Goal: Contribute content: Contribute content

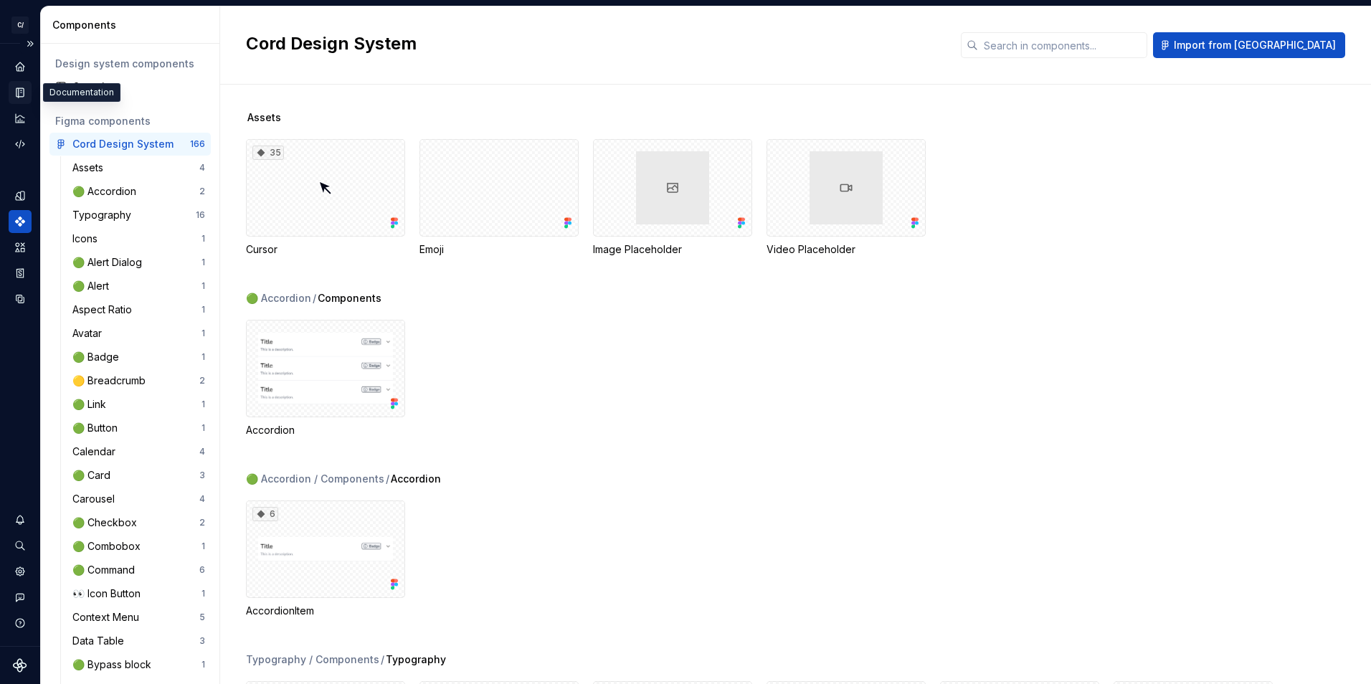
click at [27, 92] on div "Documentation" at bounding box center [20, 92] width 23 height 23
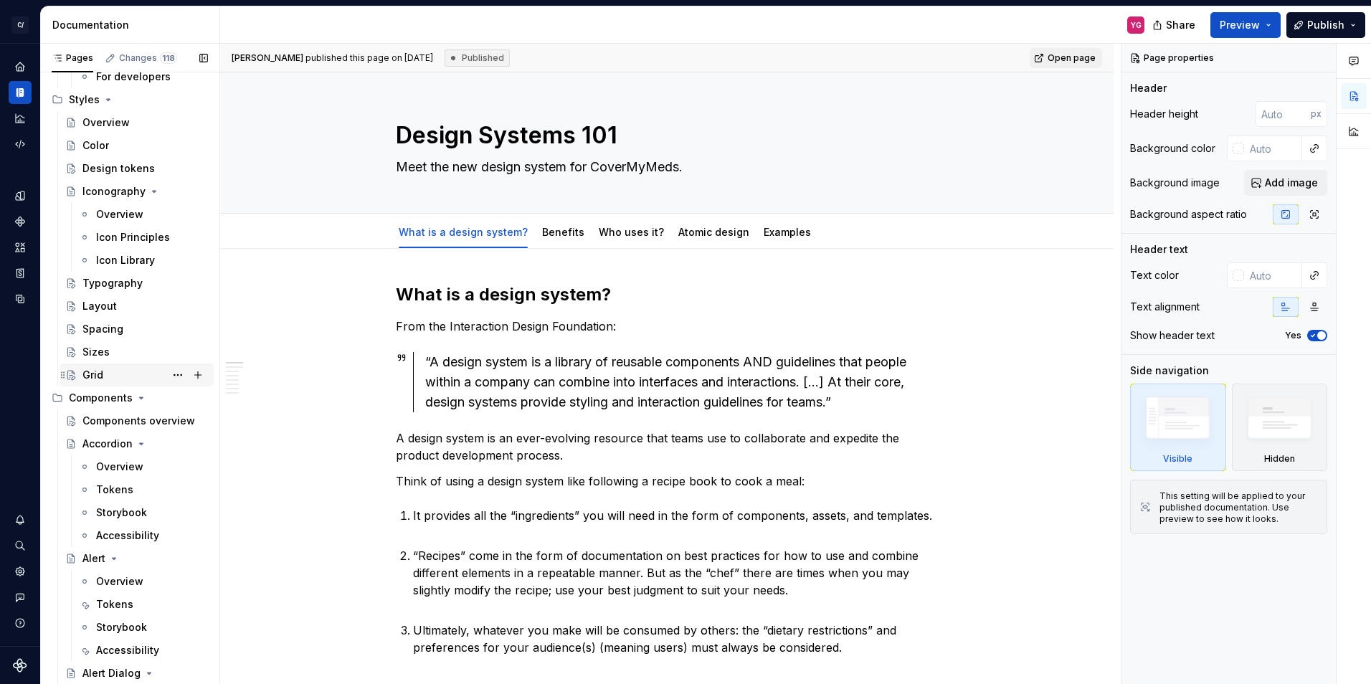
scroll to position [287, 0]
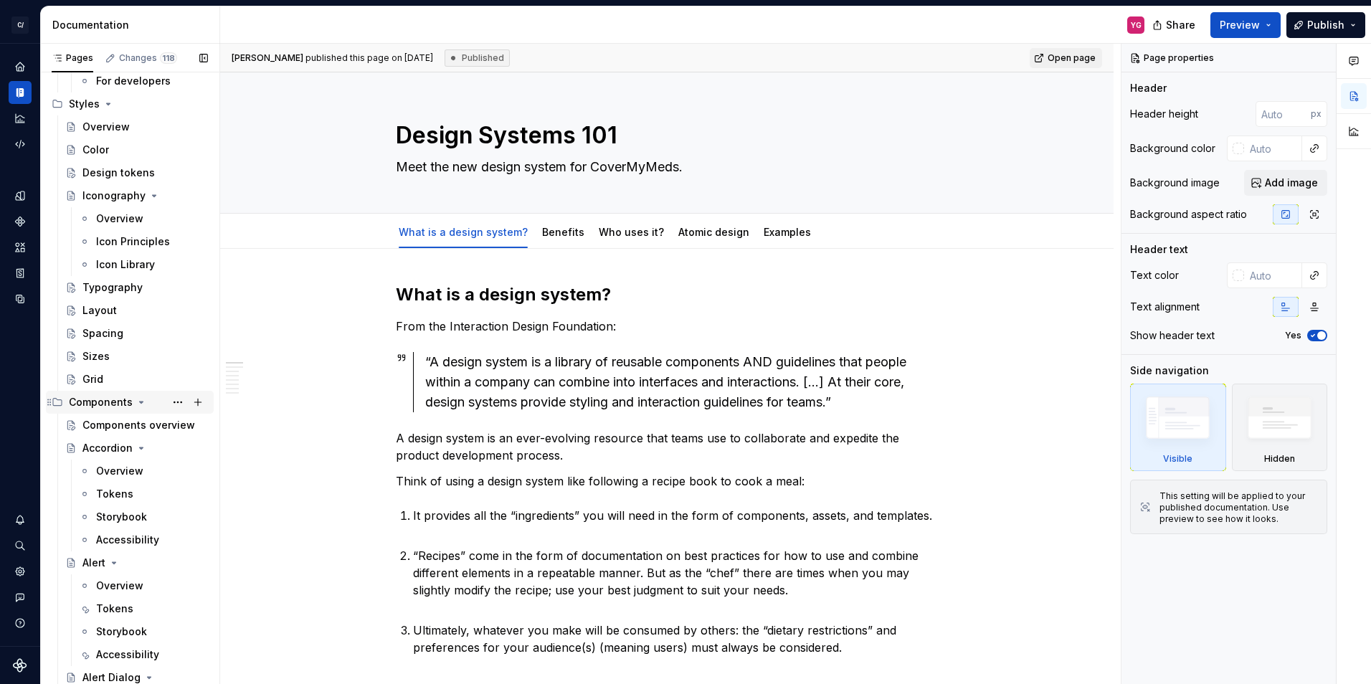
click at [140, 402] on icon "Page tree" at bounding box center [142, 402] width 4 height 1
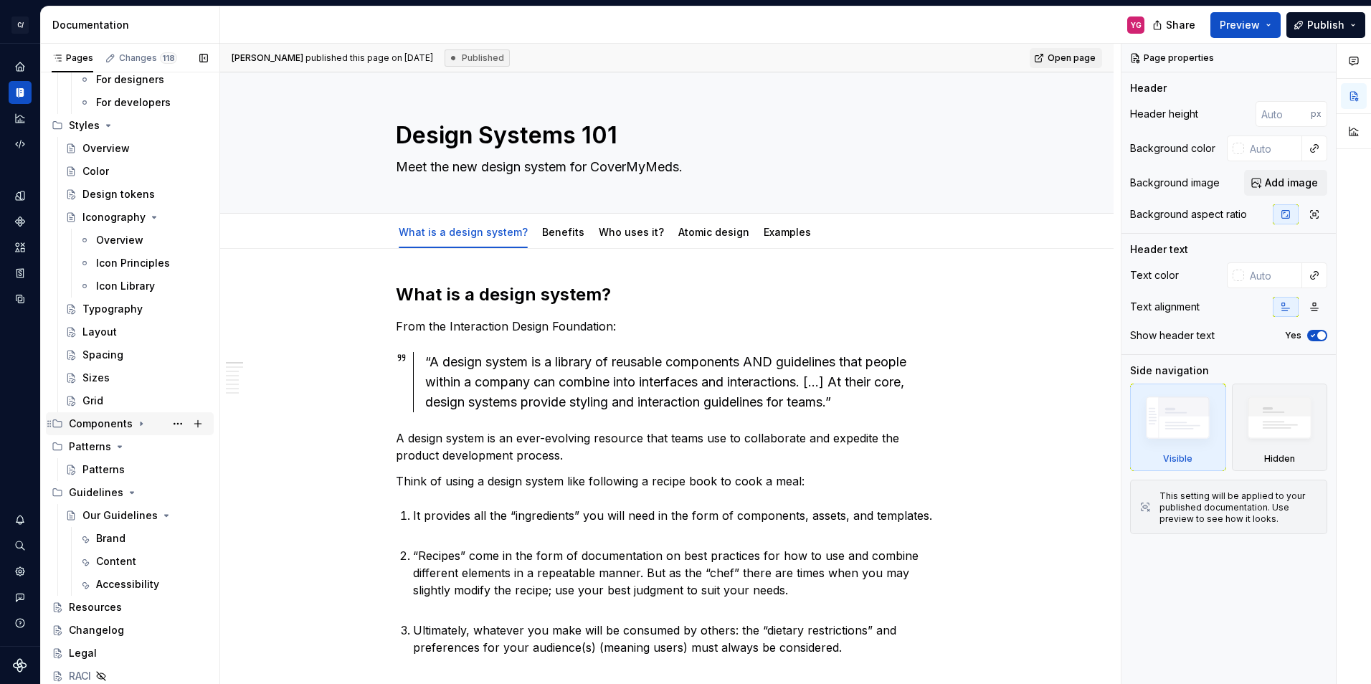
scroll to position [265, 0]
click at [92, 605] on div "Resources" at bounding box center [95, 607] width 53 height 14
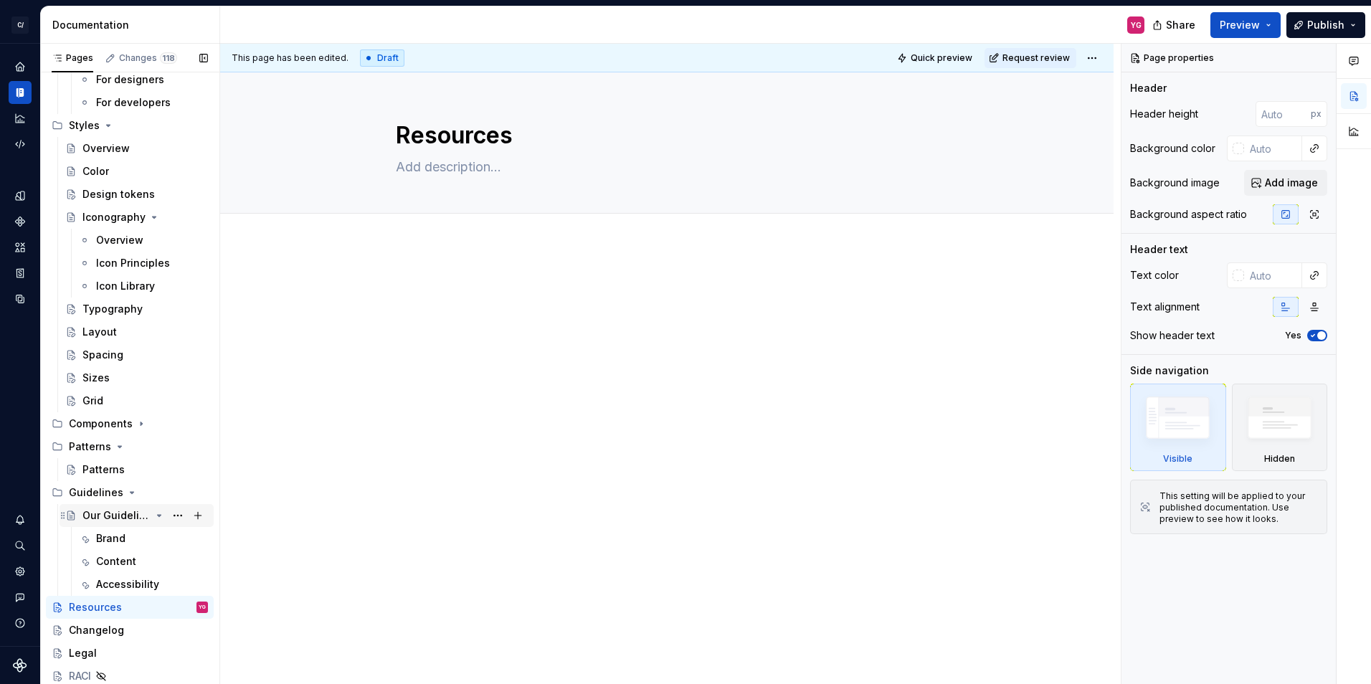
click at [108, 512] on div "Our Guidelines" at bounding box center [116, 515] width 68 height 14
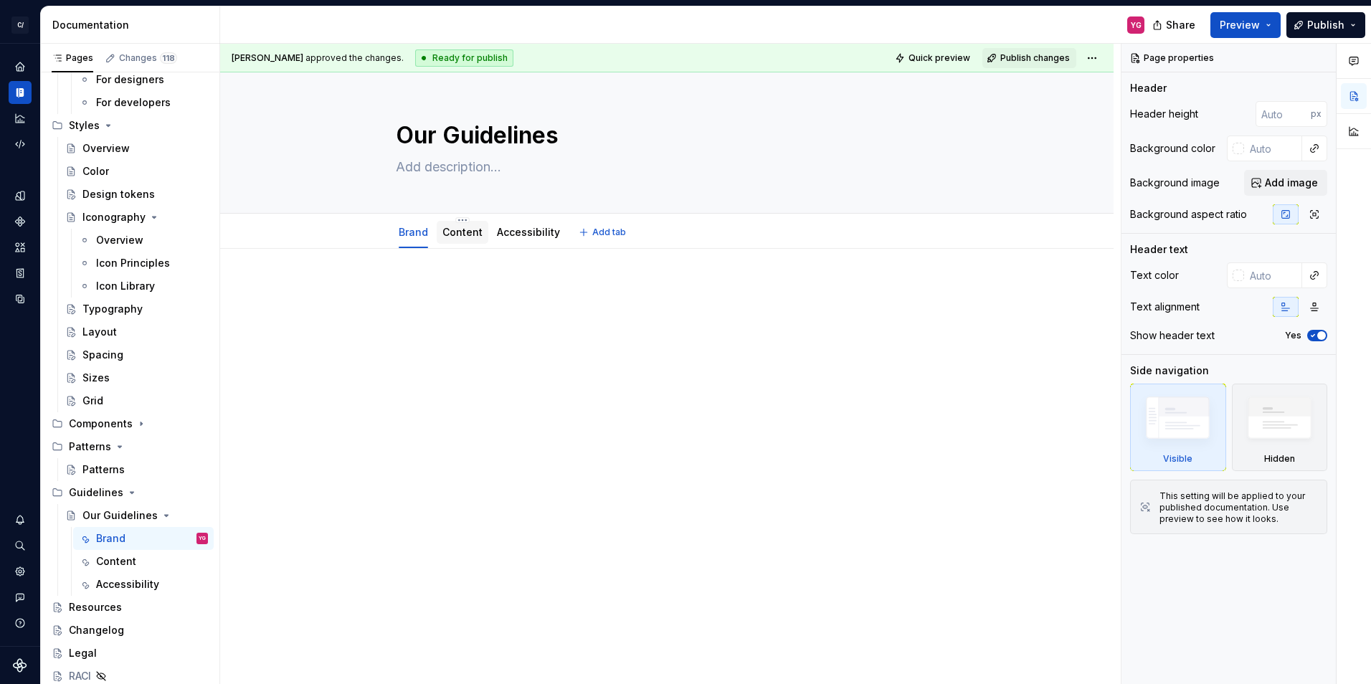
click at [466, 234] on link "Content" at bounding box center [462, 232] width 40 height 12
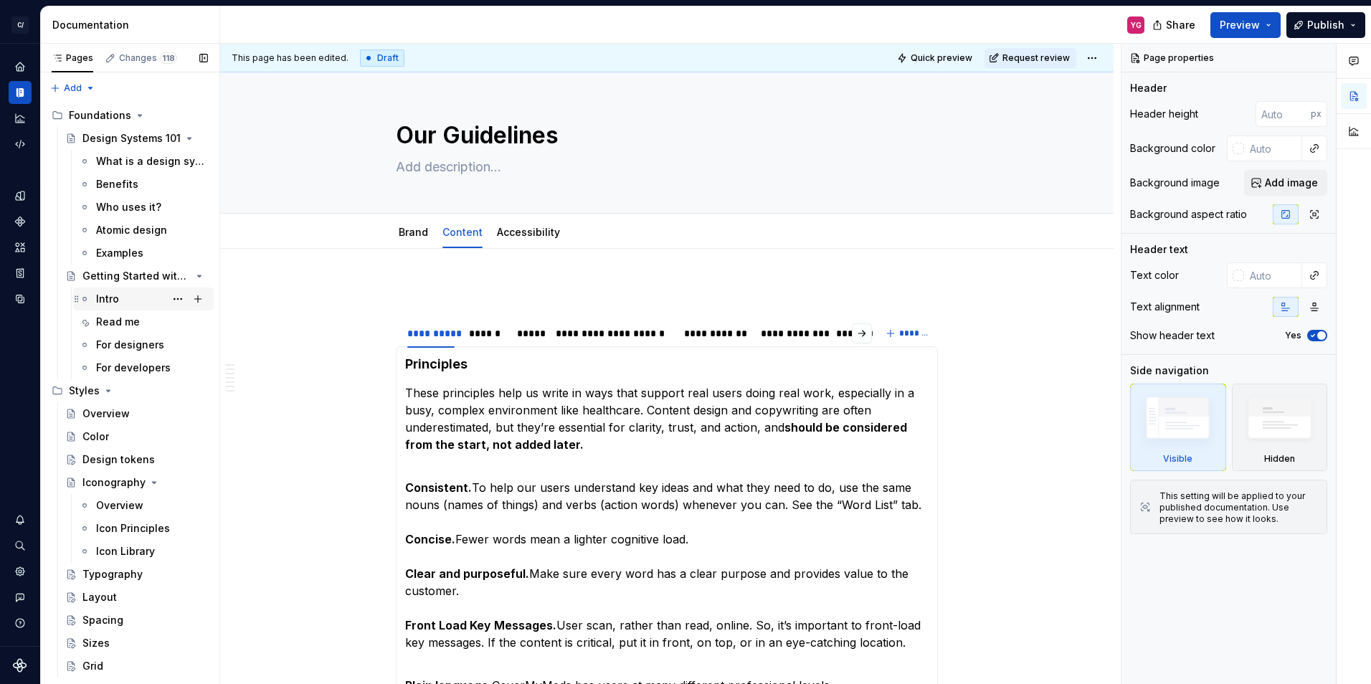
click at [122, 296] on div "Intro" at bounding box center [152, 299] width 112 height 20
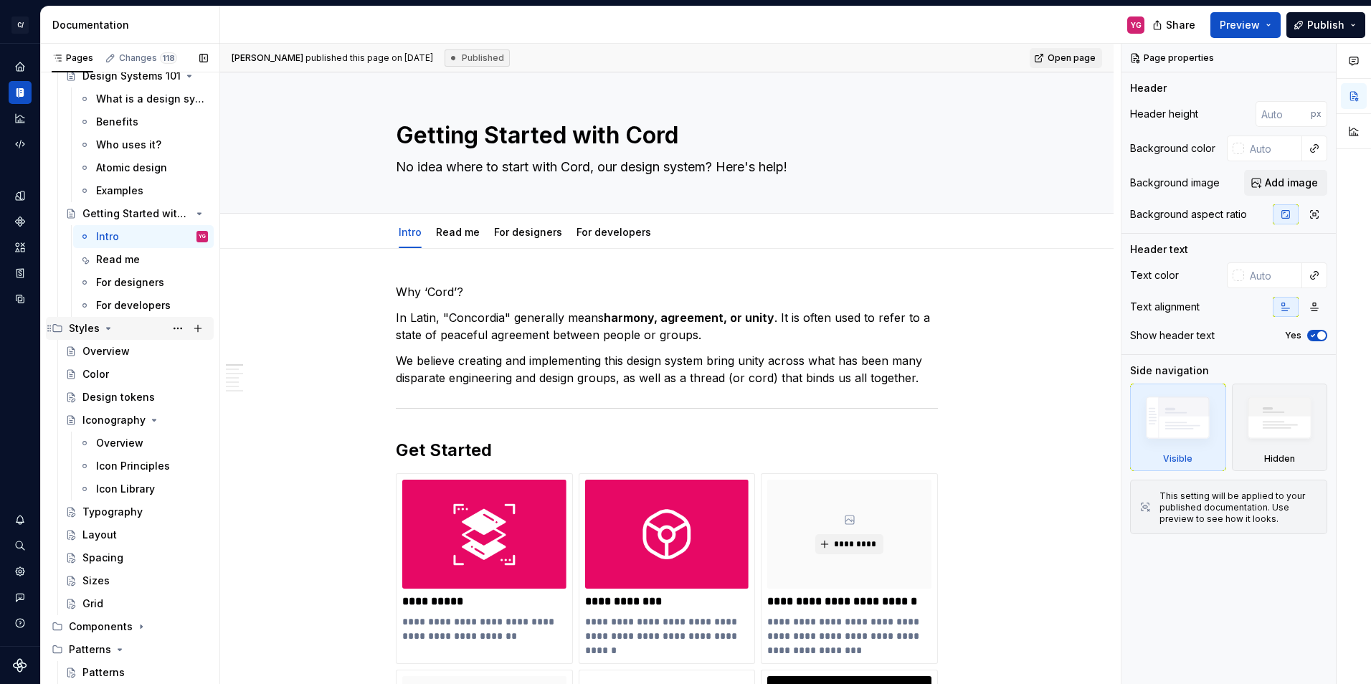
scroll to position [50, 0]
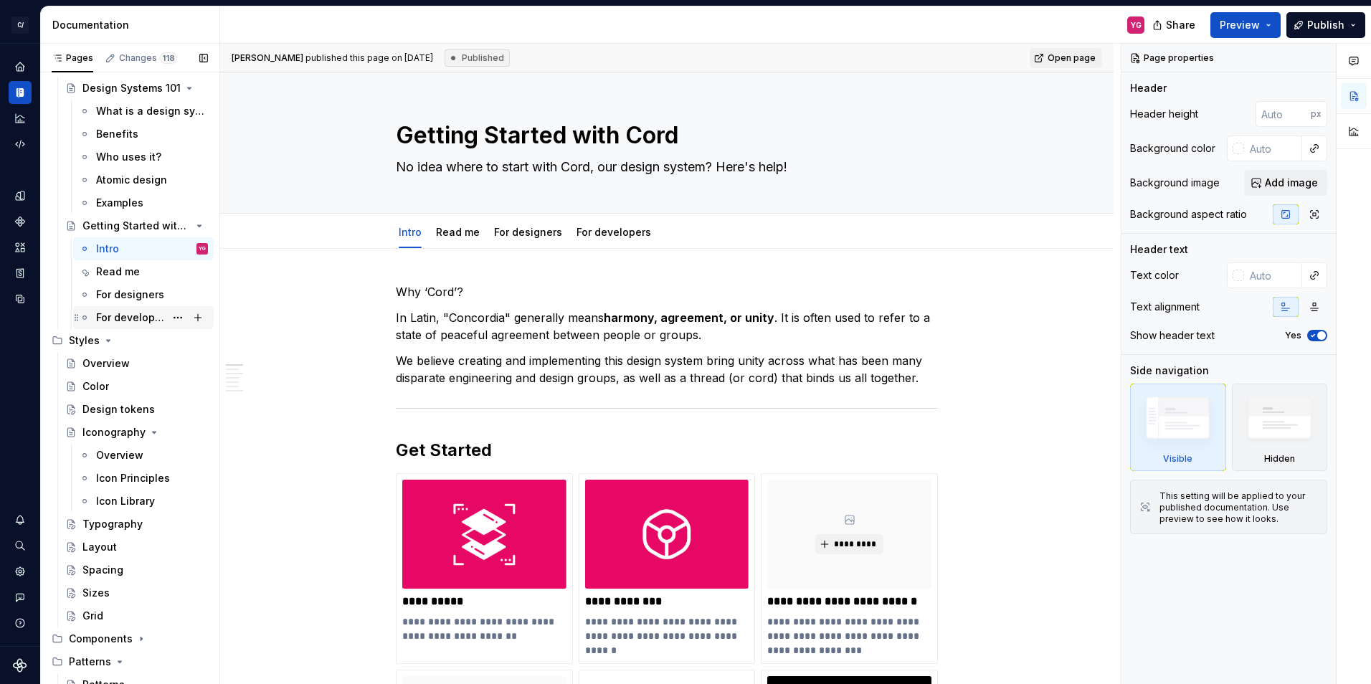
click at [133, 321] on div "For developers" at bounding box center [130, 317] width 69 height 14
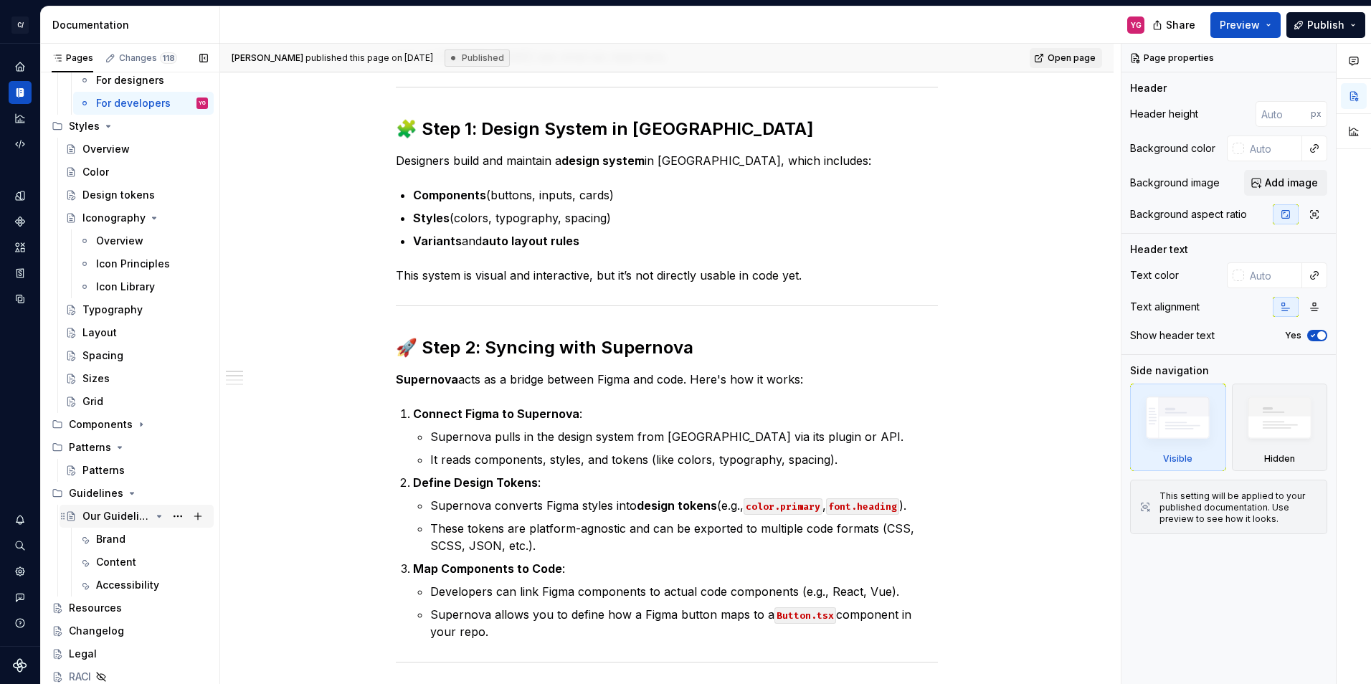
scroll to position [265, 0]
click at [192, 609] on button "Page tree" at bounding box center [198, 607] width 20 height 20
type textarea "*"
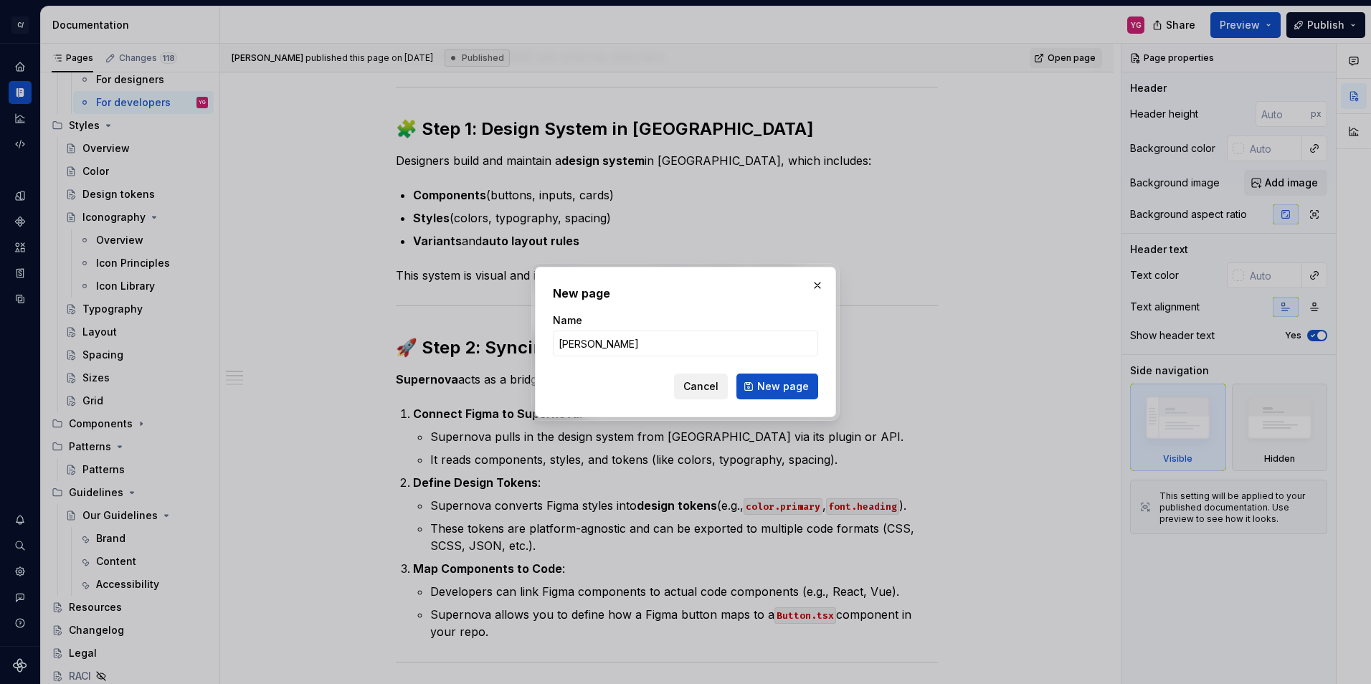
type input "[PERSON_NAME]"
click at [702, 379] on button "Cancel" at bounding box center [701, 387] width 54 height 26
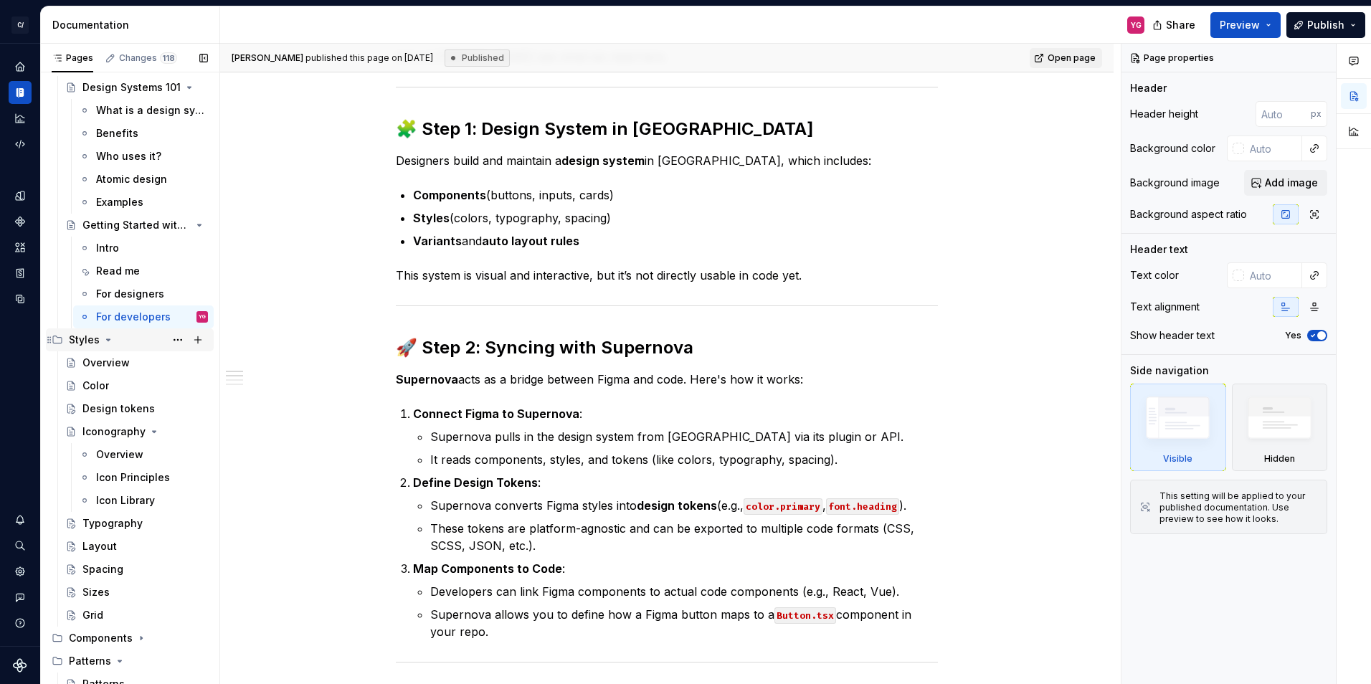
scroll to position [50, 0]
click at [105, 342] on icon "Page tree" at bounding box center [108, 340] width 11 height 11
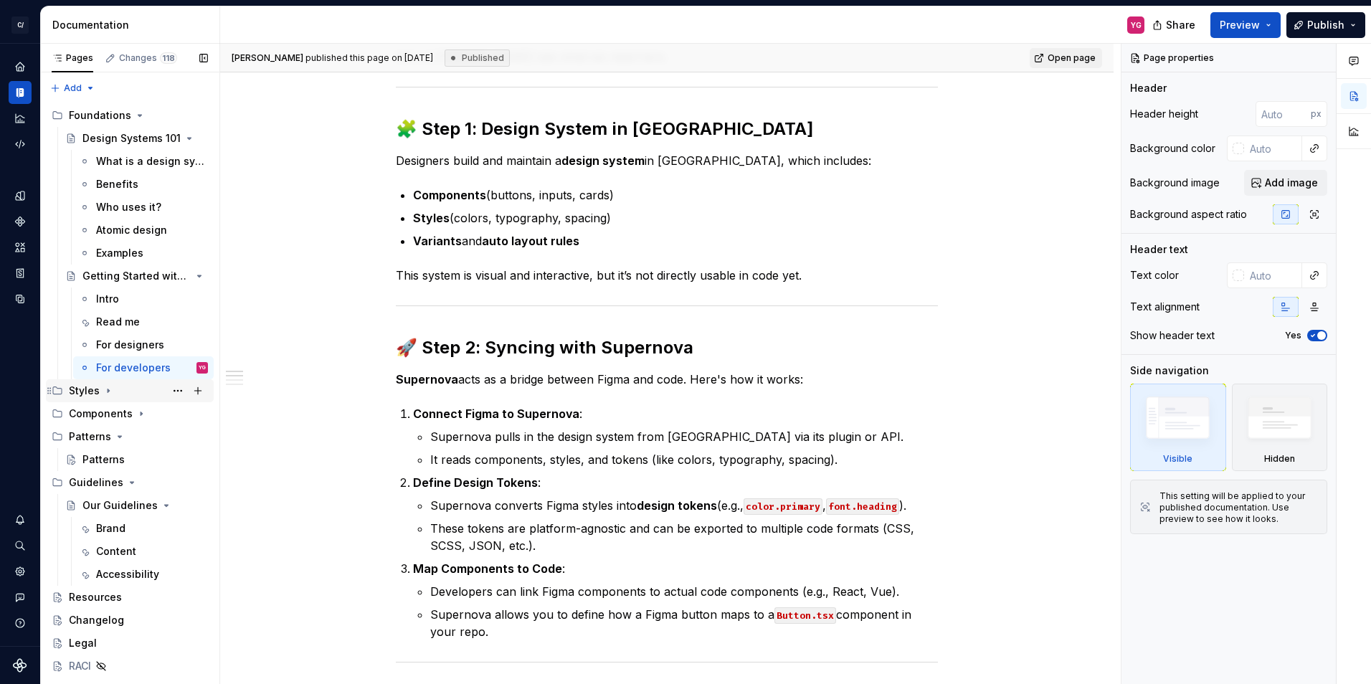
scroll to position [0, 0]
click at [134, 115] on icon "Page tree" at bounding box center [139, 115] width 11 height 11
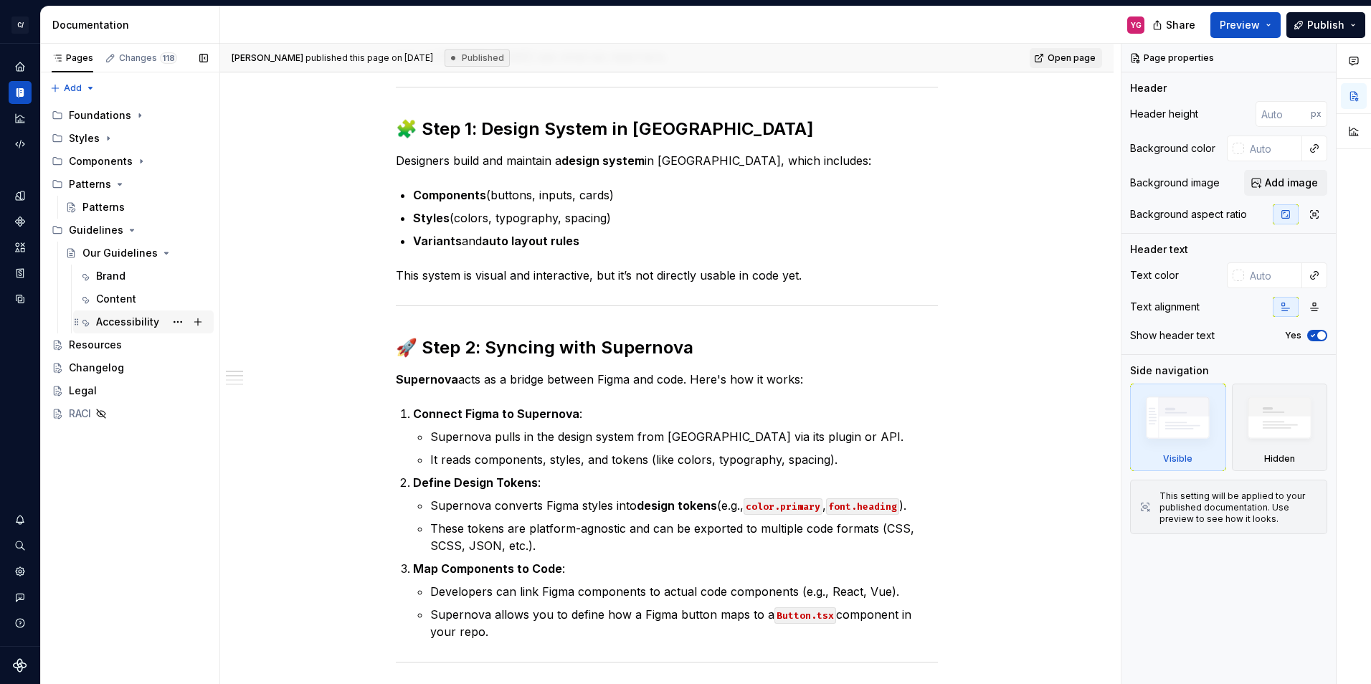
click at [112, 320] on div "Accessibility" at bounding box center [127, 322] width 63 height 14
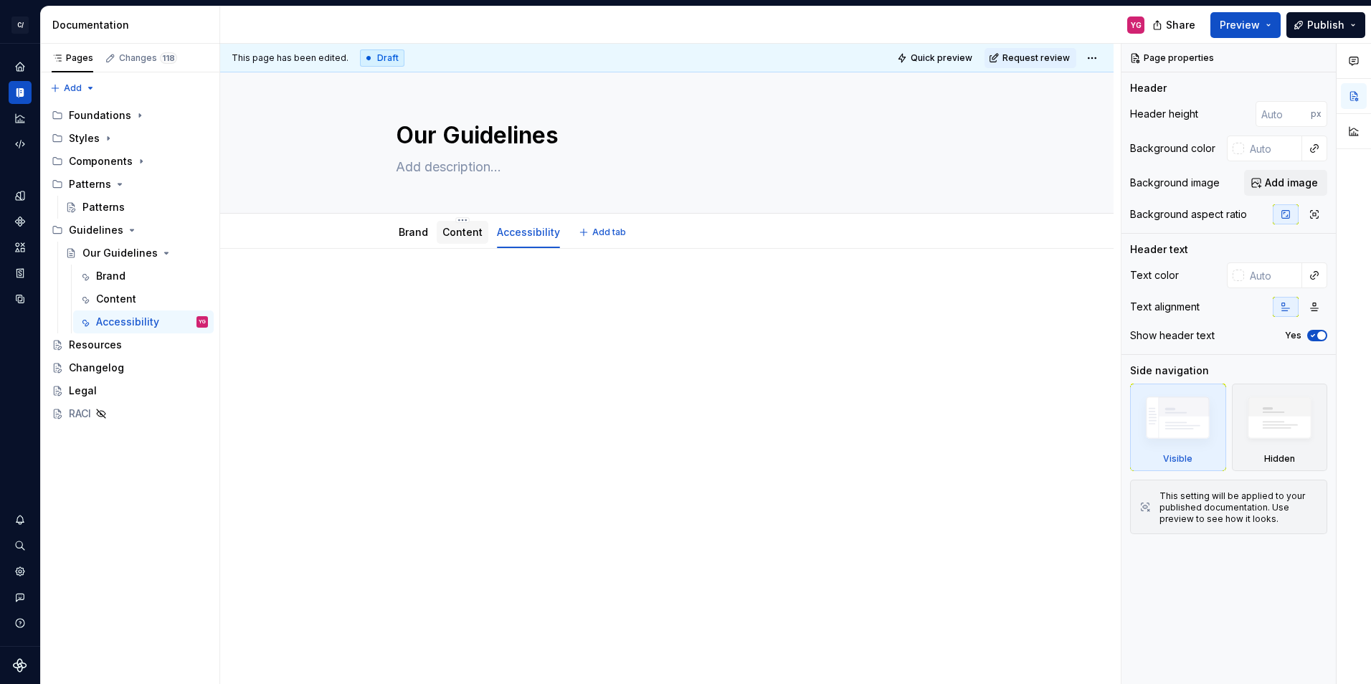
click at [451, 229] on link "Content" at bounding box center [462, 232] width 40 height 12
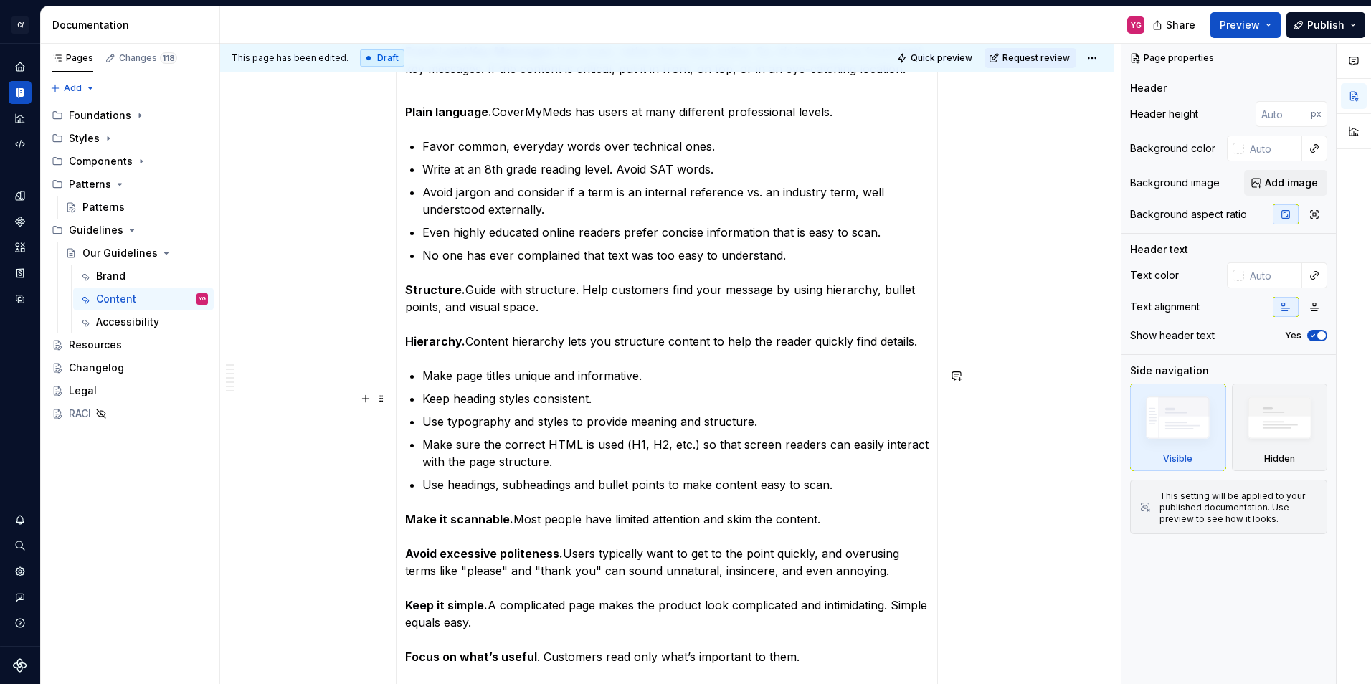
scroll to position [287, 0]
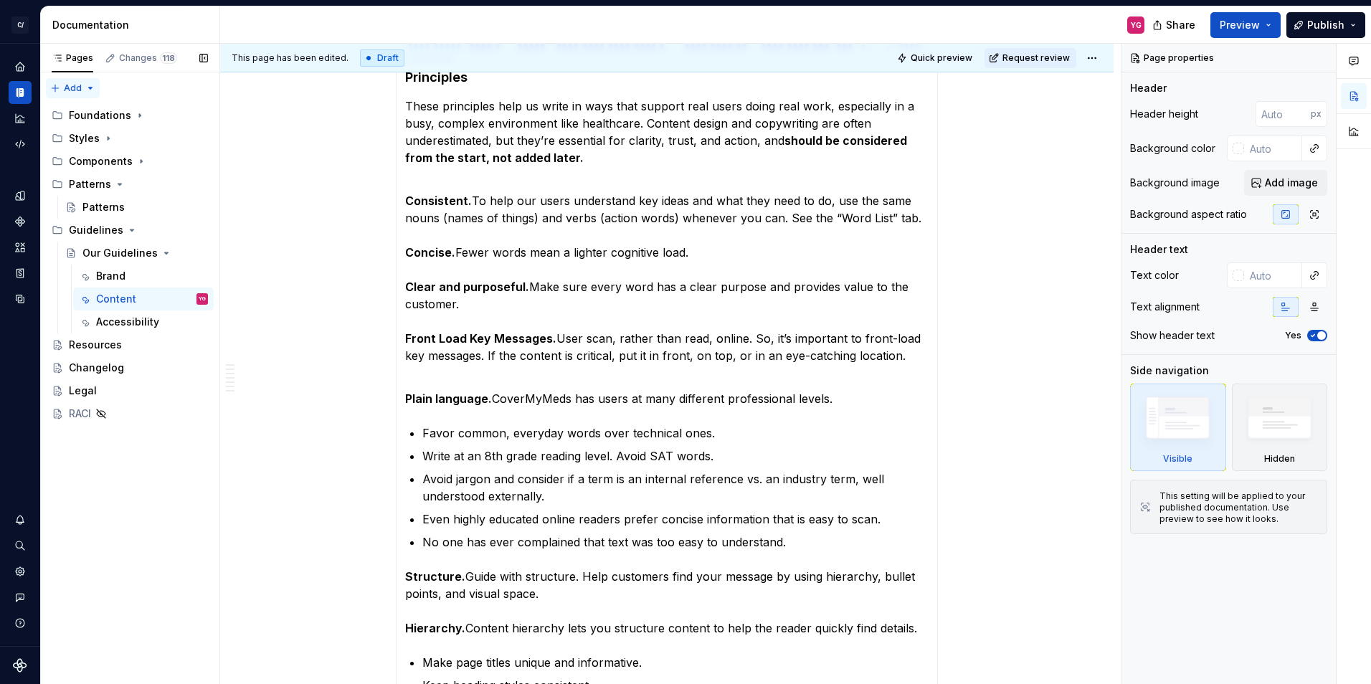
click at [88, 89] on div "Pages Changes 118 Add Accessibility guide for tree Page tree. Navigate the tree…" at bounding box center [129, 364] width 179 height 641
click at [90, 113] on div "New page" at bounding box center [118, 116] width 93 height 14
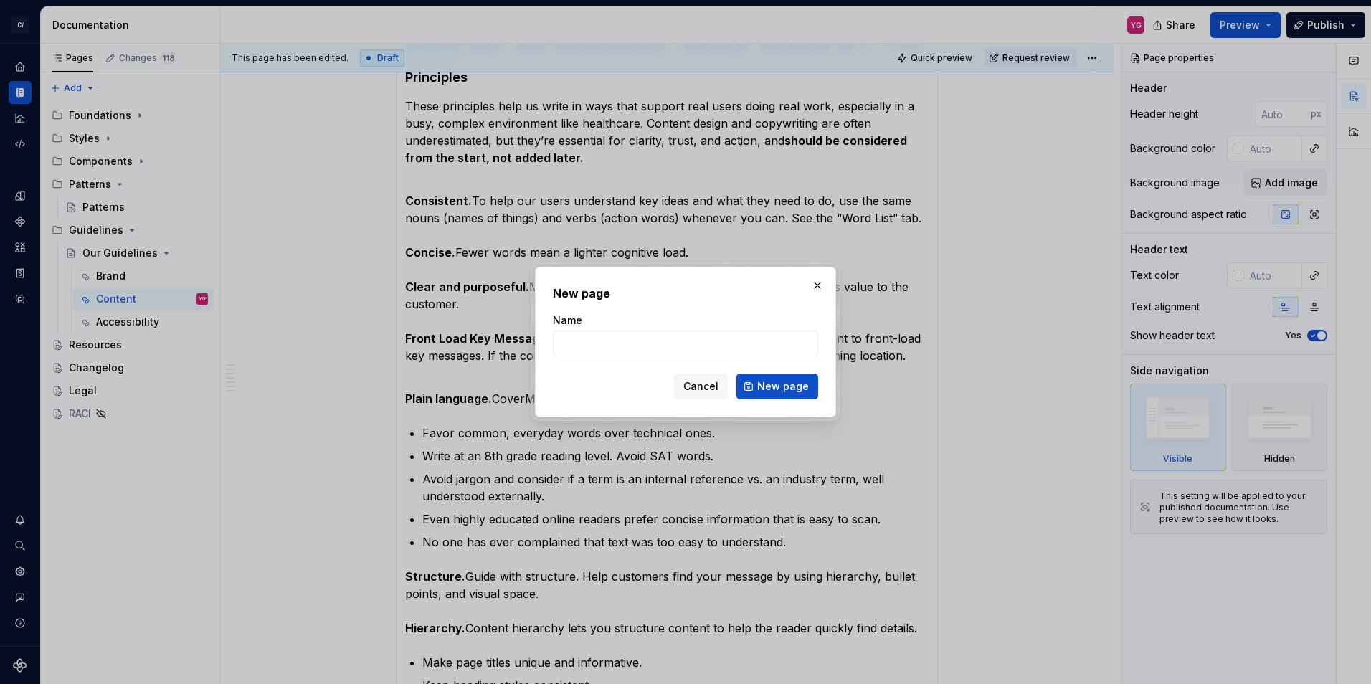
type textarea "*"
type input "Build_Pipelines_Guide"
click at [777, 387] on span "New page" at bounding box center [783, 386] width 52 height 14
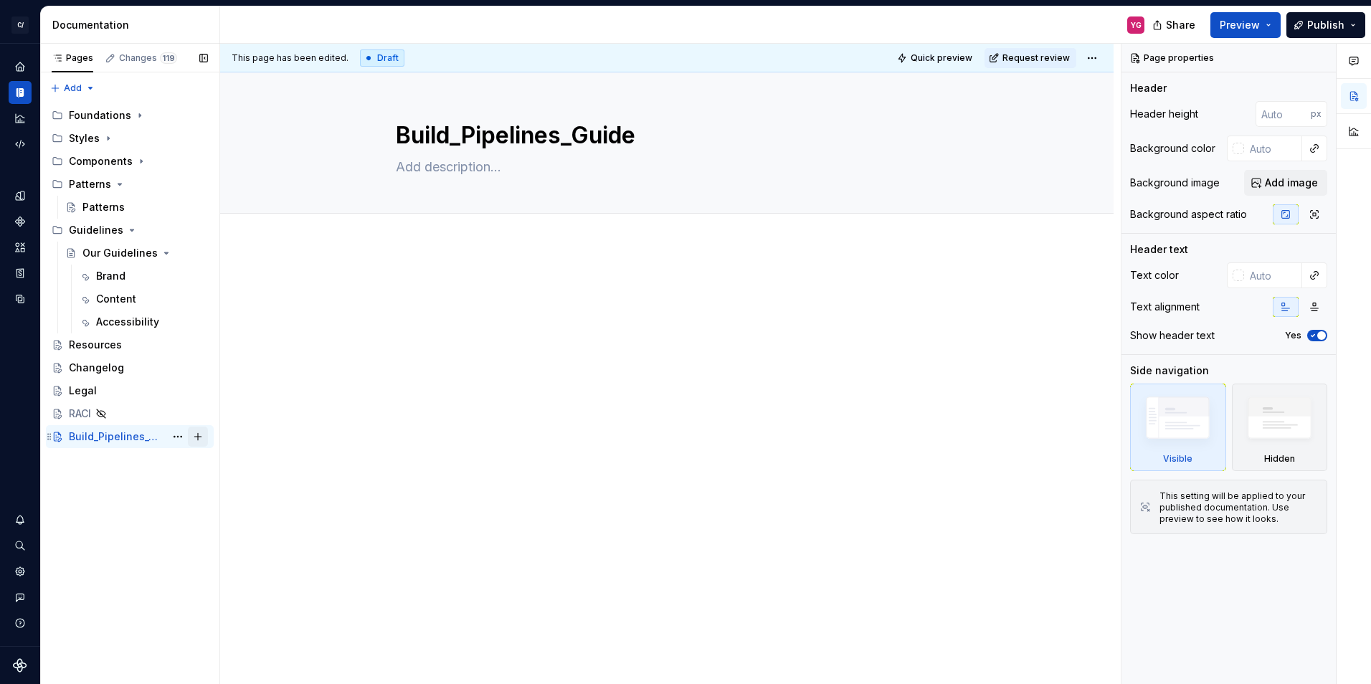
click at [199, 437] on button "Page tree" at bounding box center [198, 437] width 20 height 20
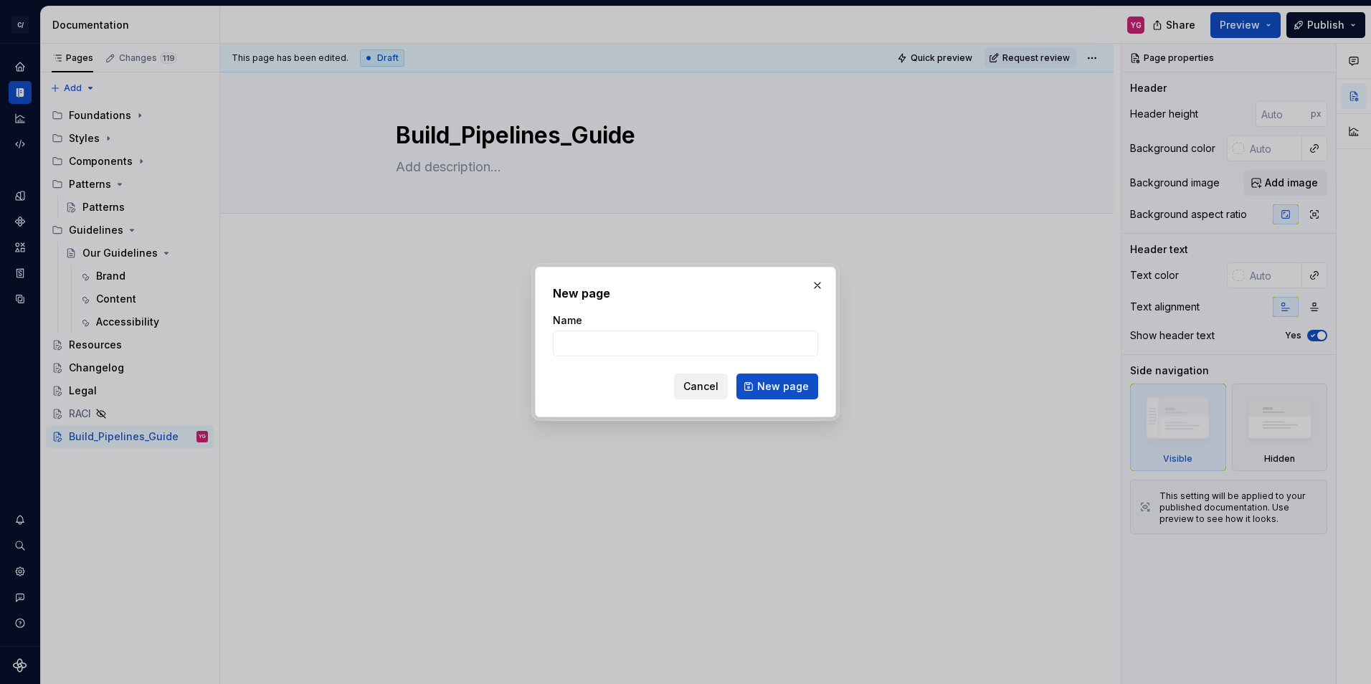
click at [706, 390] on span "Cancel" at bounding box center [700, 386] width 35 height 14
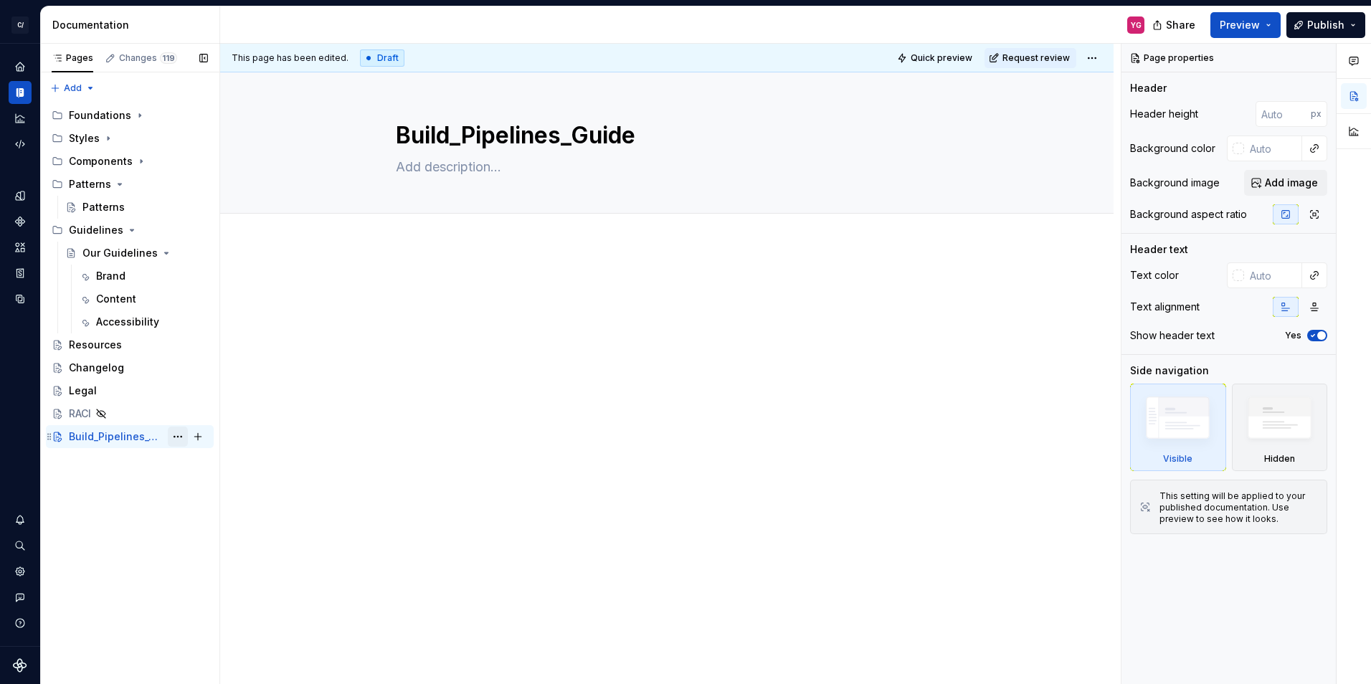
click at [184, 435] on button "Page tree" at bounding box center [178, 437] width 20 height 20
type textarea "*"
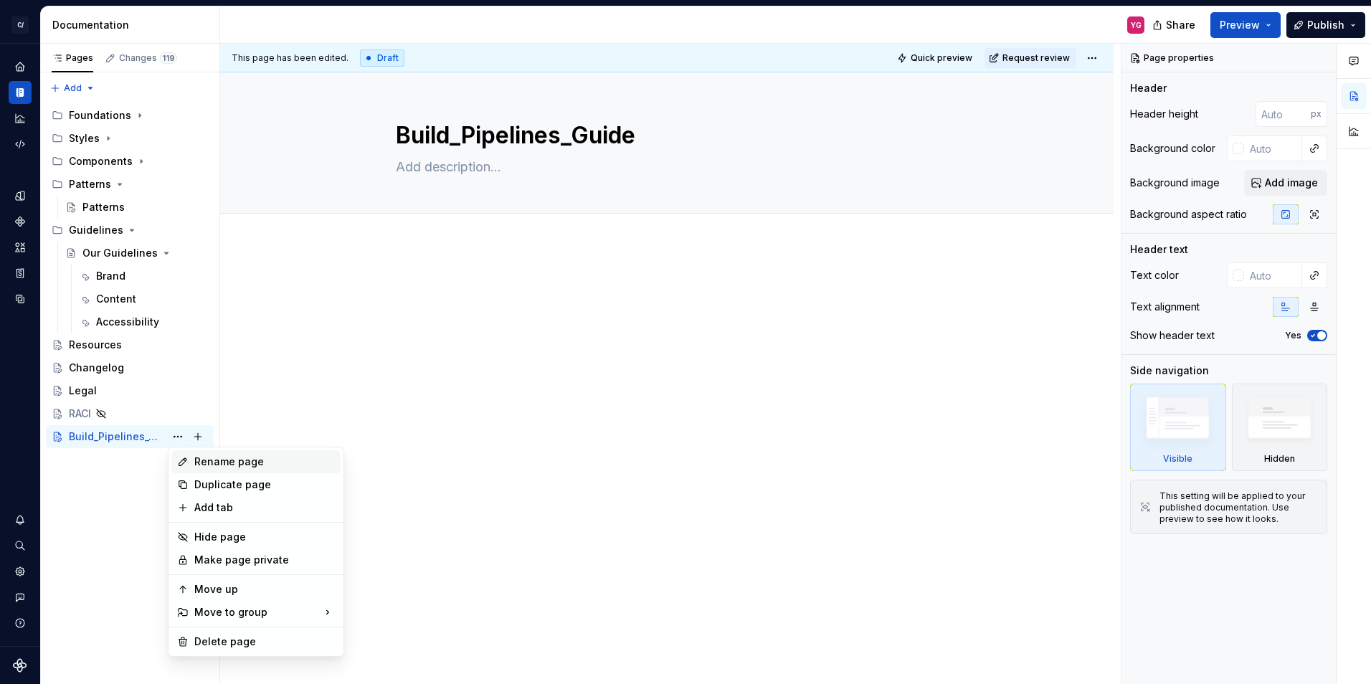
click at [217, 455] on div "Rename page" at bounding box center [264, 462] width 141 height 14
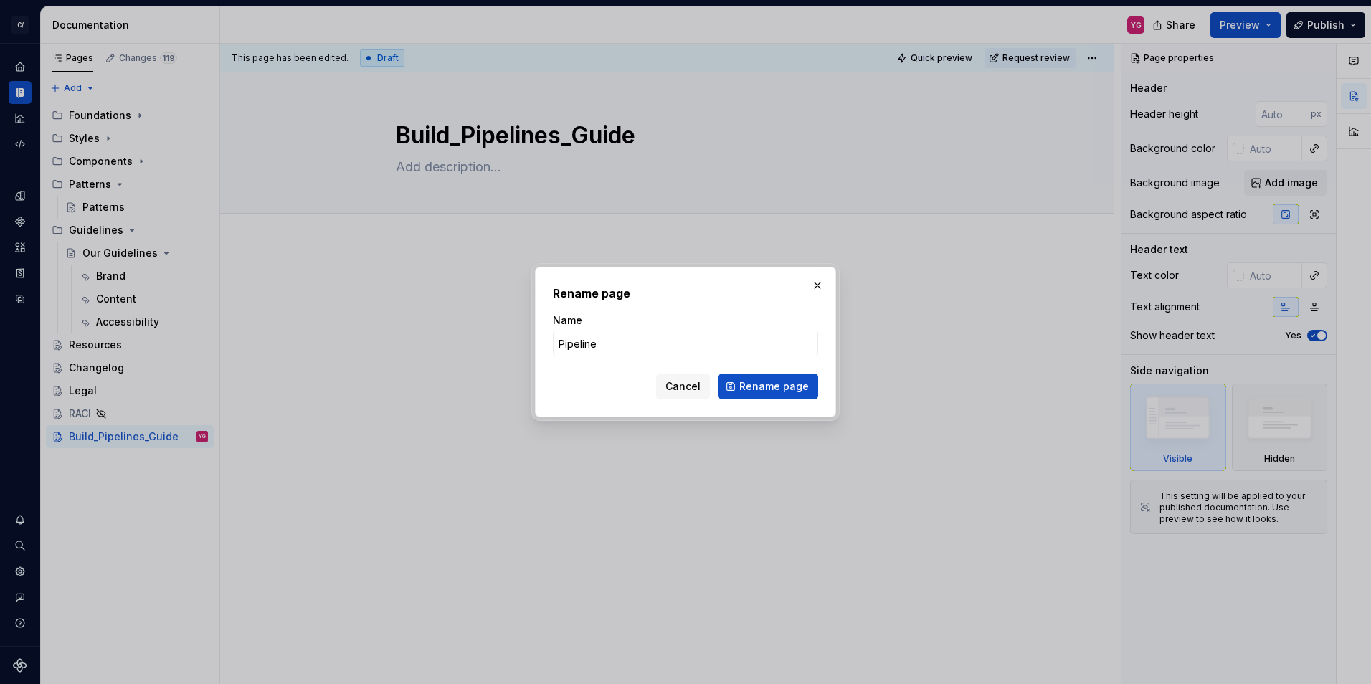
type input "Pipelines"
click button "Rename page" at bounding box center [768, 387] width 100 height 26
type textarea "*"
type textarea "Pipelines"
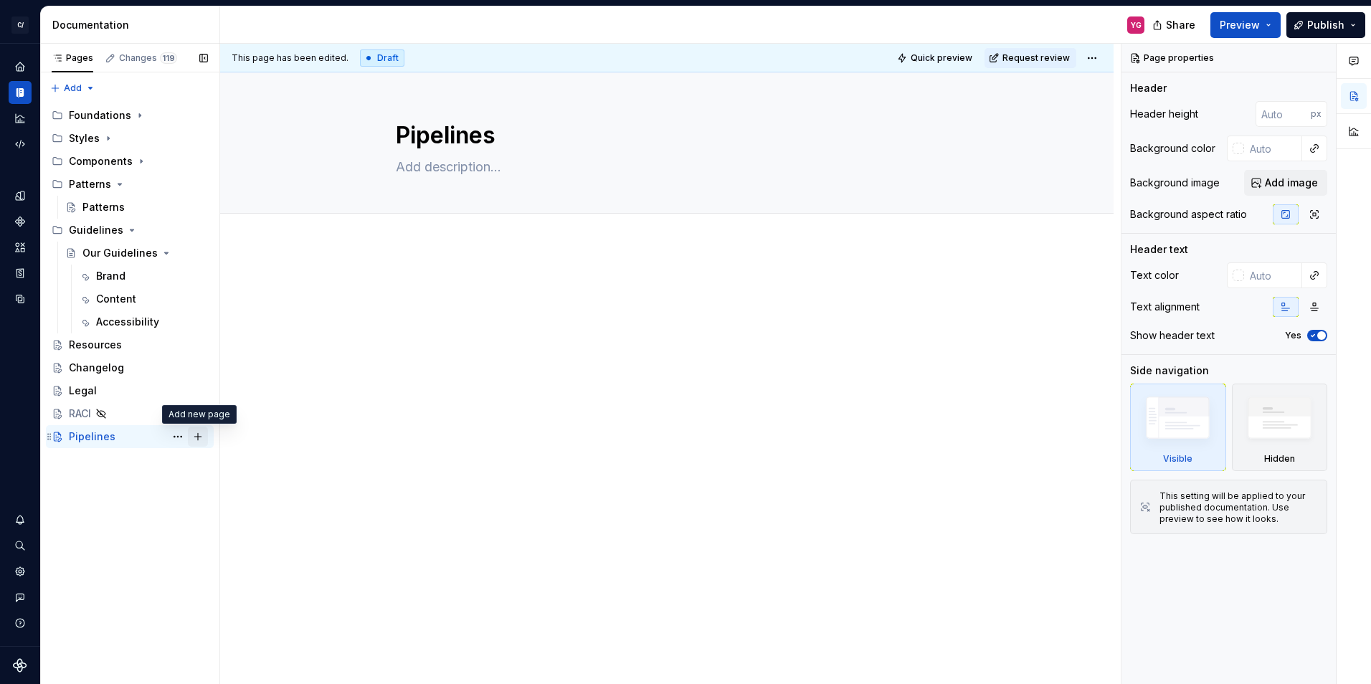
click at [199, 439] on button "Page tree" at bounding box center [198, 437] width 20 height 20
type textarea "*"
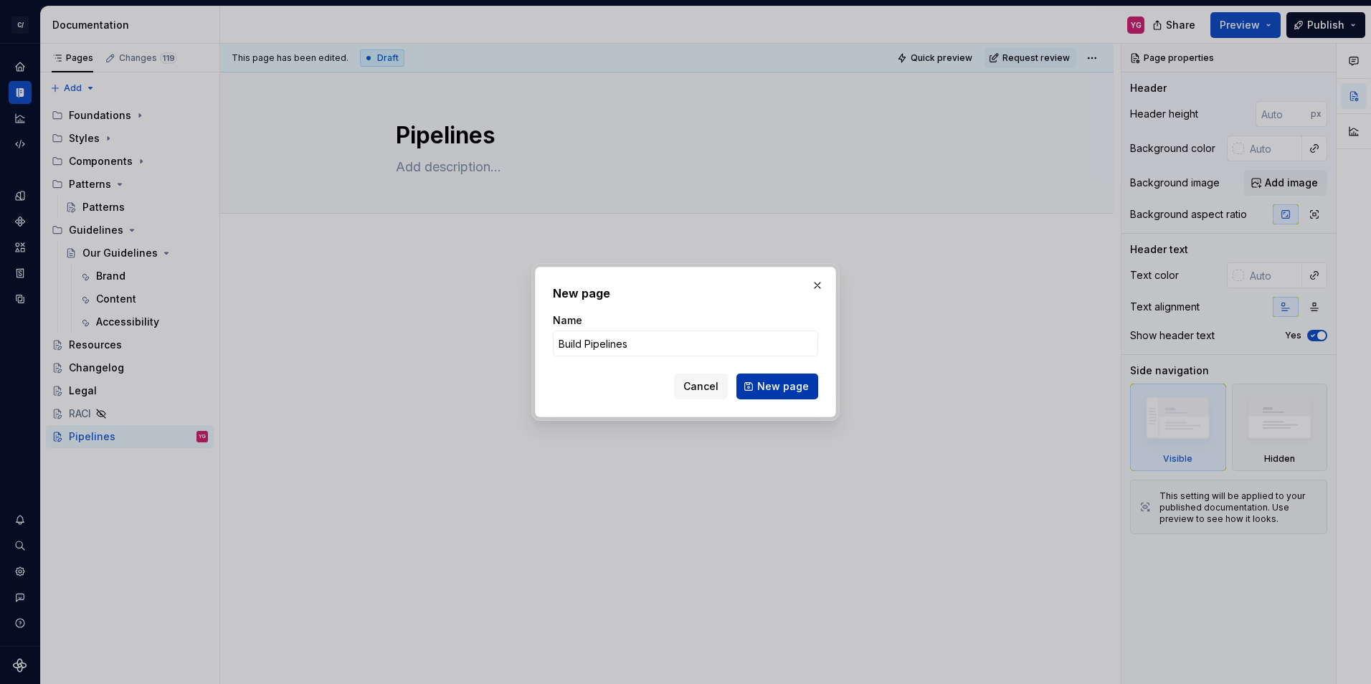
type input "Build Pipelines"
click at [785, 379] on span "New page" at bounding box center [783, 386] width 52 height 14
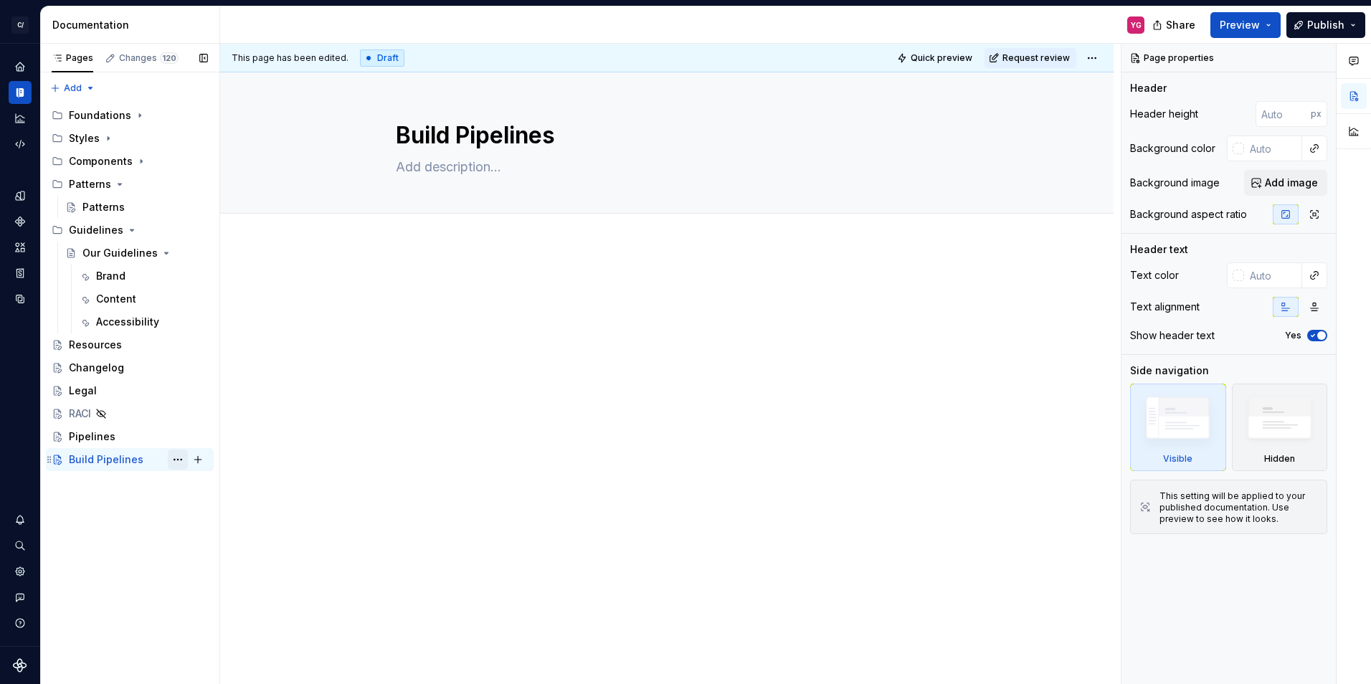
click at [181, 461] on button "Page tree" at bounding box center [178, 460] width 20 height 20
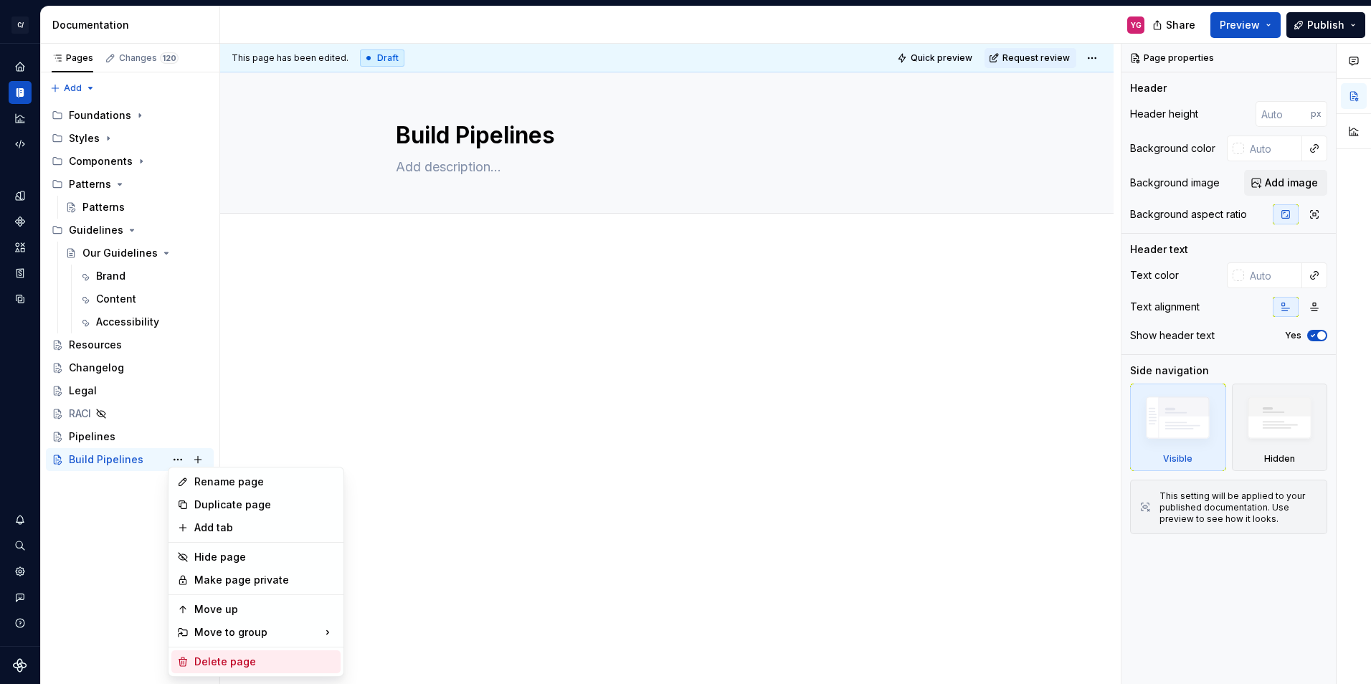
click at [247, 660] on div "Delete page" at bounding box center [264, 662] width 141 height 14
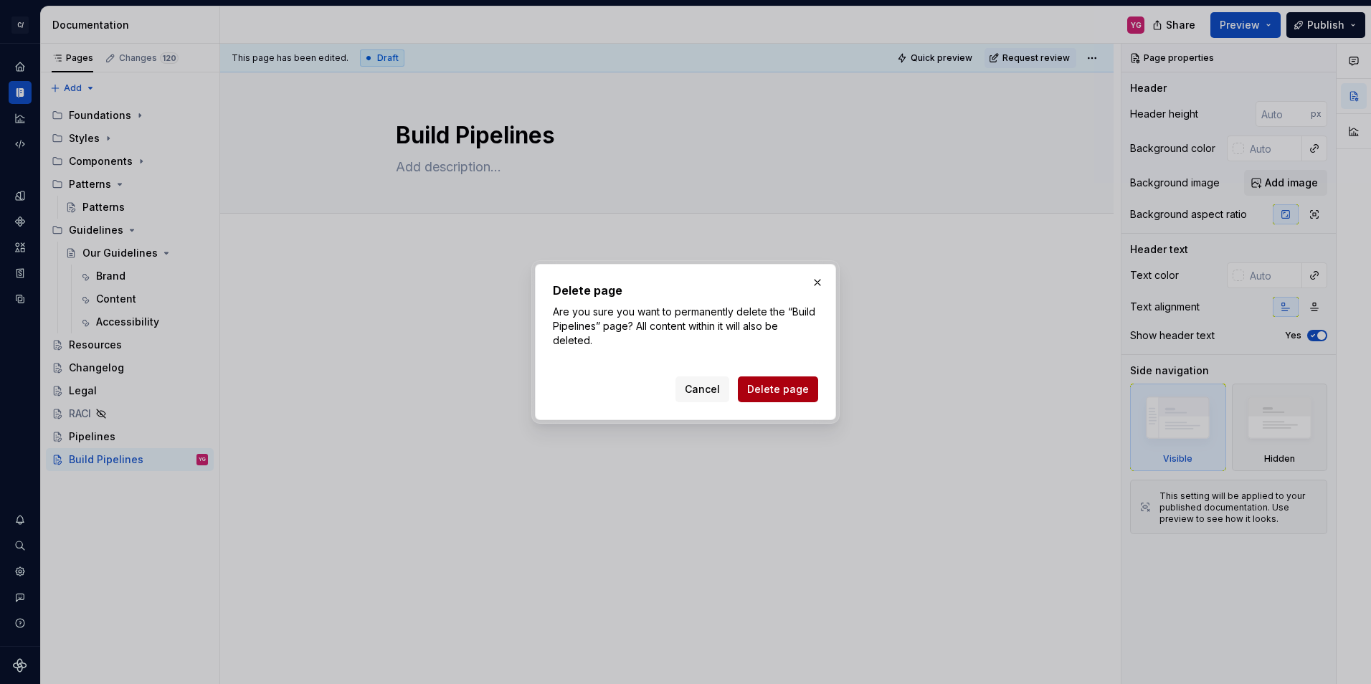
click at [762, 386] on span "Delete page" at bounding box center [778, 389] width 62 height 14
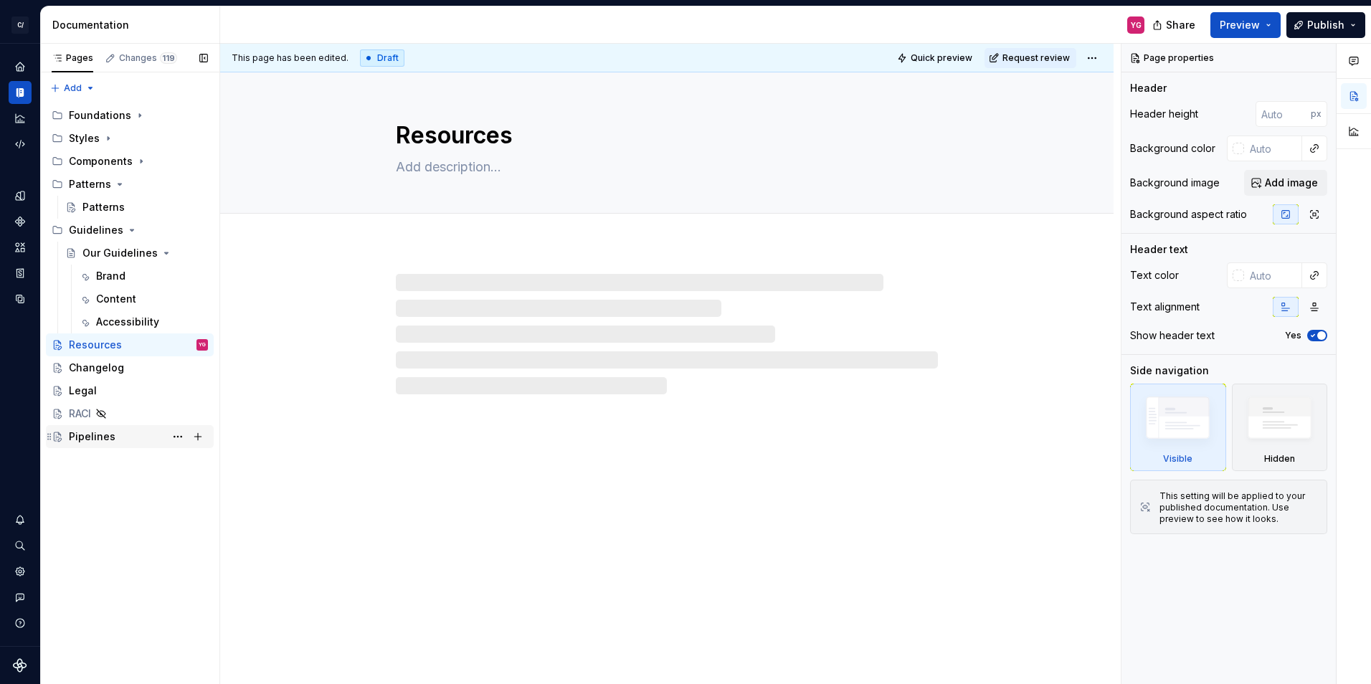
click at [84, 439] on div "Pipelines" at bounding box center [92, 437] width 47 height 14
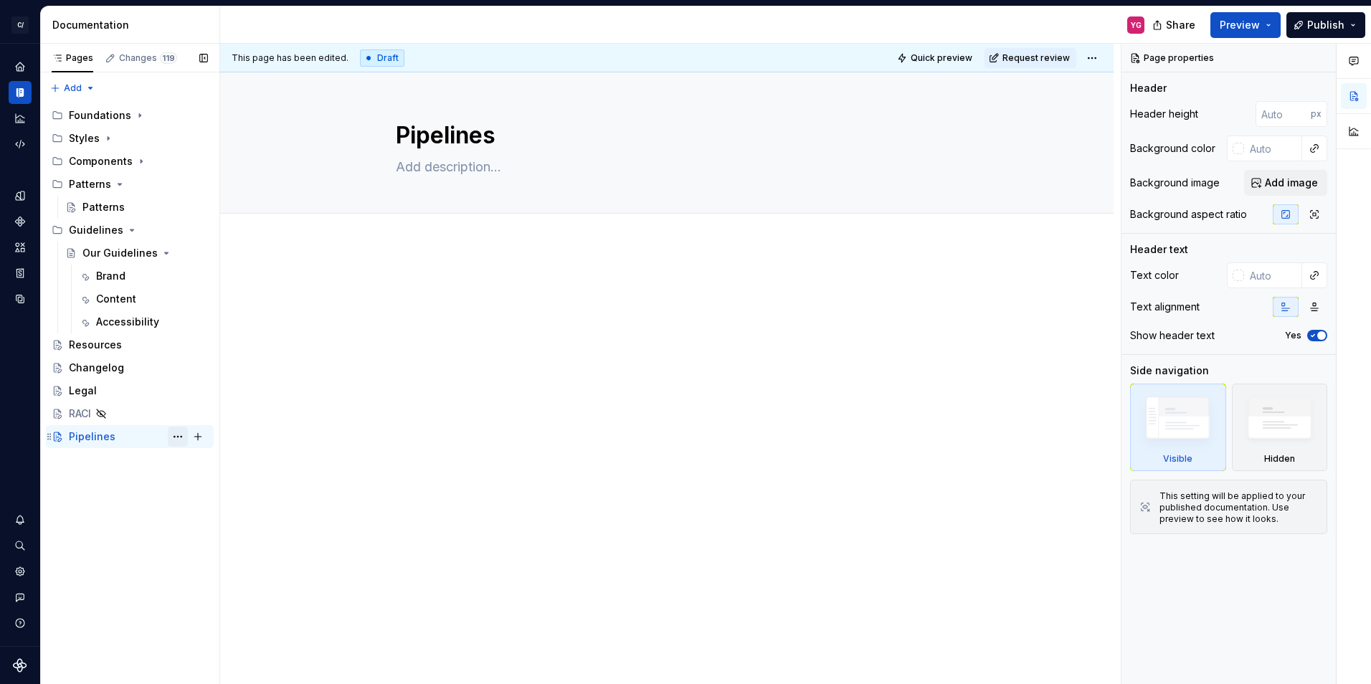
click at [179, 439] on button "Page tree" at bounding box center [178, 437] width 20 height 20
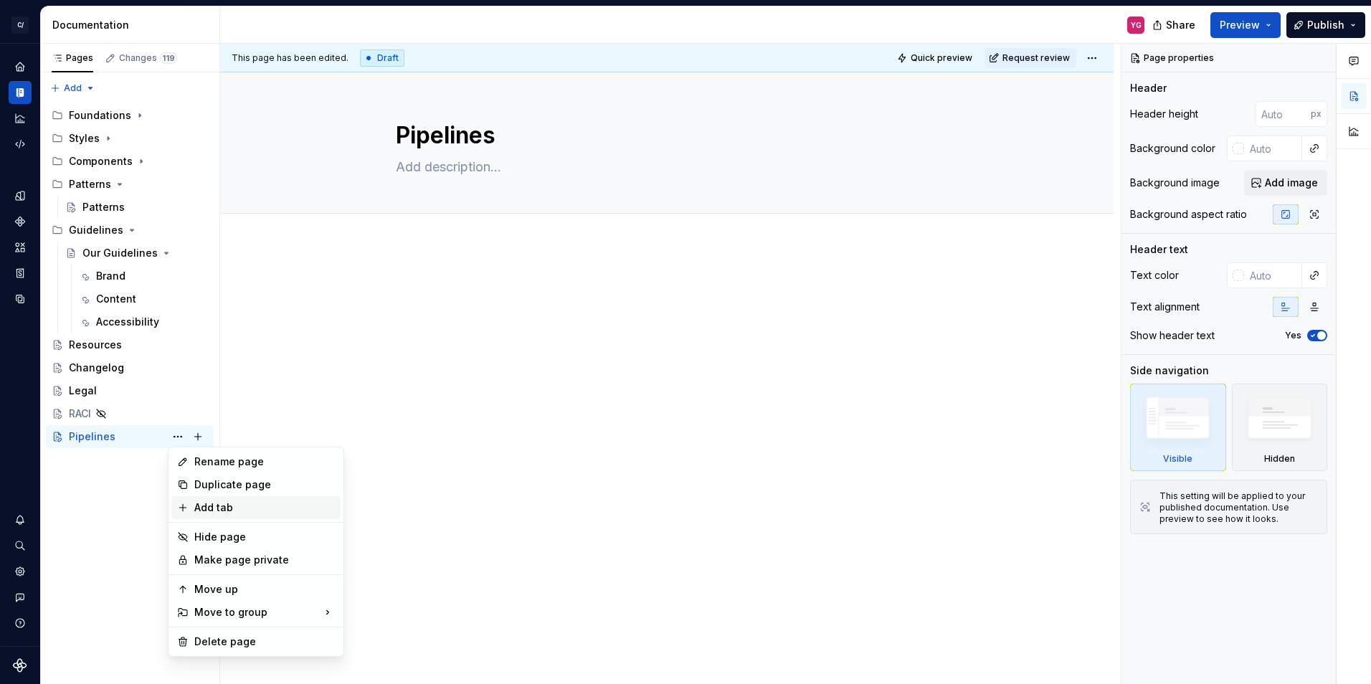
click at [214, 511] on div "Add tab" at bounding box center [264, 507] width 141 height 14
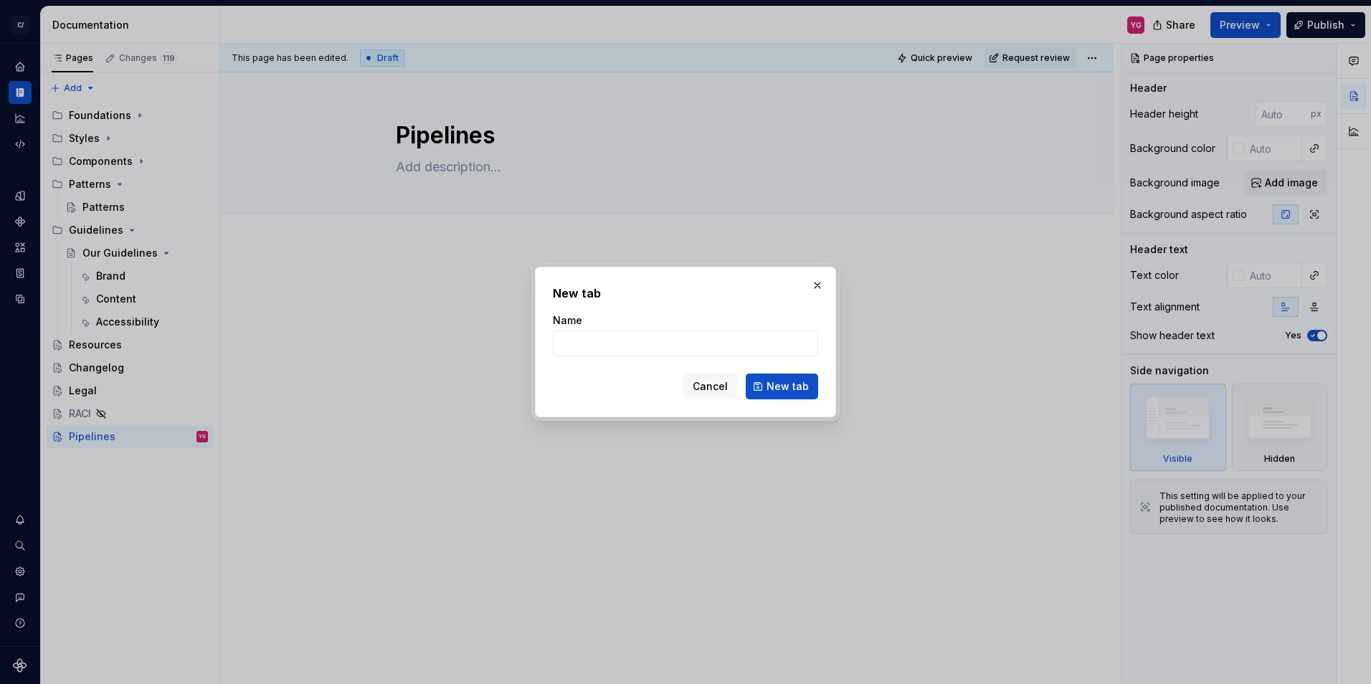
type textarea "*"
type input "Build Pipelines"
click button "New tab" at bounding box center [782, 387] width 72 height 26
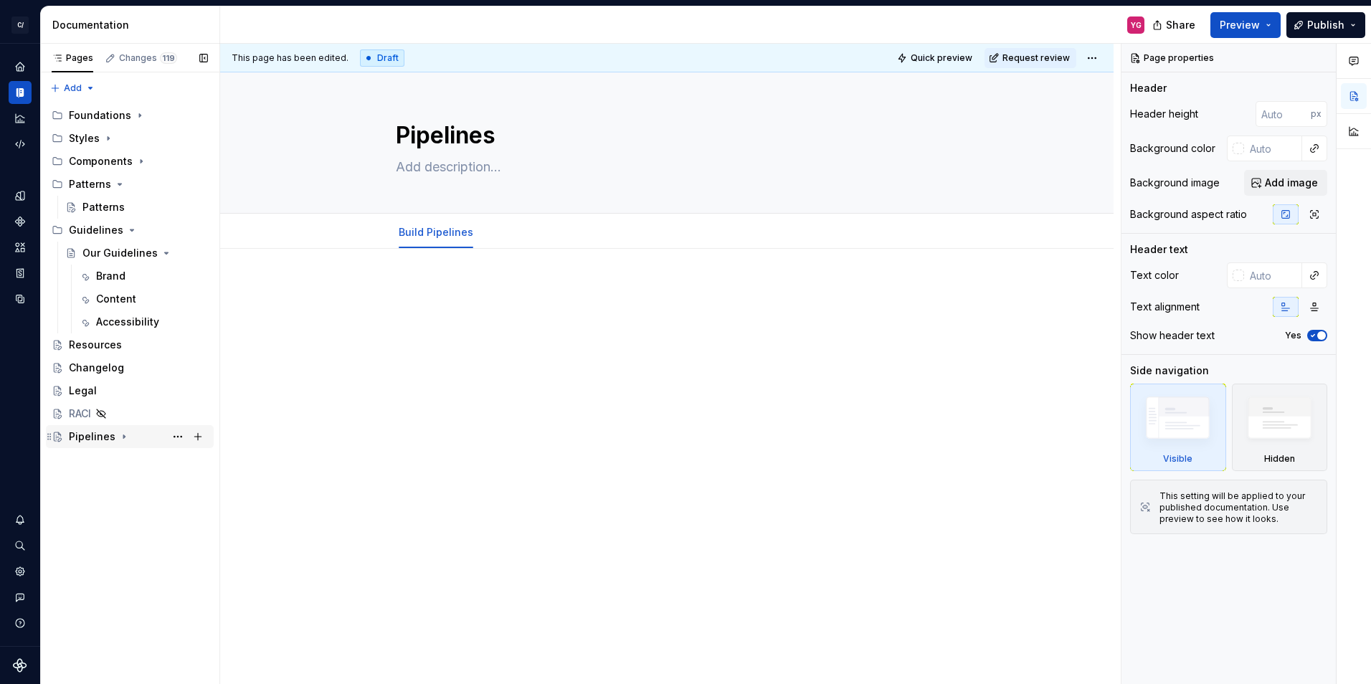
click at [118, 434] on icon "Page tree" at bounding box center [123, 436] width 11 height 11
click at [115, 462] on div "Build Pipelines" at bounding box center [119, 459] width 75 height 14
click at [181, 460] on button "Page tree" at bounding box center [178, 460] width 20 height 20
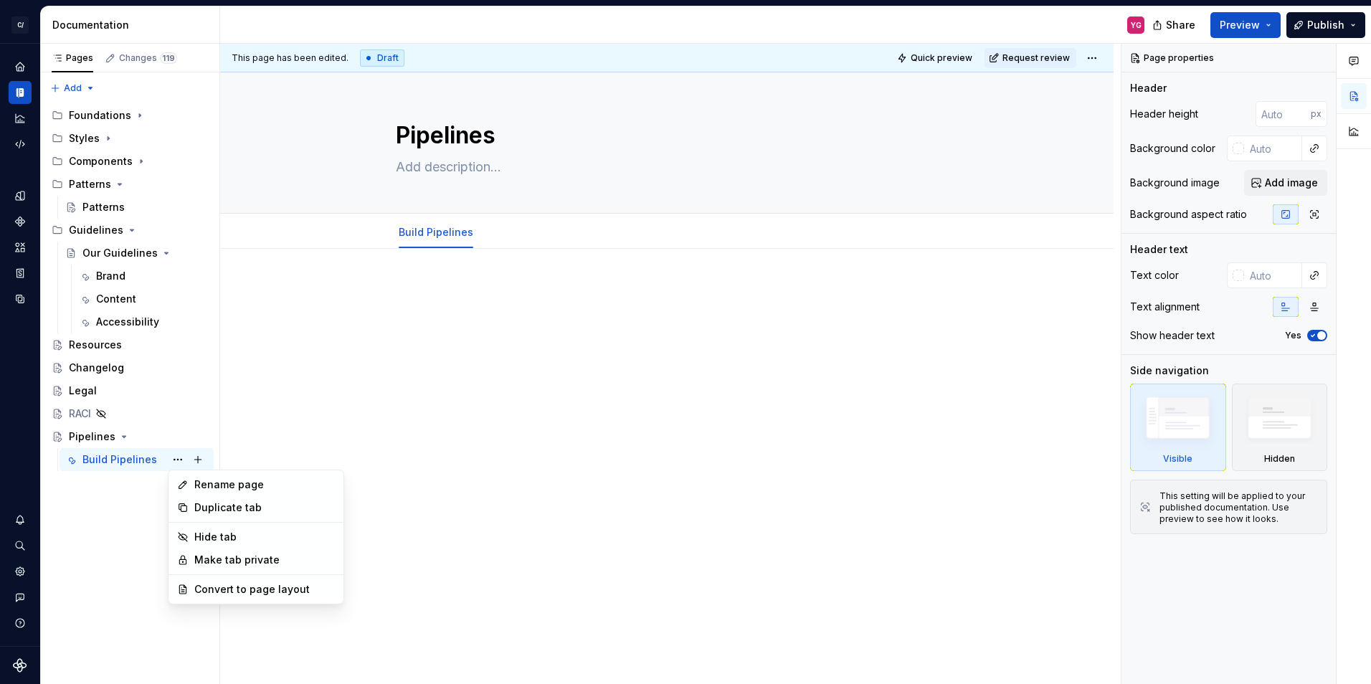
click at [620, 312] on html "C/ Cord YG Design system data Documentation YG Share Preview Publish Pages Chan…" at bounding box center [685, 342] width 1371 height 684
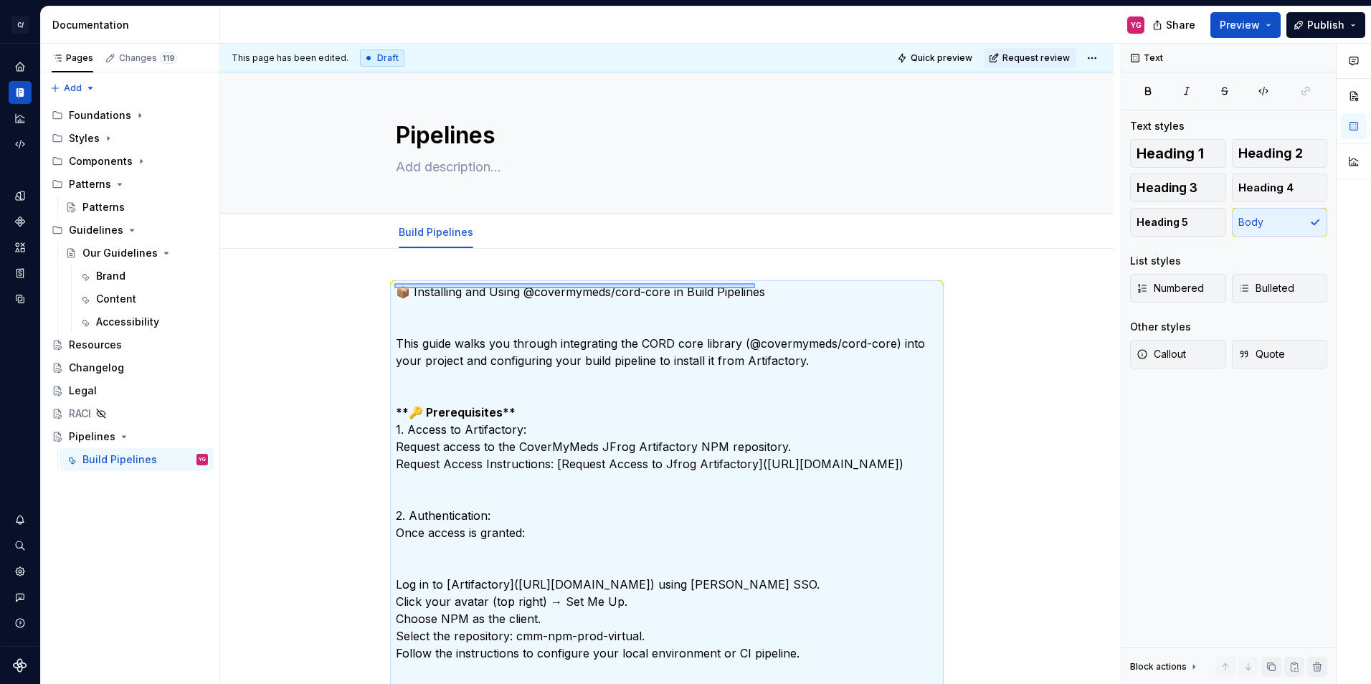
drag, startPoint x: 394, startPoint y: 288, endPoint x: 772, endPoint y: 283, distance: 377.9
click at [772, 283] on div "This page has been edited. Draft Quick preview Request review Pipelines Edit he…" at bounding box center [670, 364] width 901 height 641
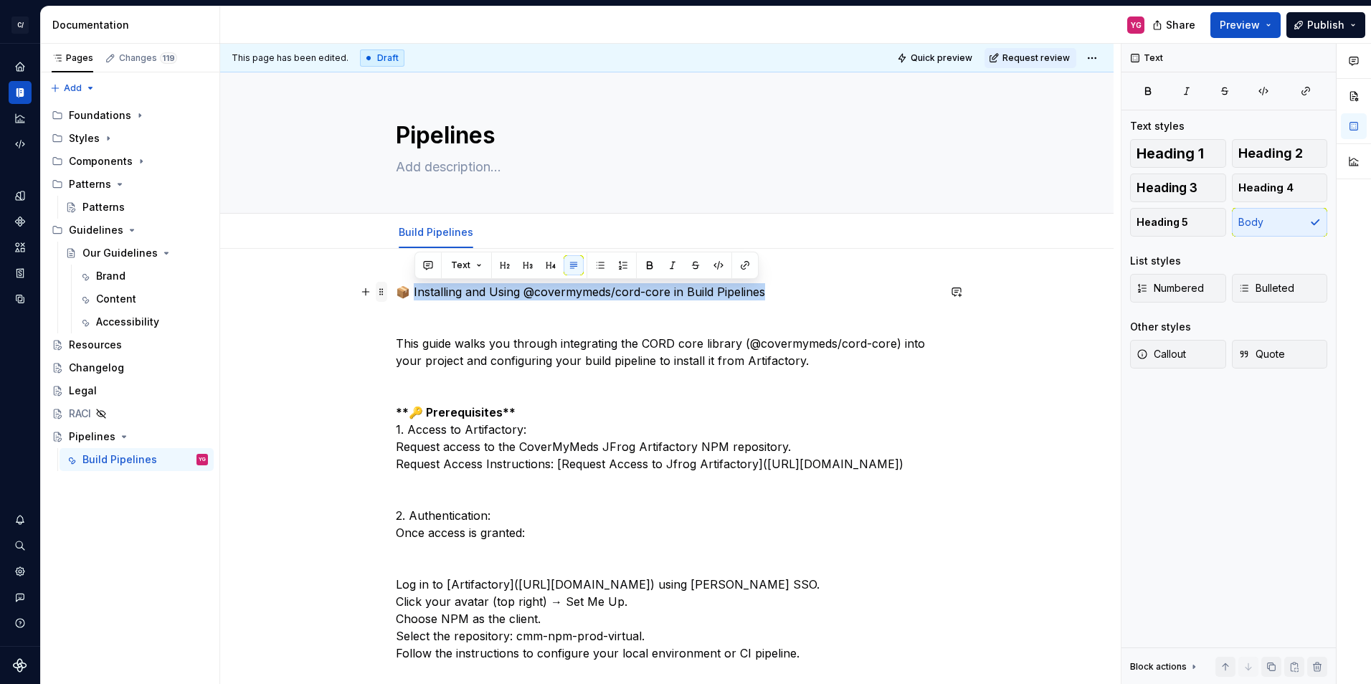
drag, startPoint x: 775, startPoint y: 291, endPoint x: 384, endPoint y: 287, distance: 390.8
click at [1179, 148] on span "Heading 1" at bounding box center [1170, 153] width 67 height 14
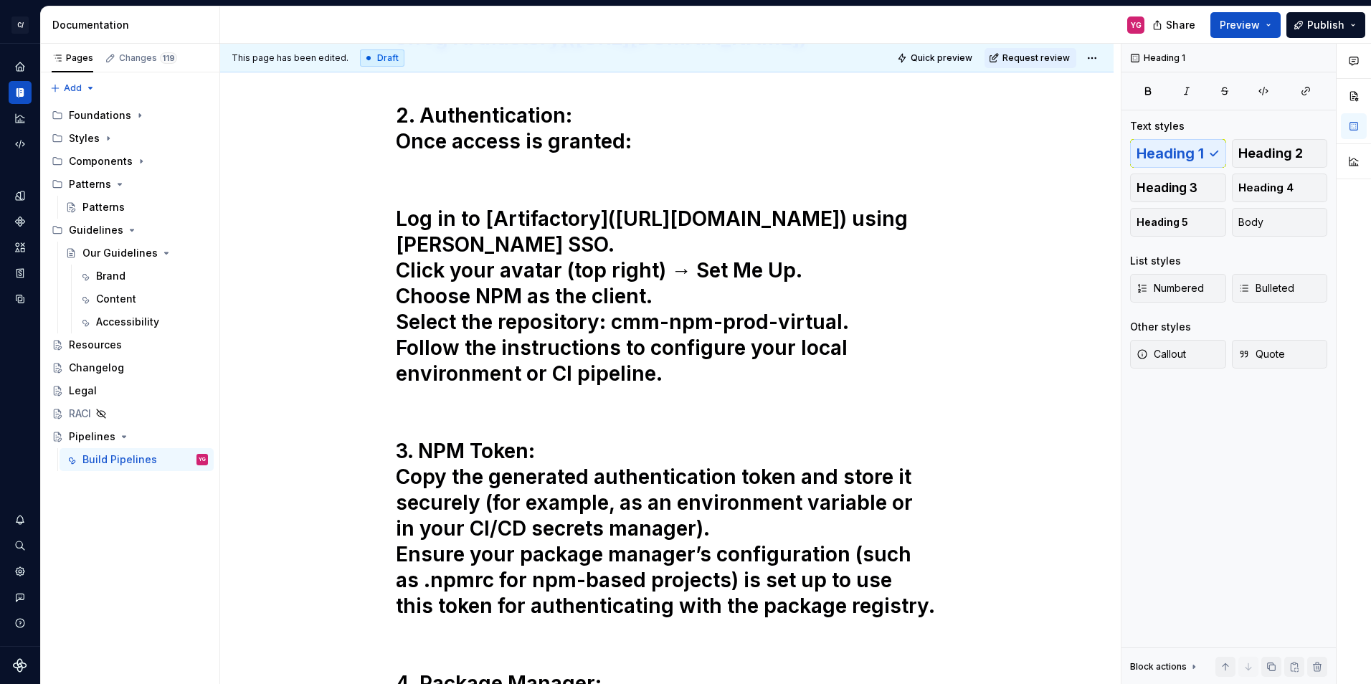
scroll to position [2407, 0]
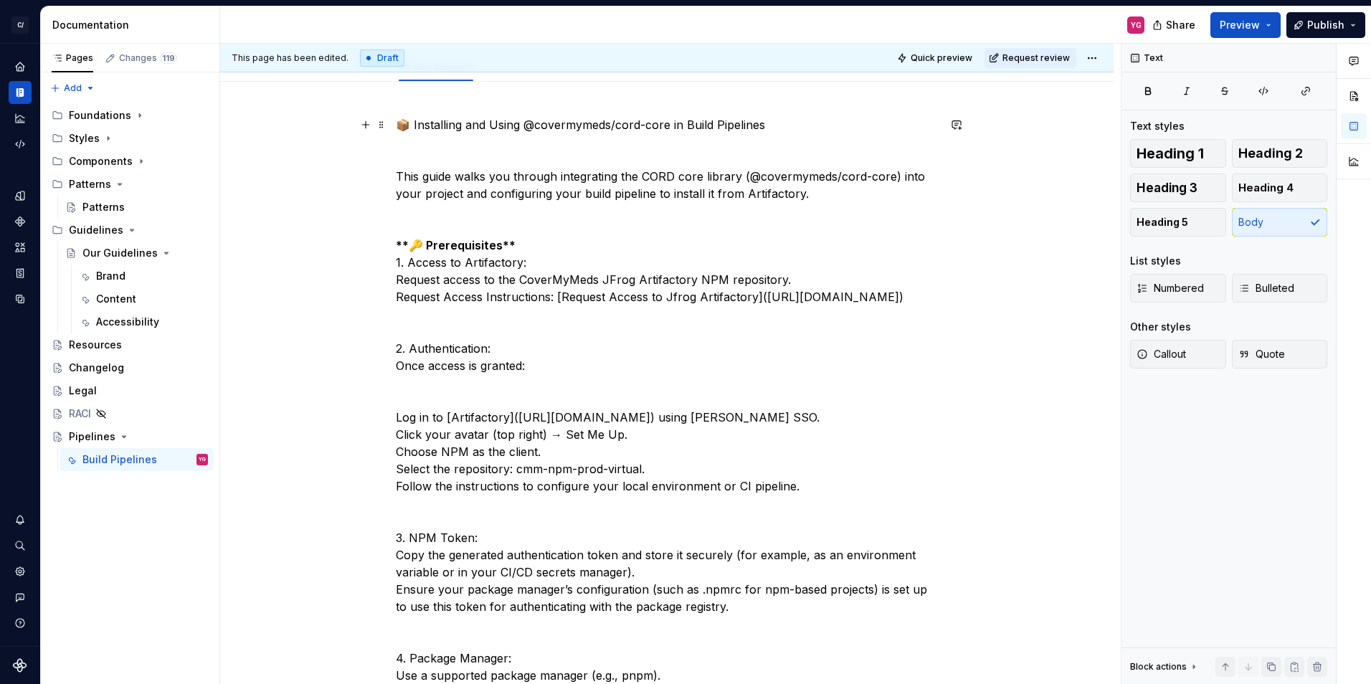
scroll to position [0, 0]
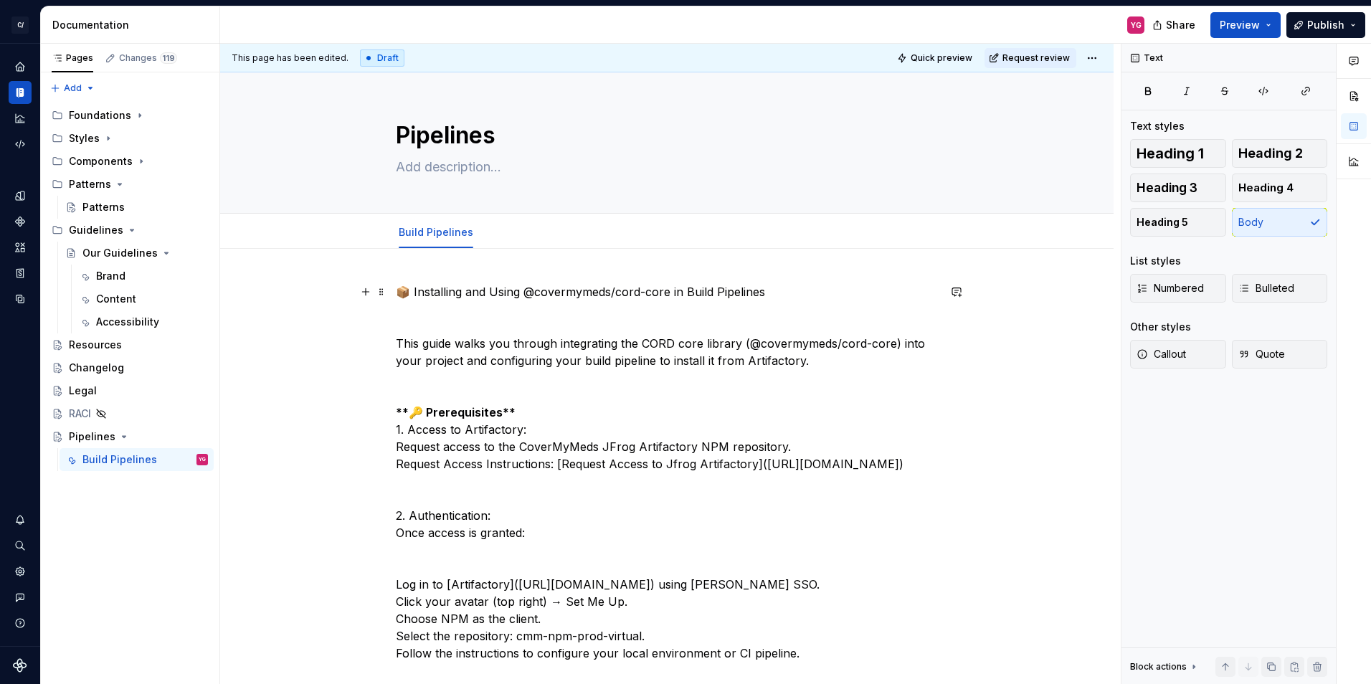
click at [1264, 21] on button "Preview" at bounding box center [1245, 25] width 70 height 26
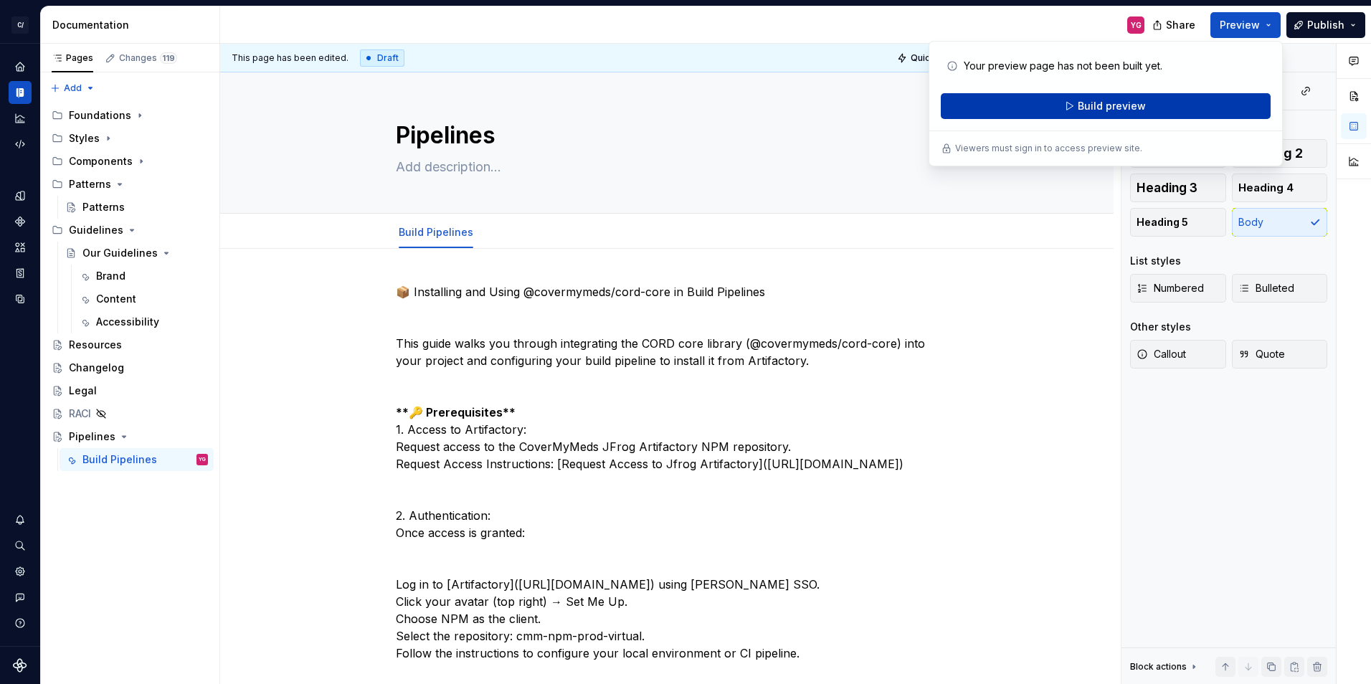
click at [1111, 110] on span "Build preview" at bounding box center [1112, 106] width 68 height 14
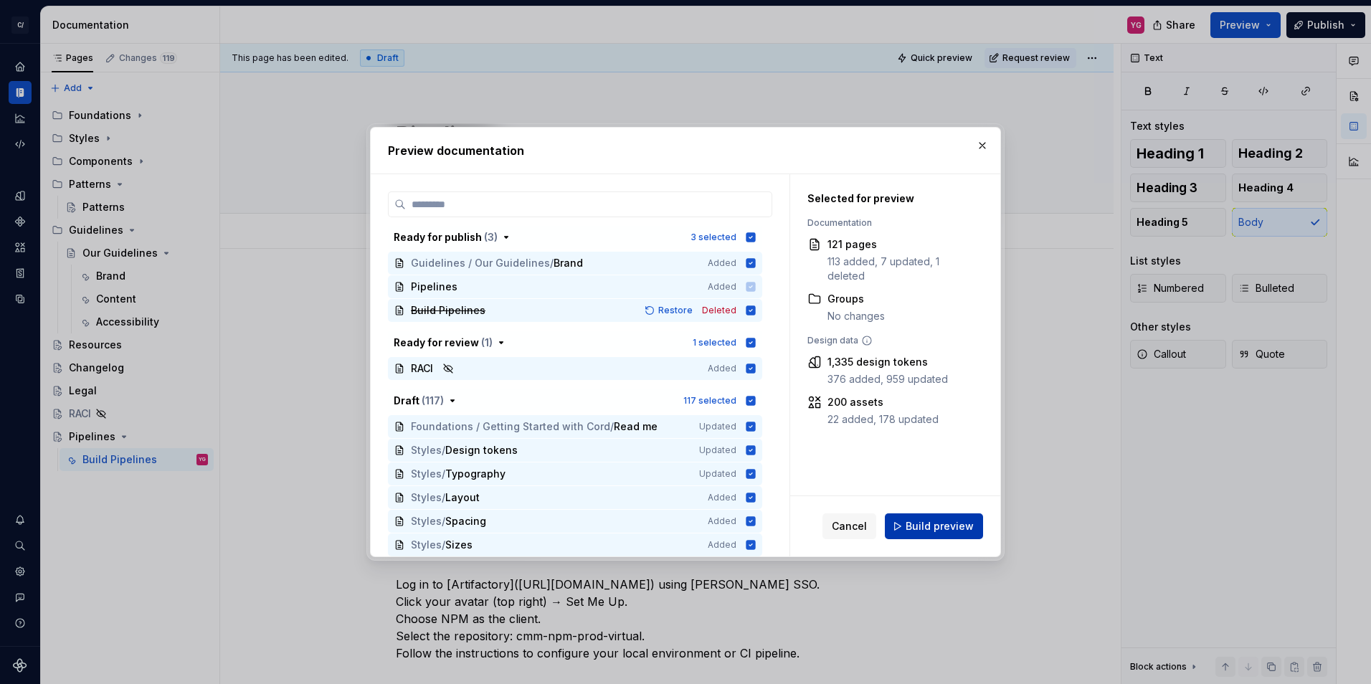
click at [944, 533] on span "Build preview" at bounding box center [940, 526] width 68 height 14
type textarea "*"
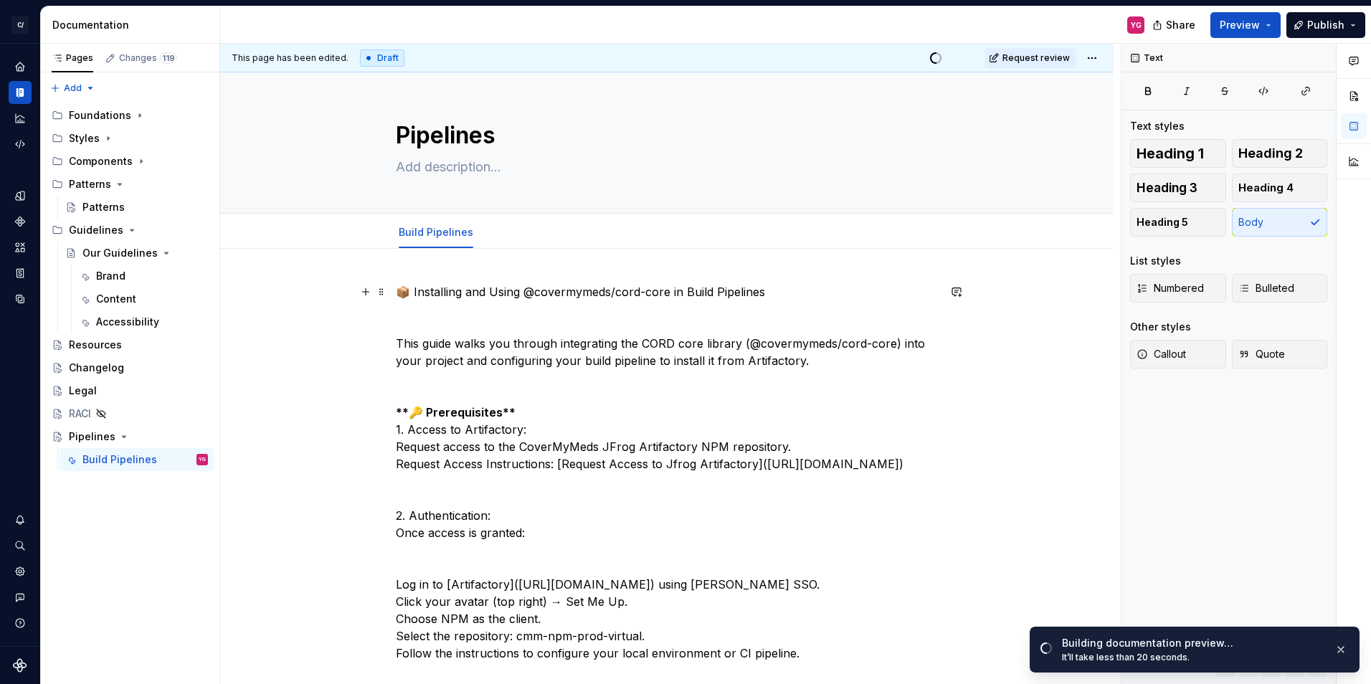
click at [412, 410] on strong "**🔑 Prerequisites**" at bounding box center [456, 412] width 120 height 14
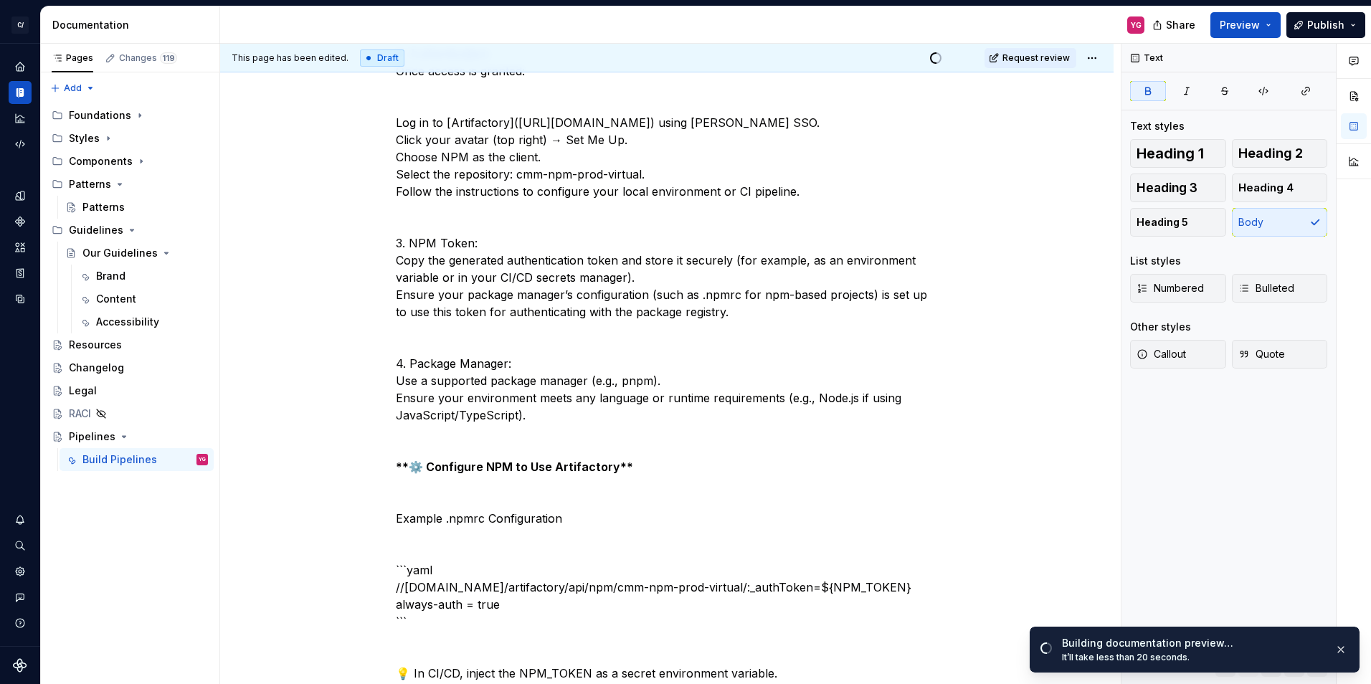
scroll to position [574, 0]
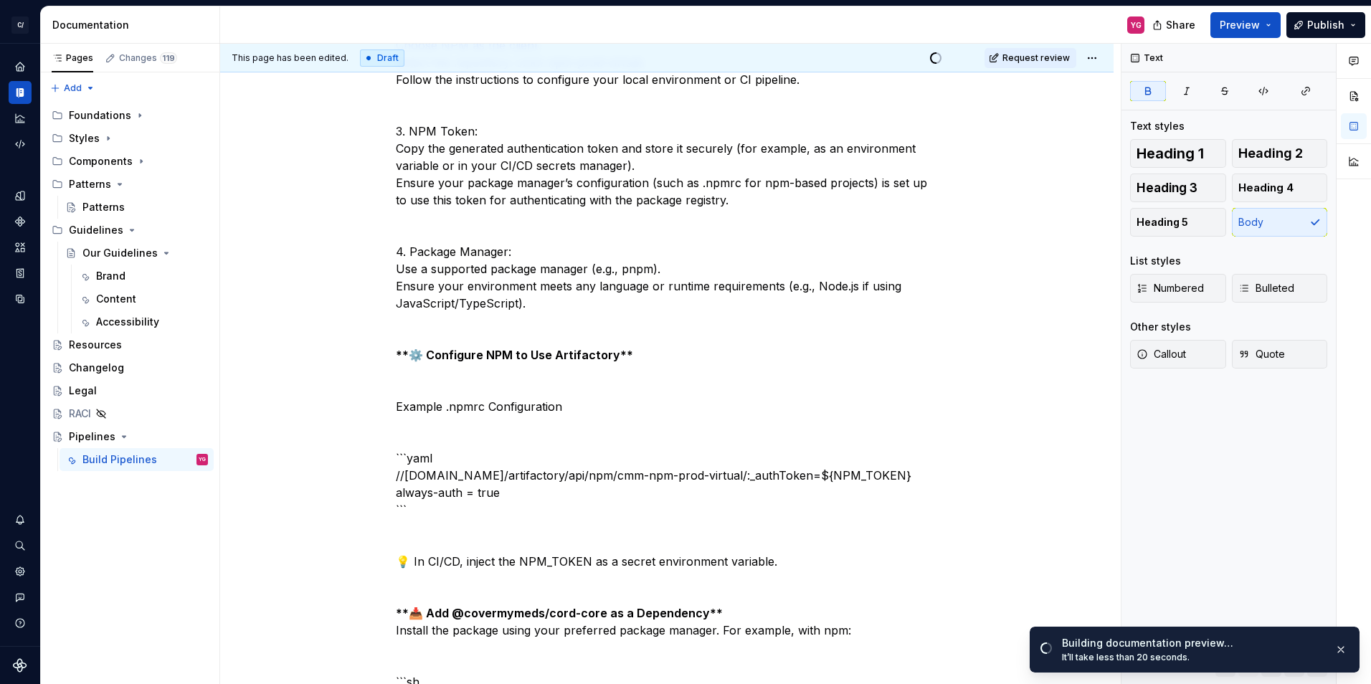
click at [409, 362] on strong "**⚙️ Configure NPM to Use Artifactory**" at bounding box center [514, 355] width 237 height 14
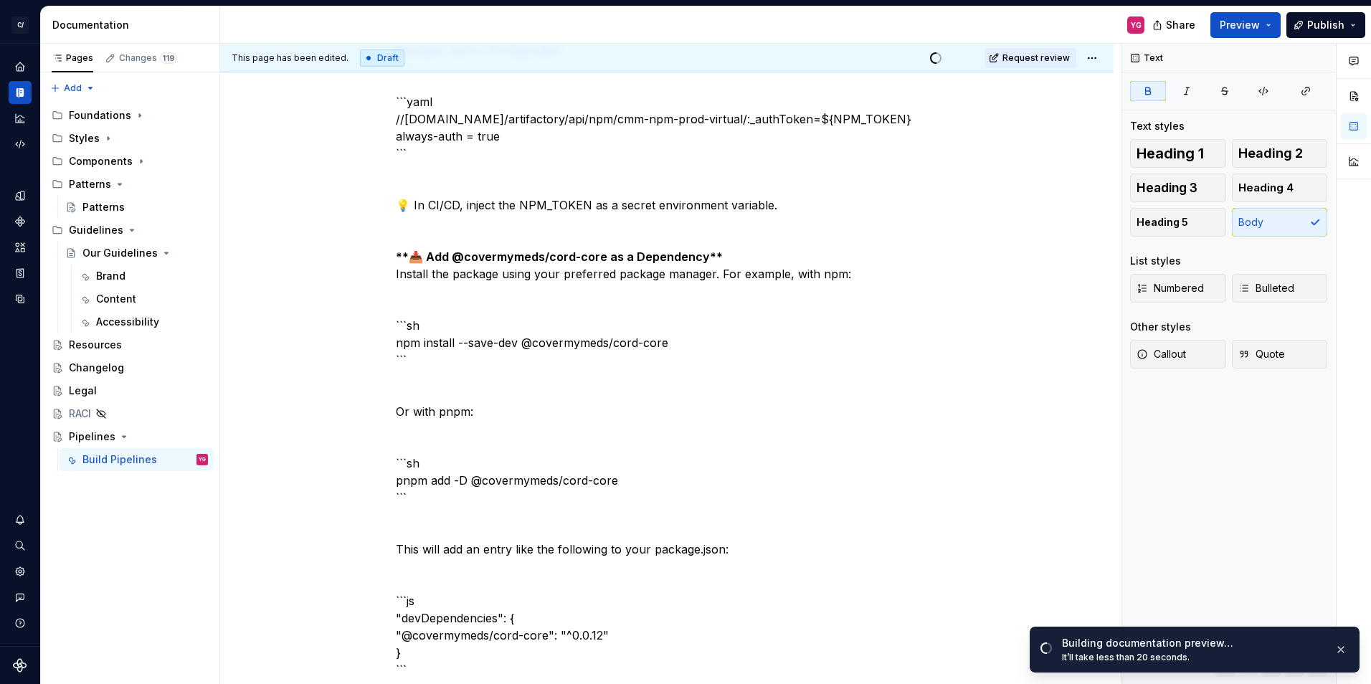
scroll to position [1004, 0]
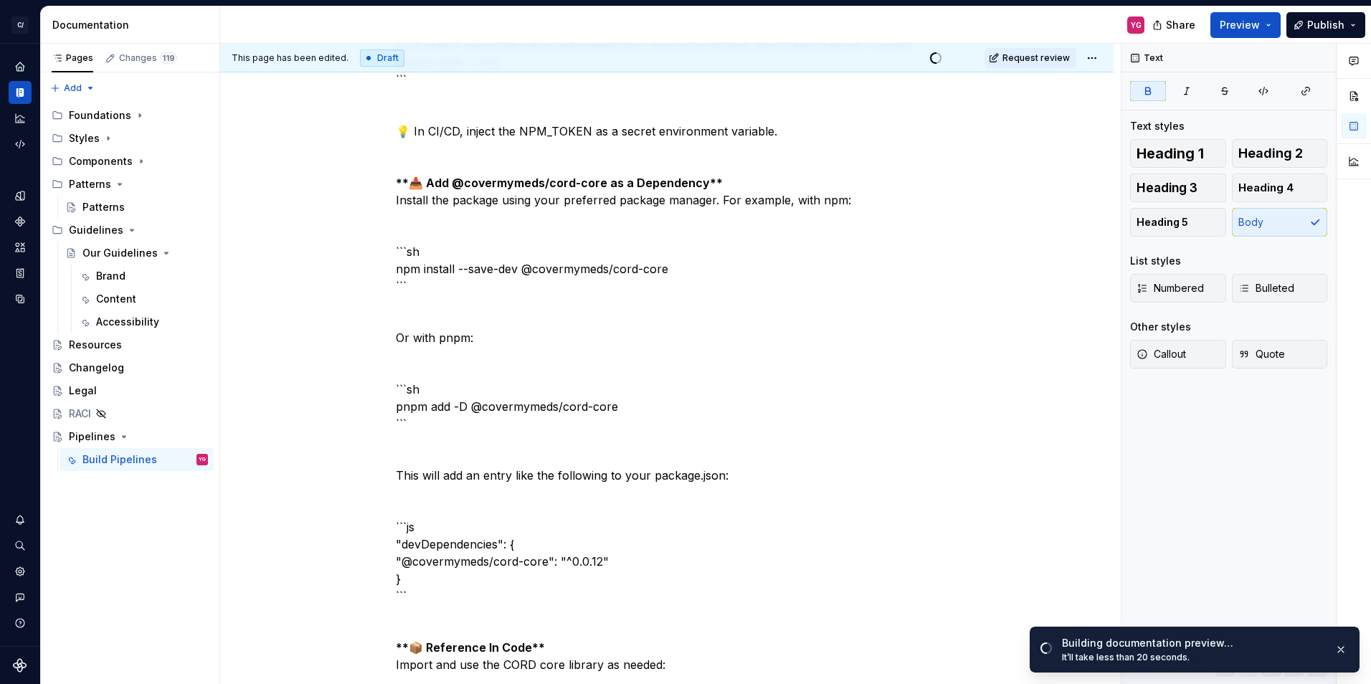
click at [414, 190] on strong "**📥 Add @covermymeds/cord-core as a Dependency**" at bounding box center [559, 183] width 327 height 14
click at [754, 214] on p "📦 Installing and Using @covermymeds/cord-core in Build Pipelines This guide wal…" at bounding box center [667, 664] width 542 height 2771
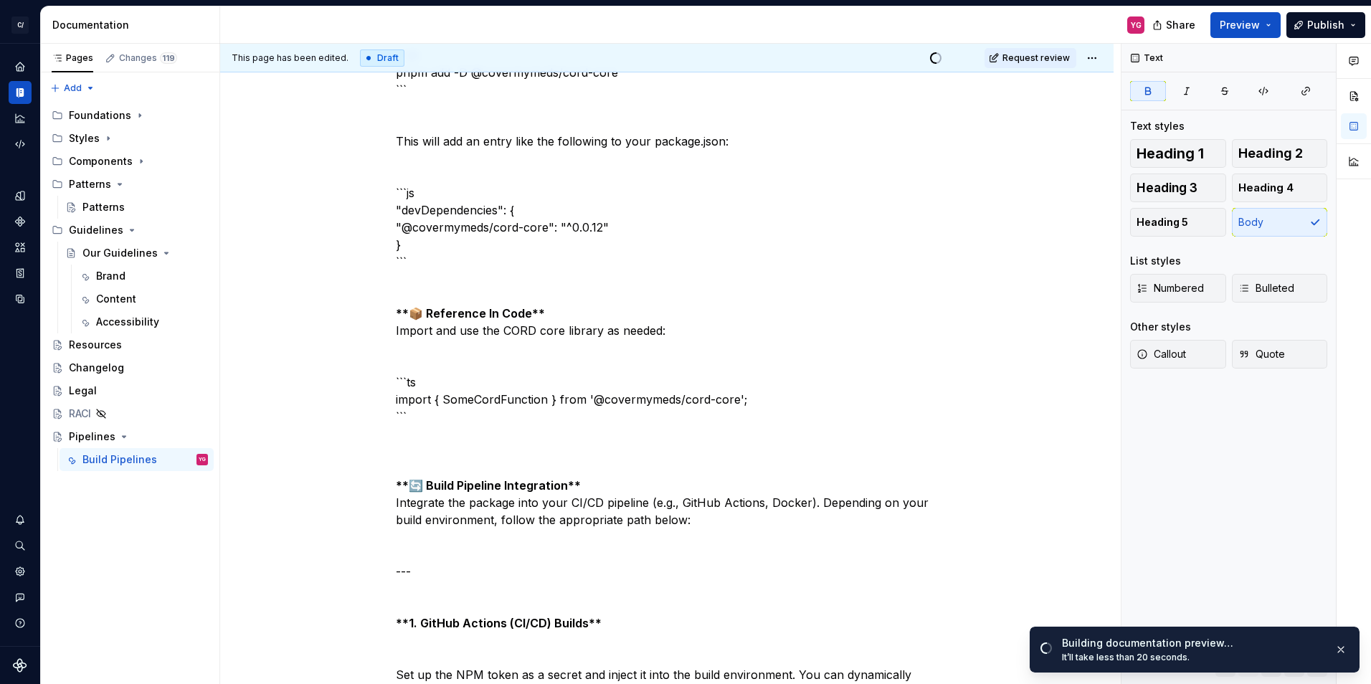
scroll to position [1362, 0]
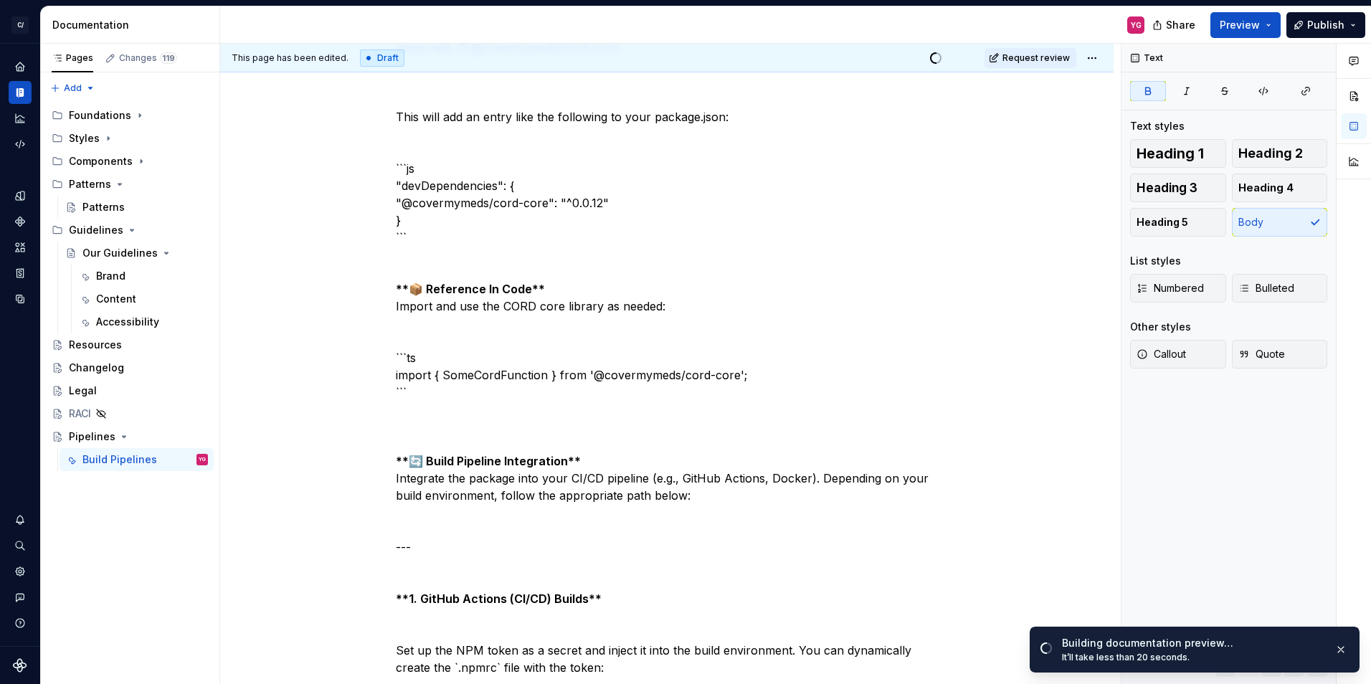
click at [413, 296] on strong "**📦 Reference In Code**" at bounding box center [470, 289] width 149 height 14
click at [566, 321] on p "📦 Installing and Using @covermymeds/cord-core in Build Pipelines This guide wal…" at bounding box center [667, 306] width 542 height 2771
click at [410, 468] on strong "**🔄 Build Pipeline Integration**" at bounding box center [488, 461] width 185 height 14
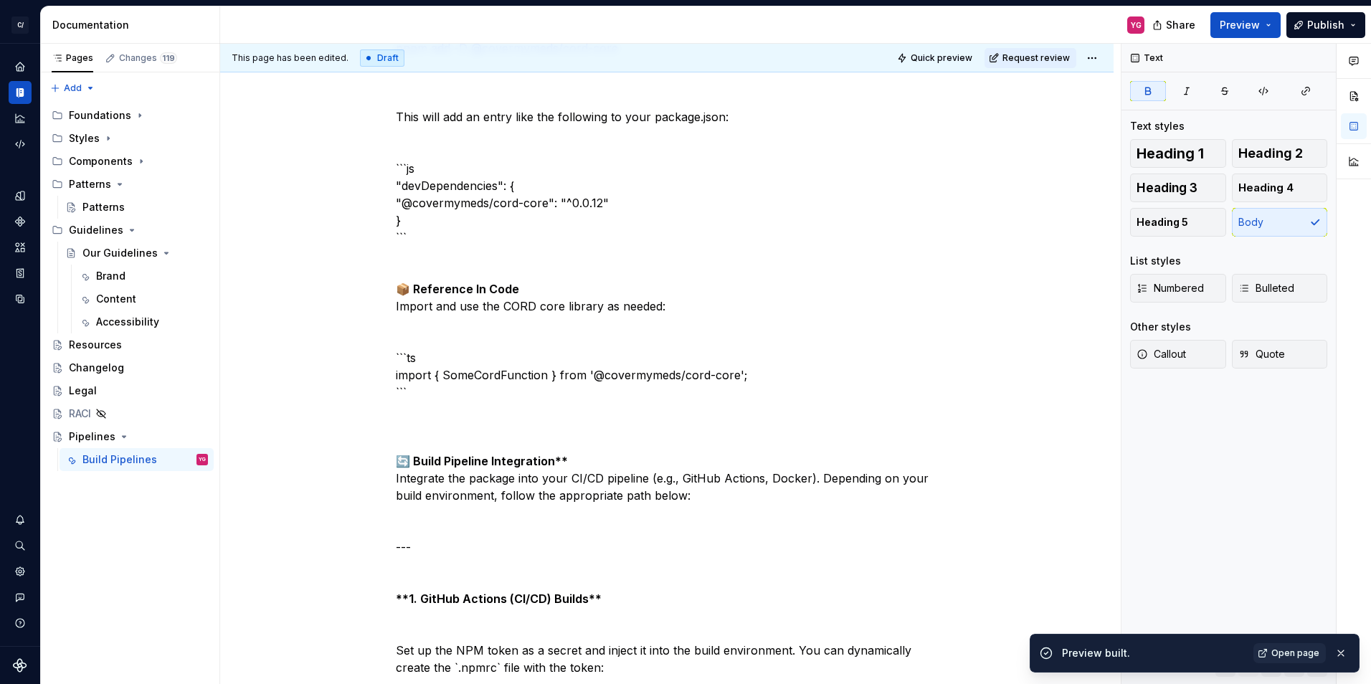
click at [615, 498] on p "📦 Installing and Using @covermymeds/cord-core in Build Pipelines This guide wal…" at bounding box center [667, 306] width 542 height 2771
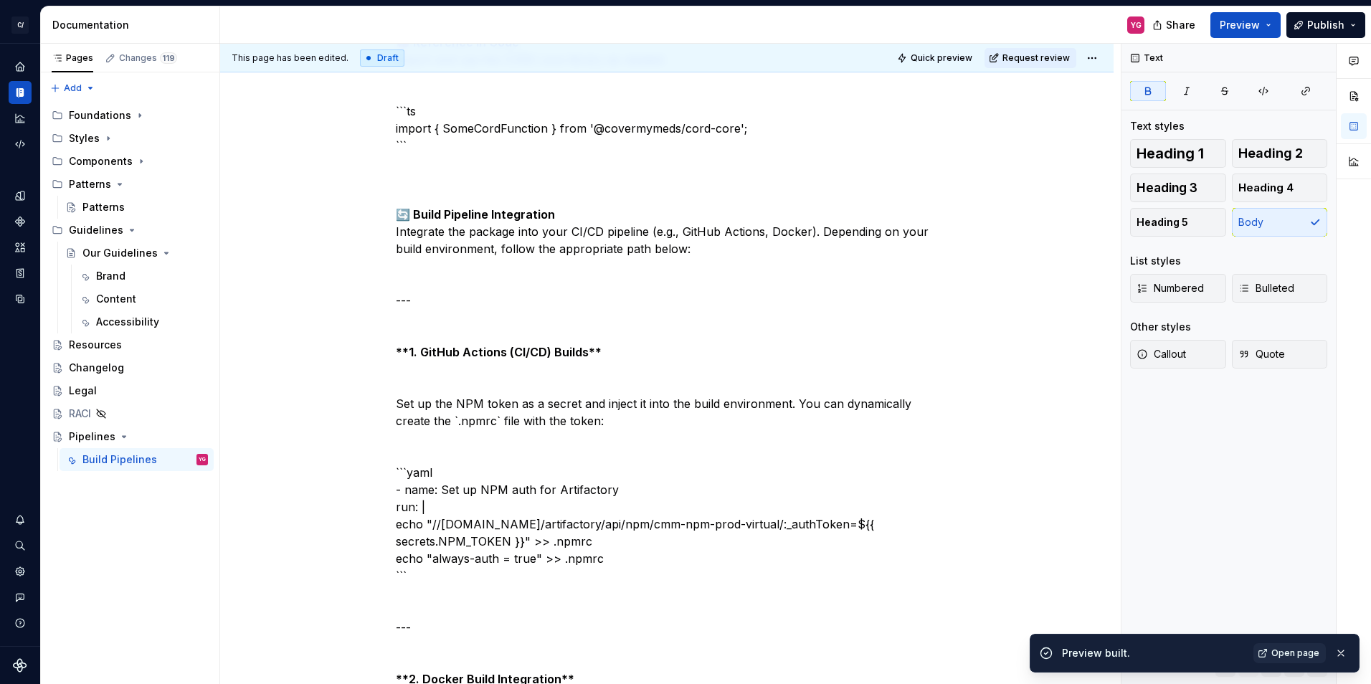
scroll to position [1649, 0]
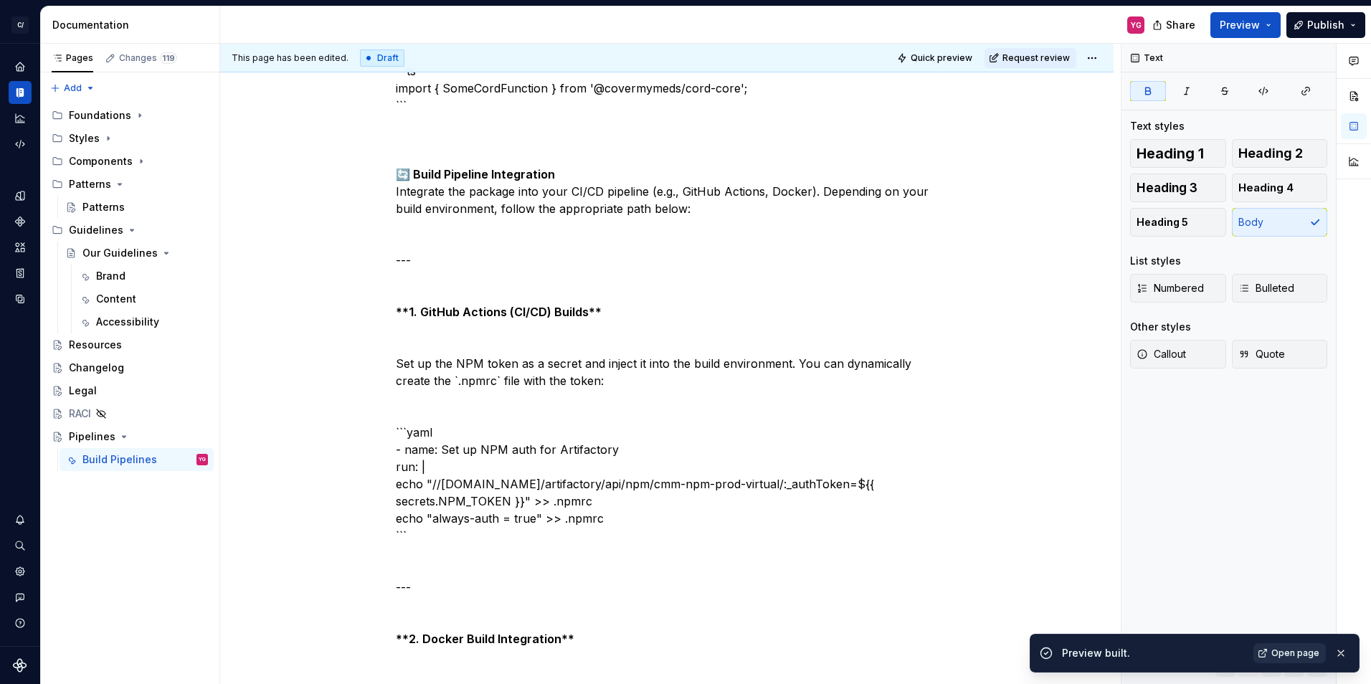
click at [1307, 653] on span "Open page" at bounding box center [1295, 652] width 48 height 11
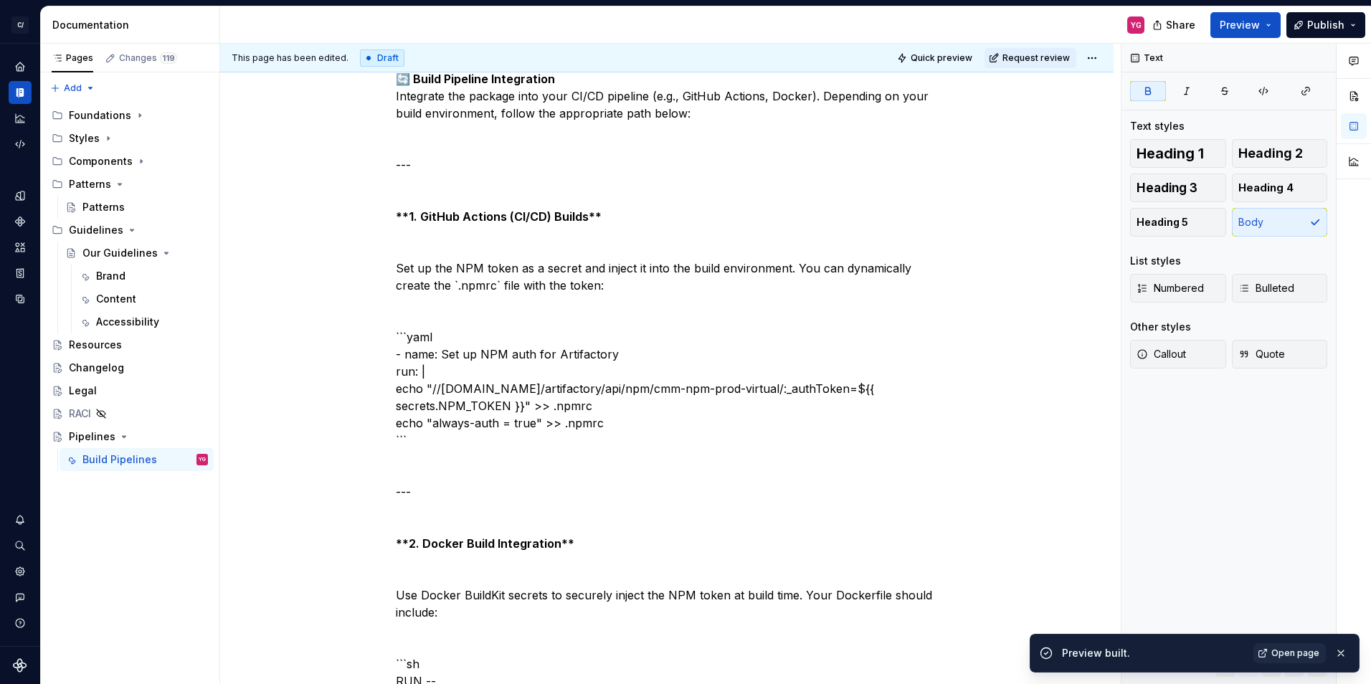
scroll to position [1793, 0]
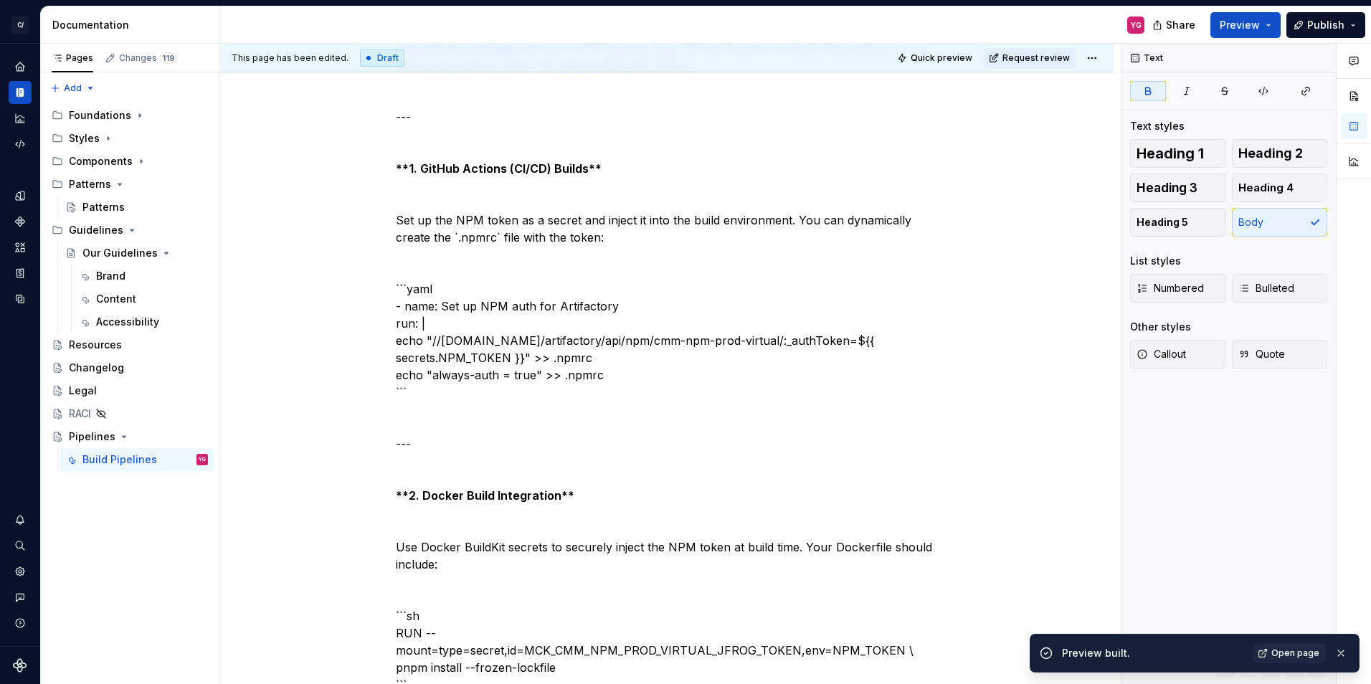
drag, startPoint x: 410, startPoint y: 532, endPoint x: 440, endPoint y: 520, distance: 31.8
click at [410, 503] on strong "**2. Docker Build Integration**" at bounding box center [485, 495] width 179 height 14
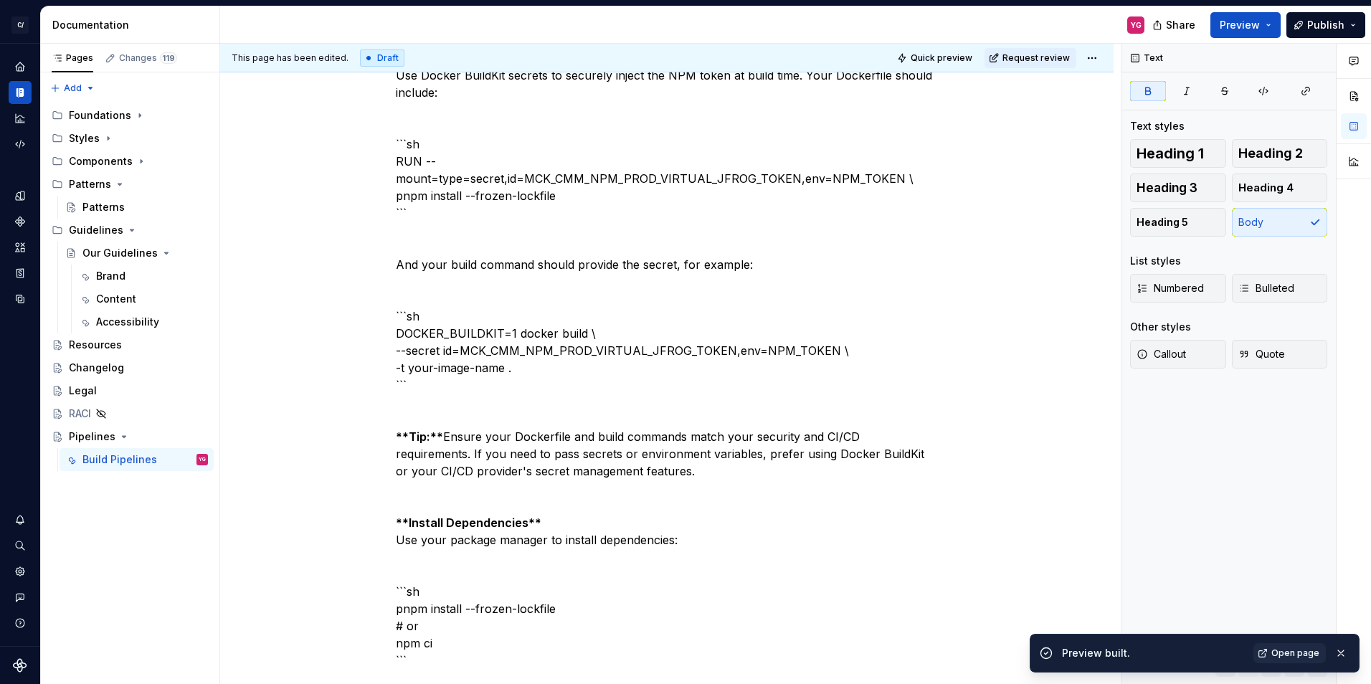
scroll to position [2438, 0]
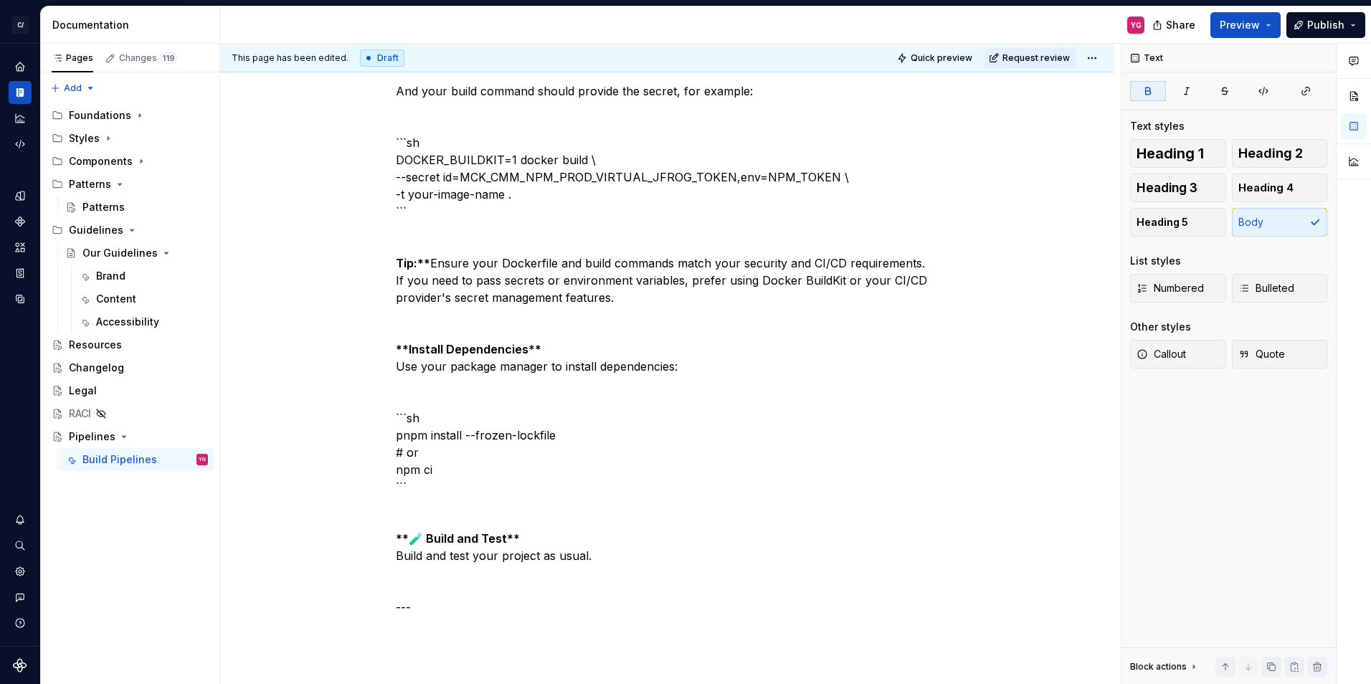
click at [429, 270] on strong "Tip:**" at bounding box center [413, 263] width 34 height 14
click at [407, 356] on strong "**Install Dependencies**" at bounding box center [469, 349] width 146 height 14
click at [412, 546] on strong "**🧪 Build and Test**" at bounding box center [458, 538] width 124 height 14
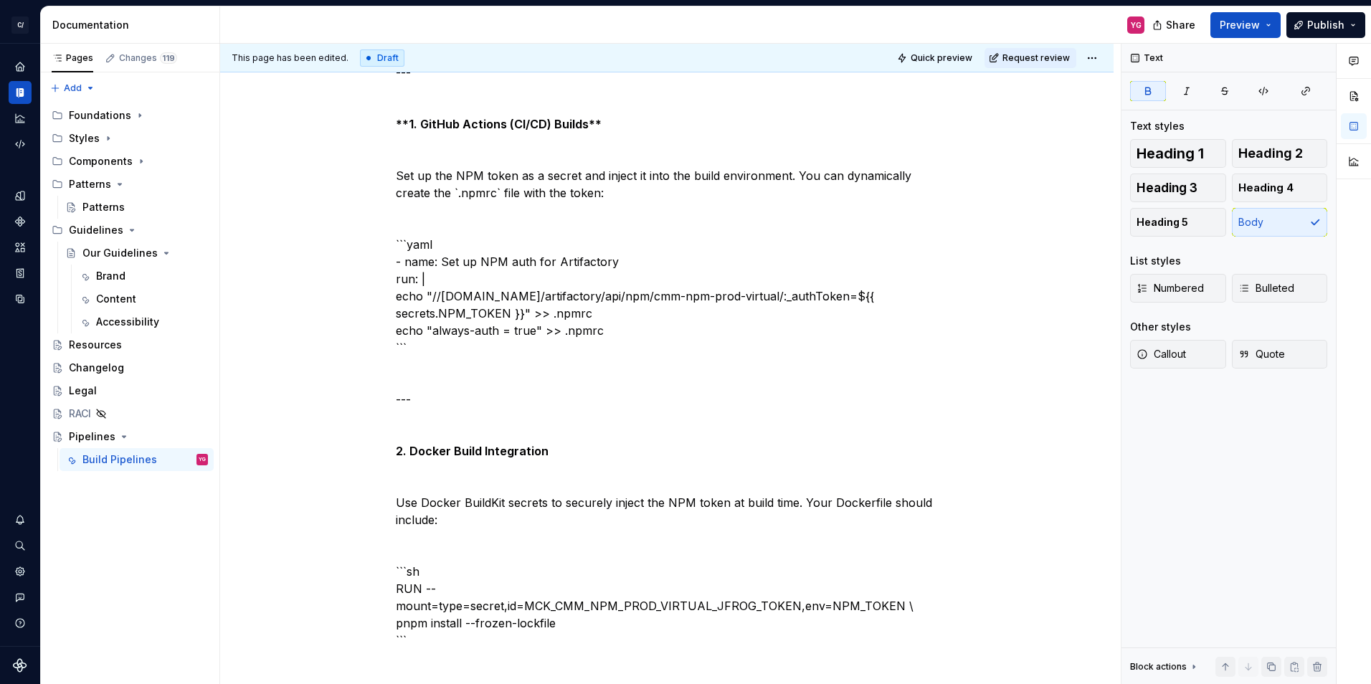
scroll to position [1479, 0]
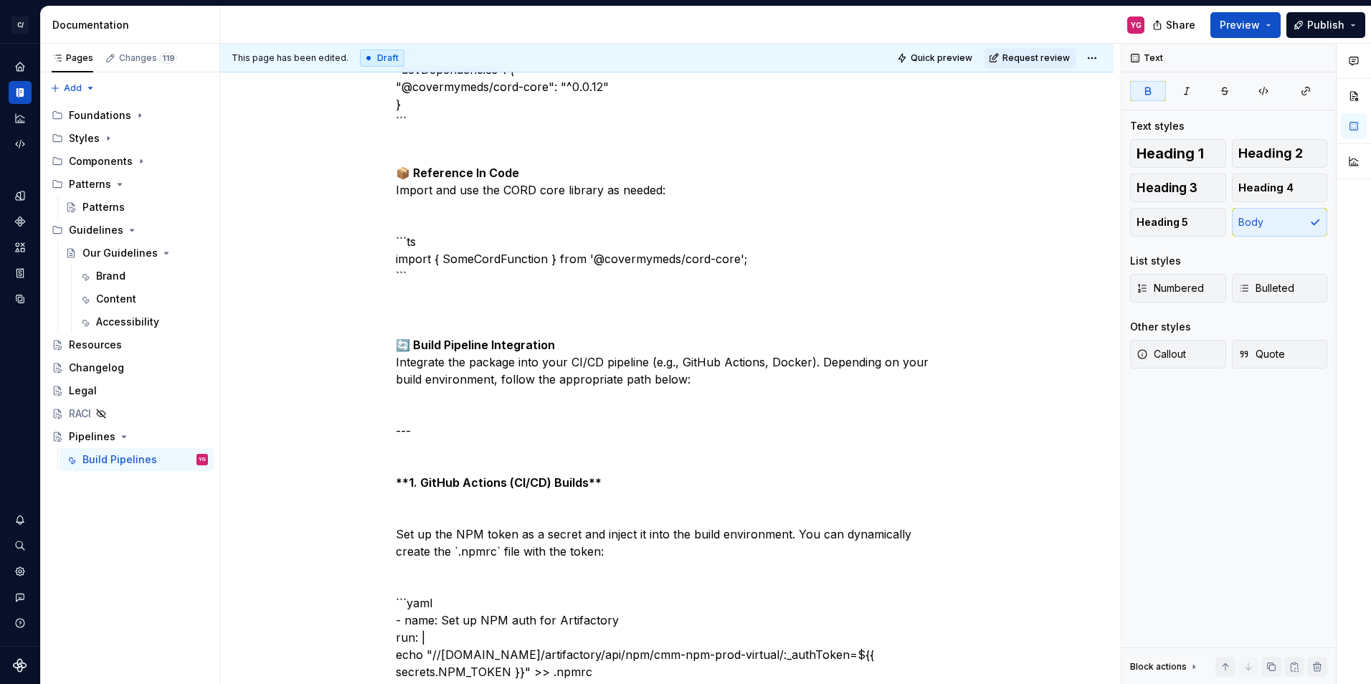
click at [412, 490] on strong "**1. GitHub Actions (CI/CD) Builds**" at bounding box center [499, 482] width 206 height 14
click at [641, 522] on p "📦 Installing and Using @covermymeds/cord-core in Build Pipelines This guide wal…" at bounding box center [667, 190] width 542 height 2771
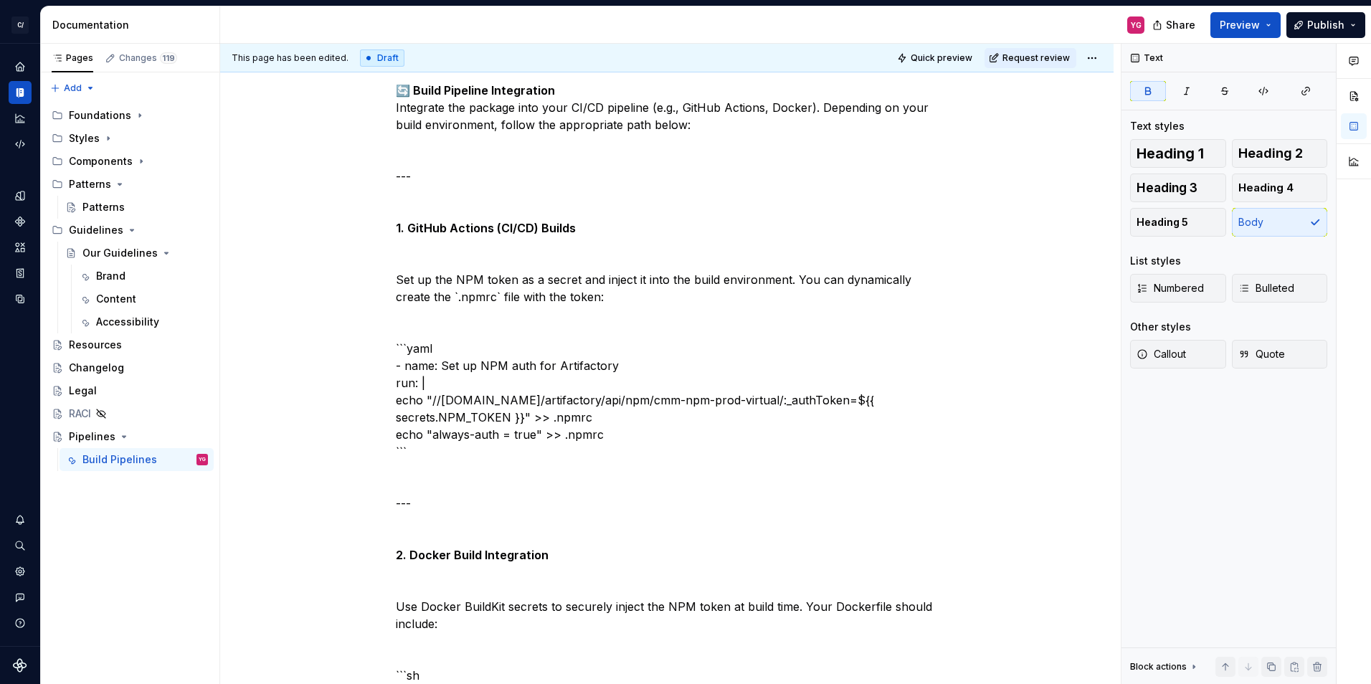
scroll to position [1694, 0]
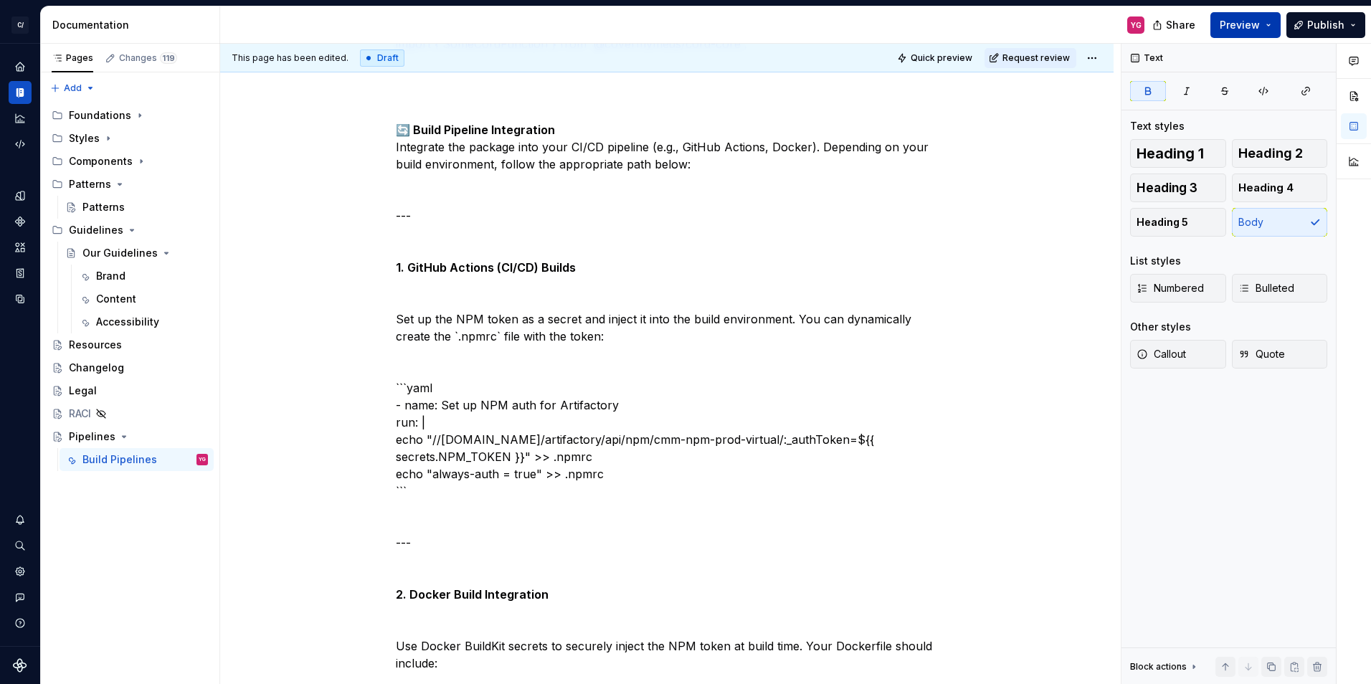
click at [1274, 28] on button "Preview" at bounding box center [1245, 25] width 70 height 26
click at [1227, 498] on div "Text Text styles Heading 1 Heading 2 Heading 3 Heading 4 Heading 5 Body List st…" at bounding box center [1228, 364] width 214 height 641
click at [1028, 60] on span "Request review" at bounding box center [1035, 57] width 67 height 11
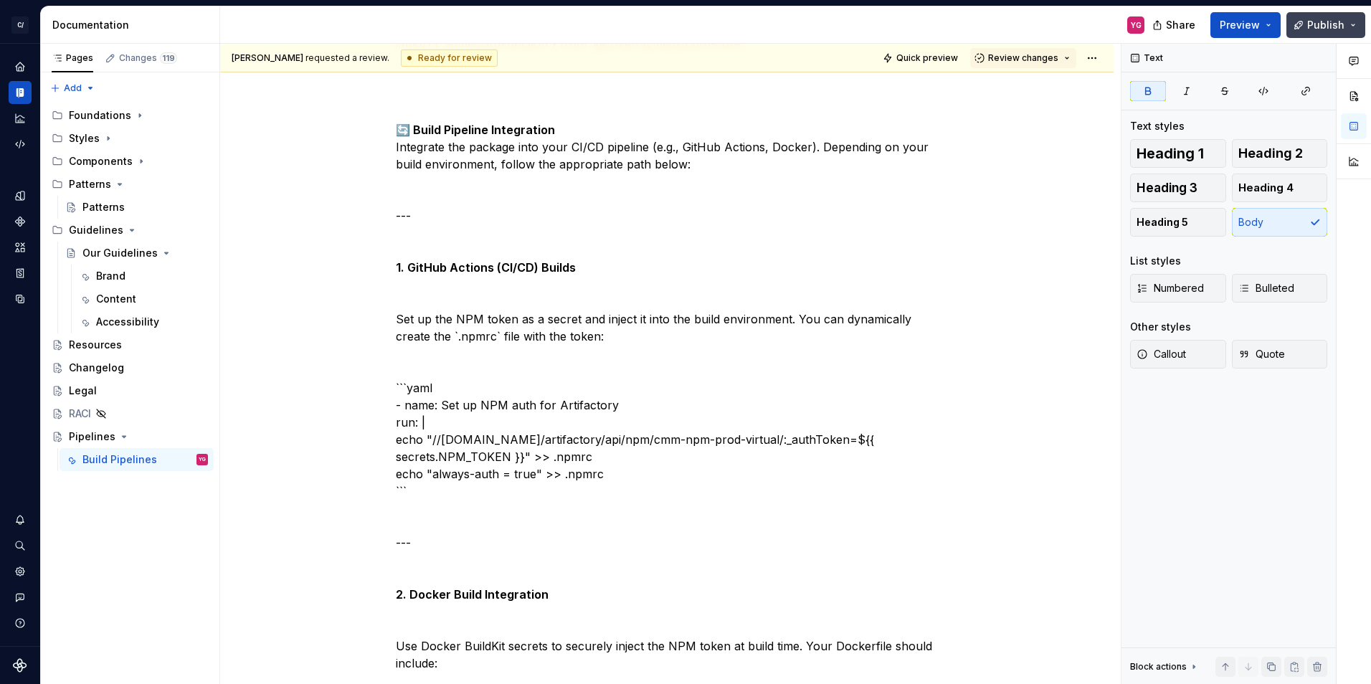
click at [1346, 30] on button "Publish" at bounding box center [1325, 25] width 79 height 26
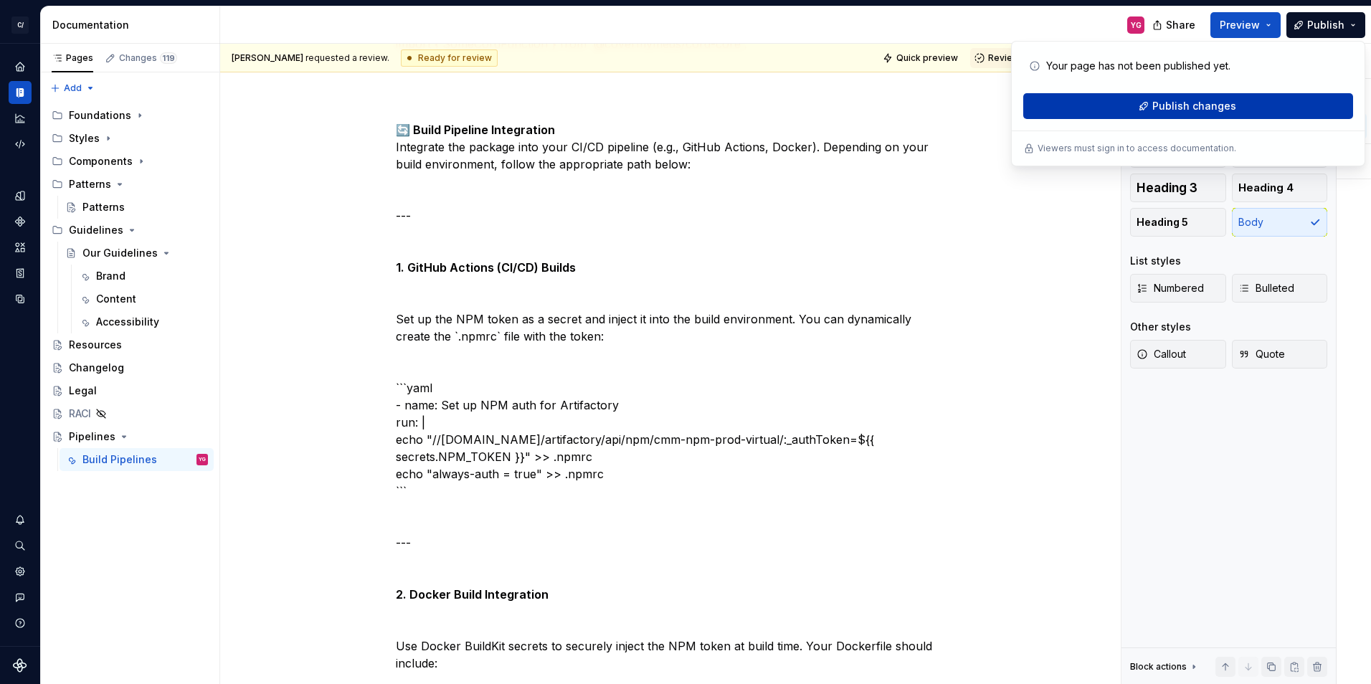
click at [1228, 103] on span "Publish changes" at bounding box center [1194, 106] width 84 height 14
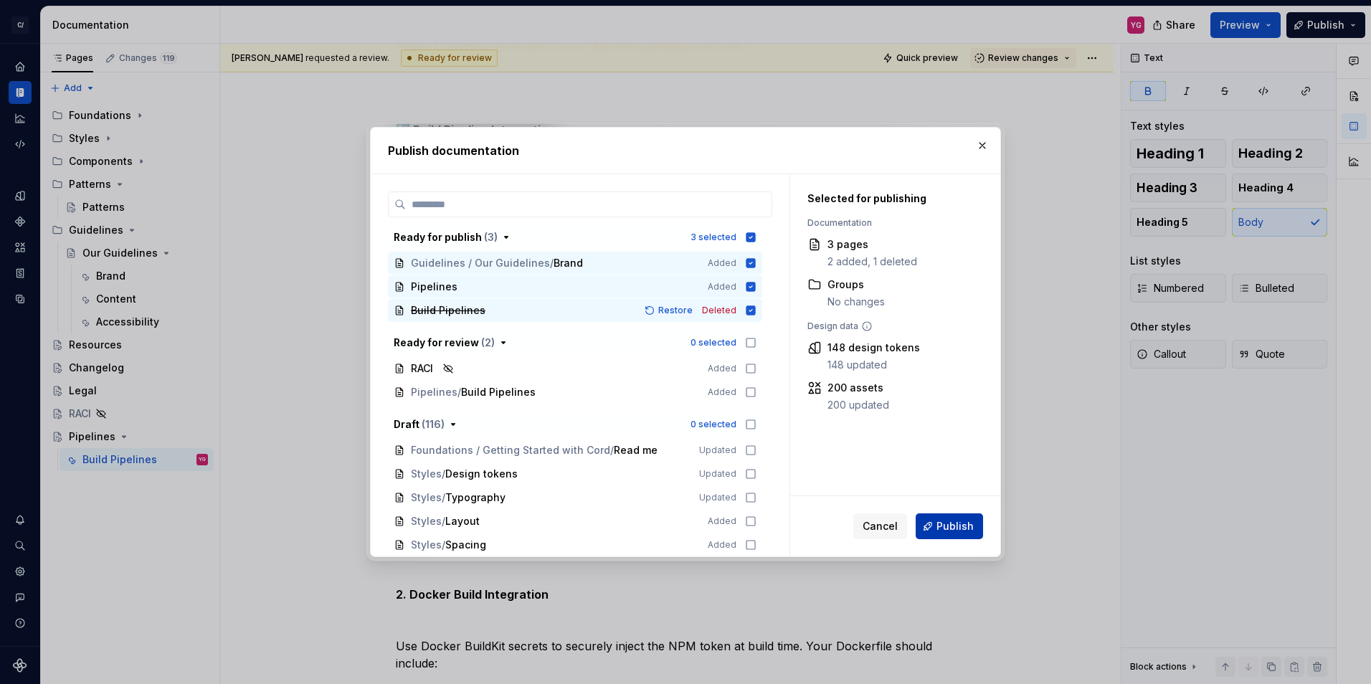
click at [953, 530] on span "Publish" at bounding box center [954, 526] width 37 height 14
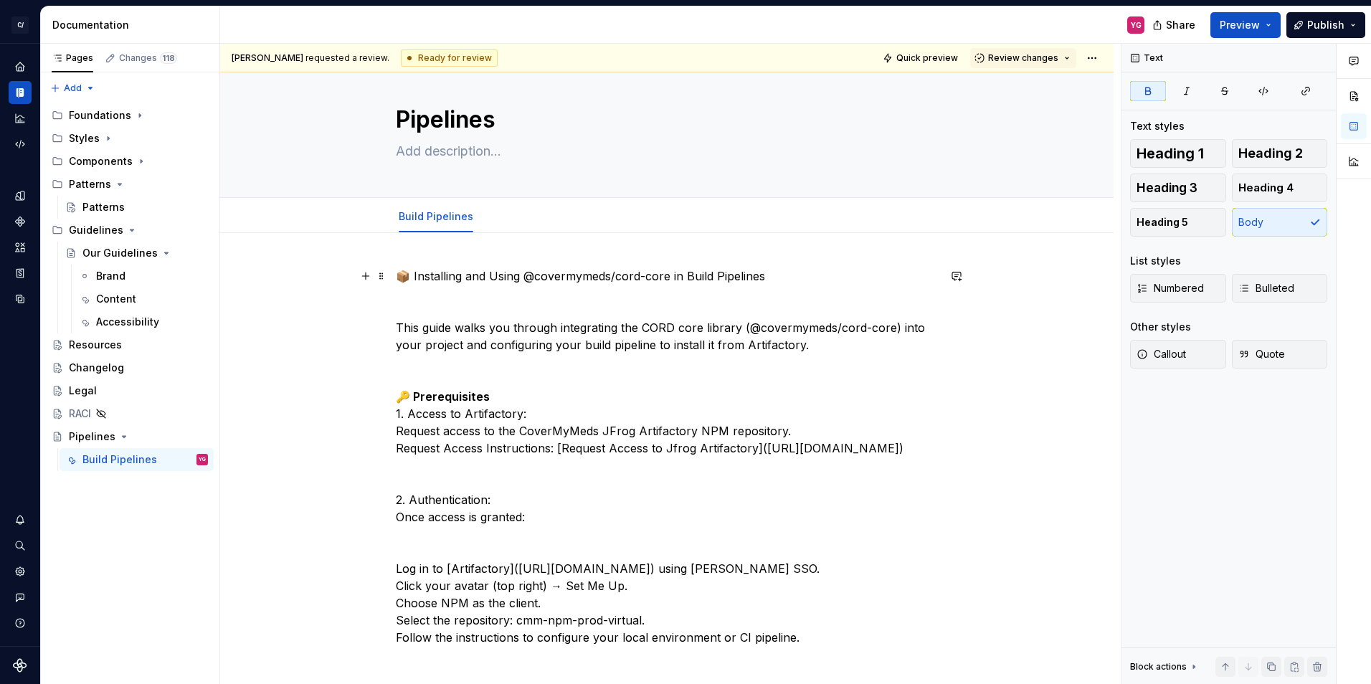
scroll to position [0, 0]
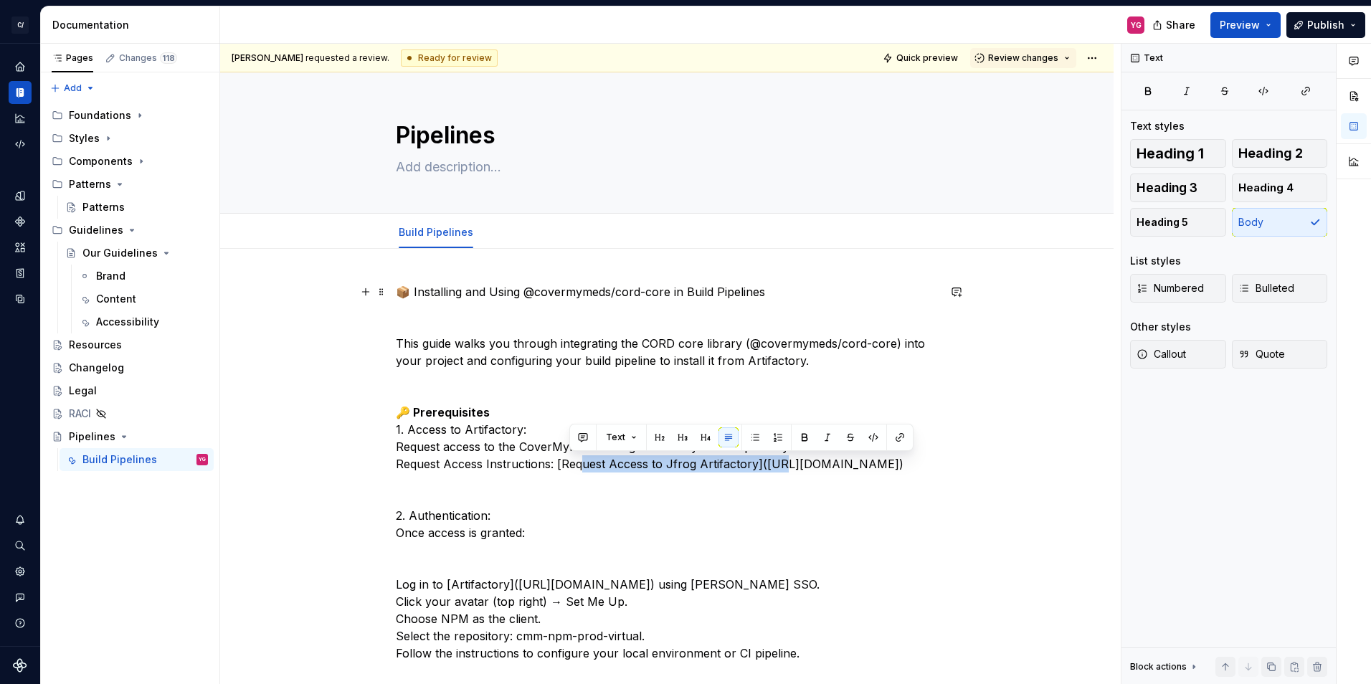
drag, startPoint x: 570, startPoint y: 465, endPoint x: 774, endPoint y: 460, distance: 203.7
click at [635, 437] on button "Text" at bounding box center [621, 437] width 44 height 20
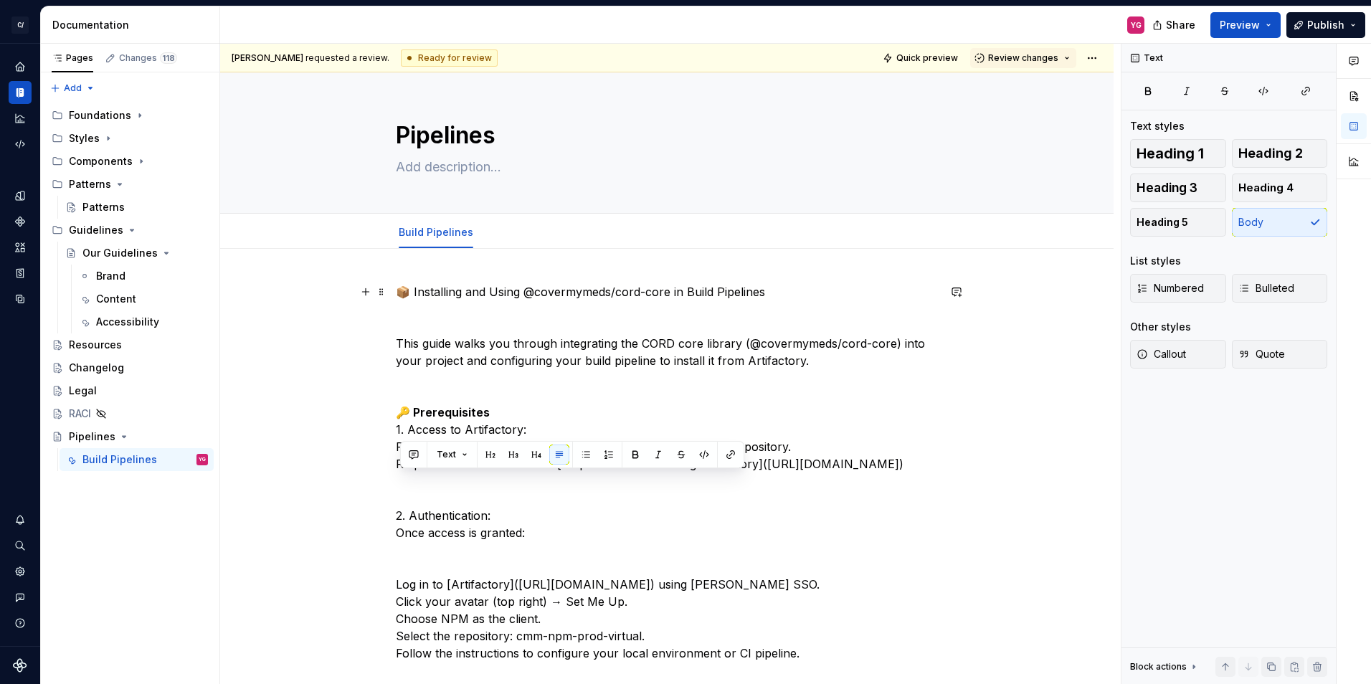
drag, startPoint x: 402, startPoint y: 482, endPoint x: 513, endPoint y: 495, distance: 112.6
copy p "[URL][DOMAIN_NAME]"
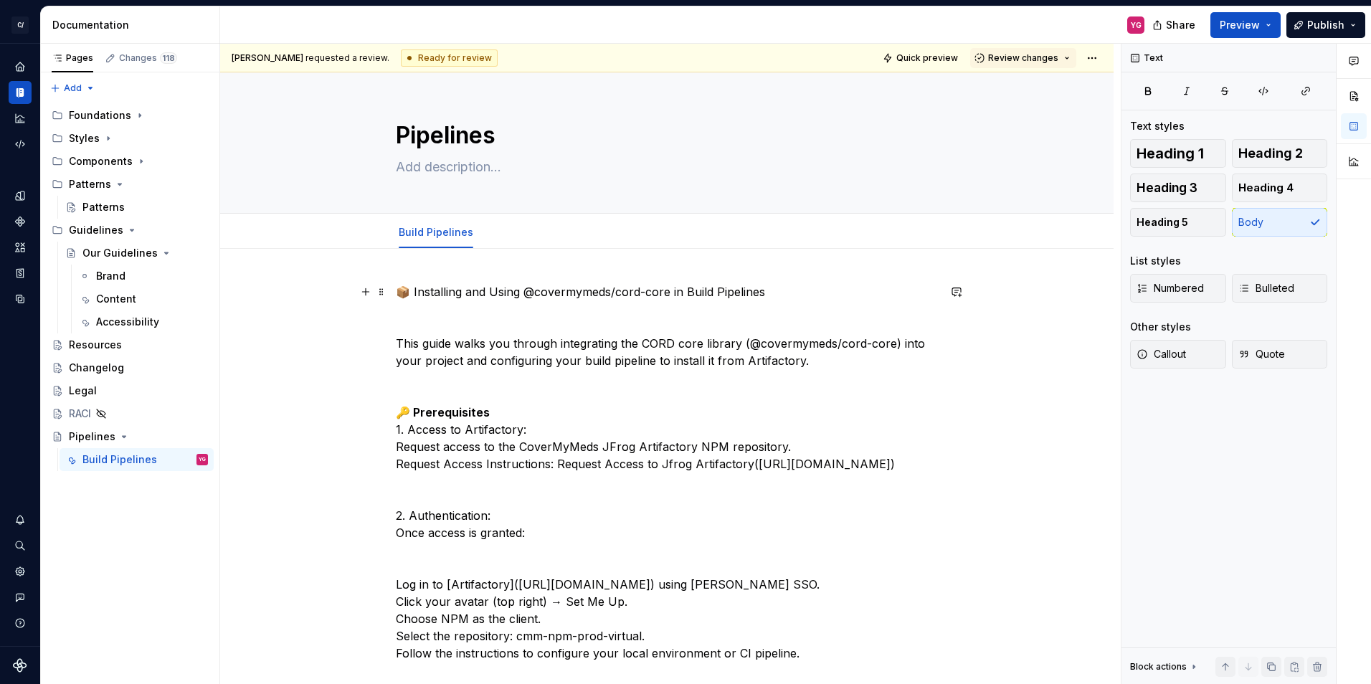
drag, startPoint x: 571, startPoint y: 462, endPoint x: 451, endPoint y: 483, distance: 121.5
type textarea "*"
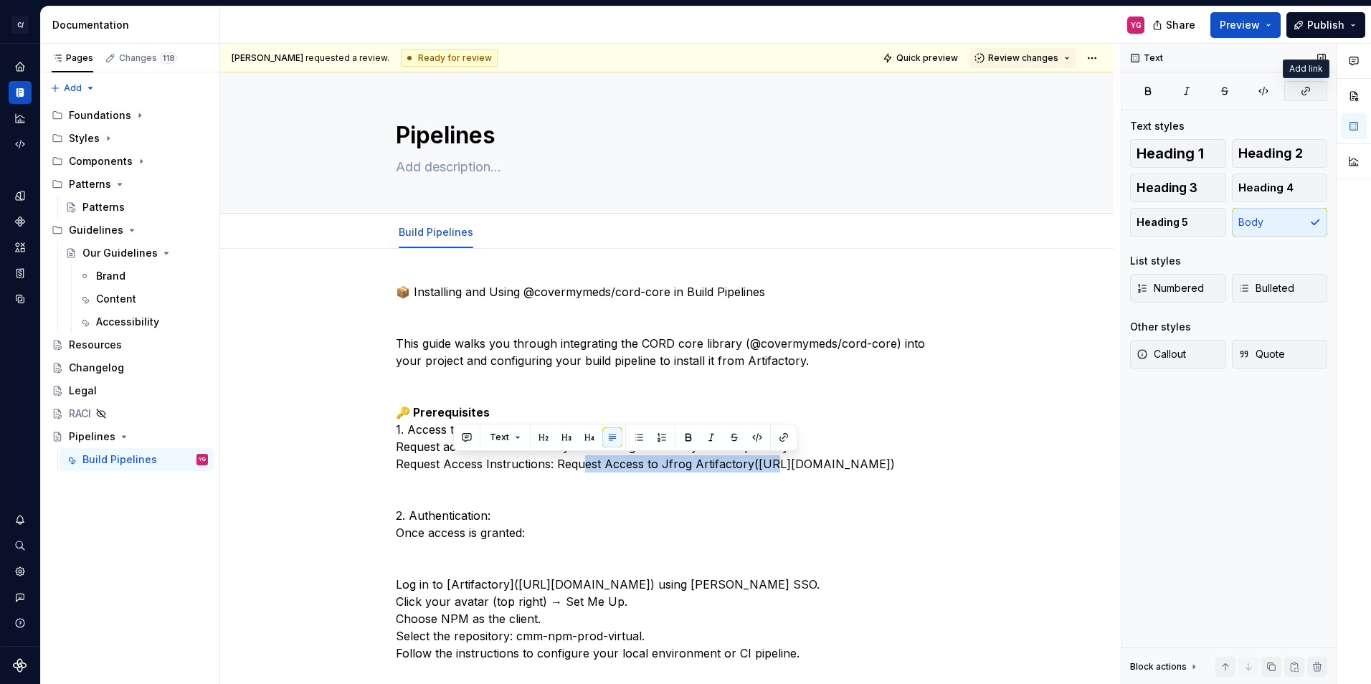
click at [1304, 97] on button "button" at bounding box center [1305, 91] width 43 height 20
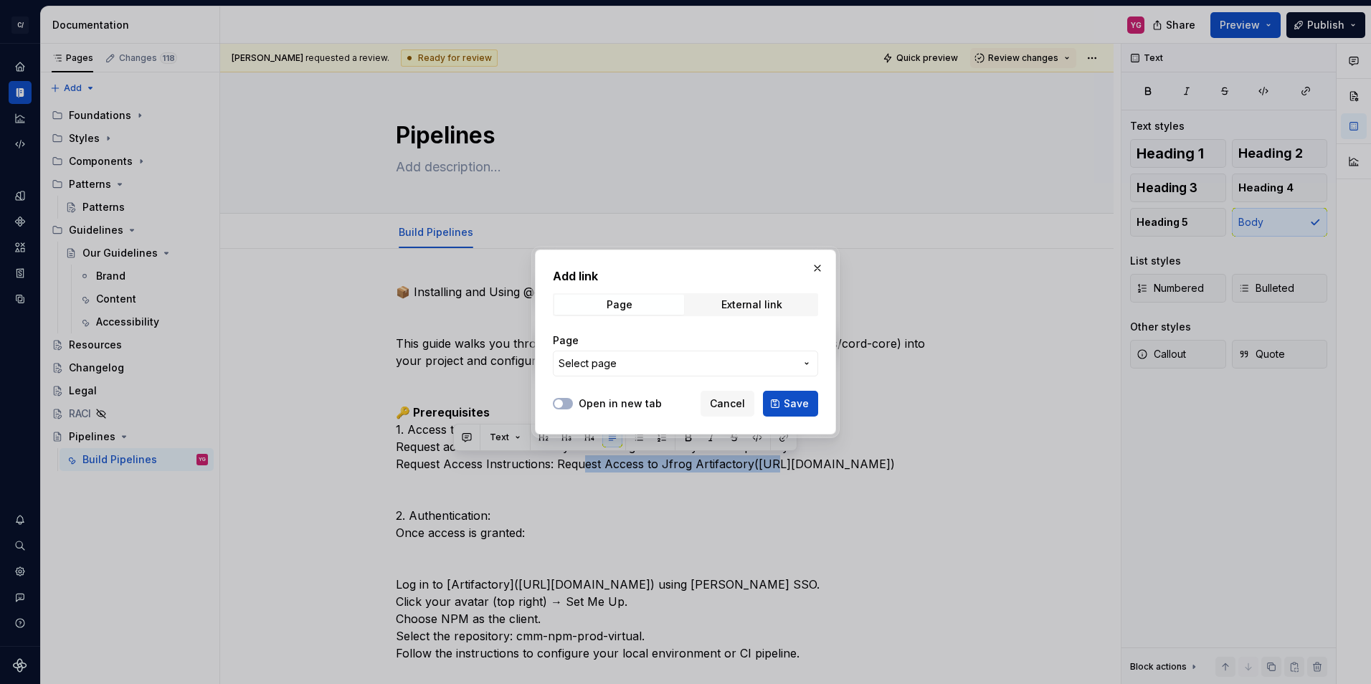
click at [619, 363] on span "Select page" at bounding box center [677, 363] width 237 height 14
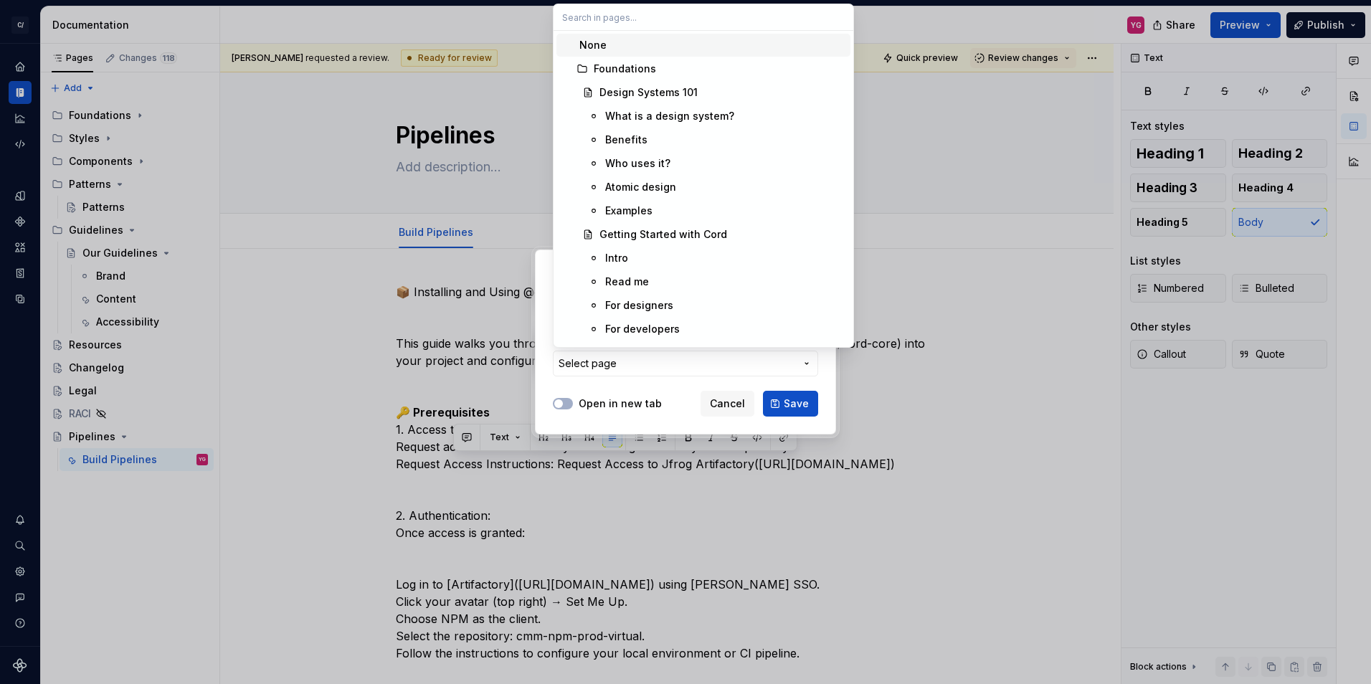
click at [550, 337] on div "Add link Page External link Page Select page Open in new tab Cancel Save" at bounding box center [685, 342] width 1371 height 684
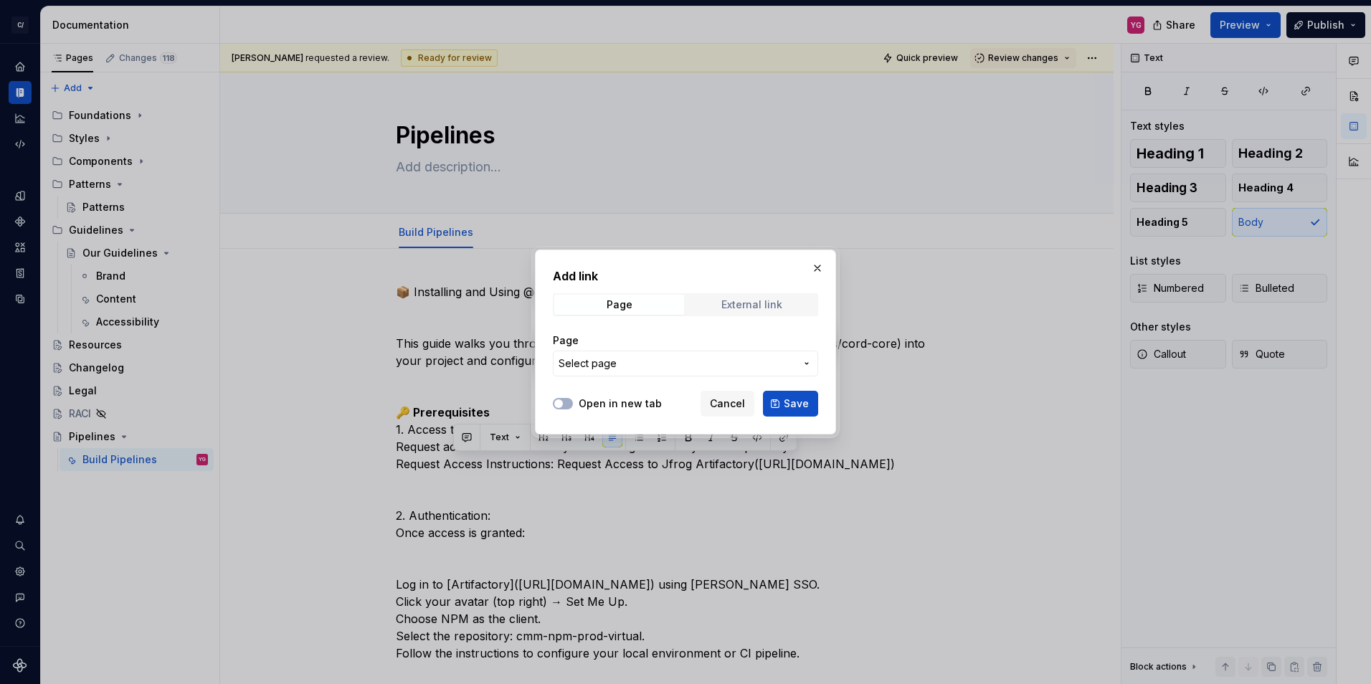
click at [772, 308] on div "External link" at bounding box center [751, 304] width 61 height 11
click at [622, 364] on input "URL" at bounding box center [685, 364] width 265 height 26
paste input "[URL][DOMAIN_NAME]"
type input "[URL][DOMAIN_NAME]"
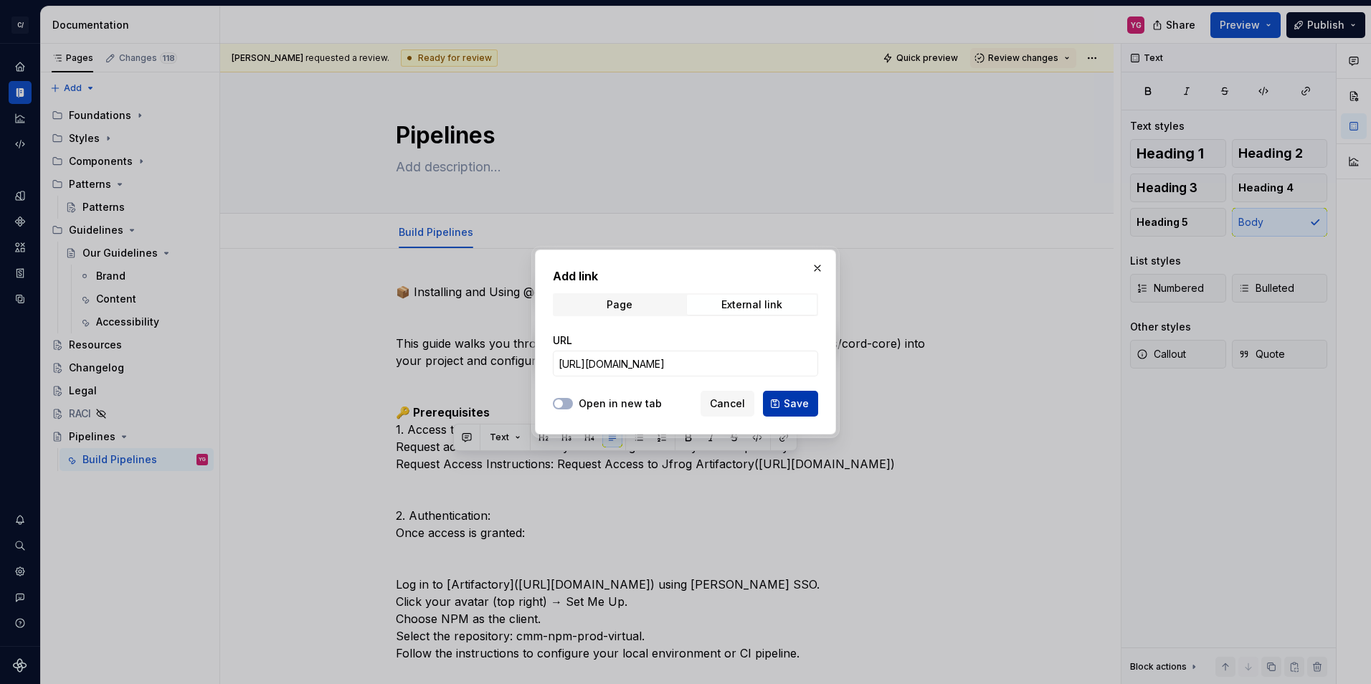
click at [806, 397] on span "Save" at bounding box center [796, 404] width 25 height 14
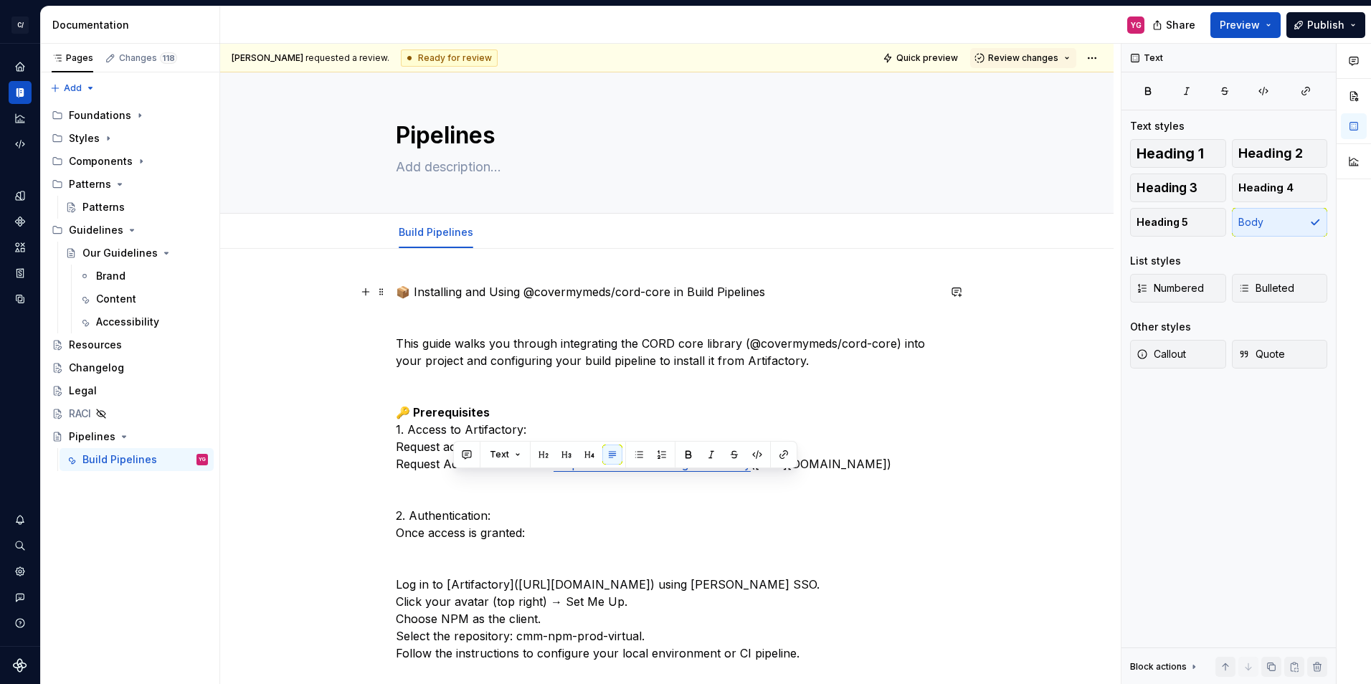
drag, startPoint x: 455, startPoint y: 479, endPoint x: 599, endPoint y: 498, distance: 145.3
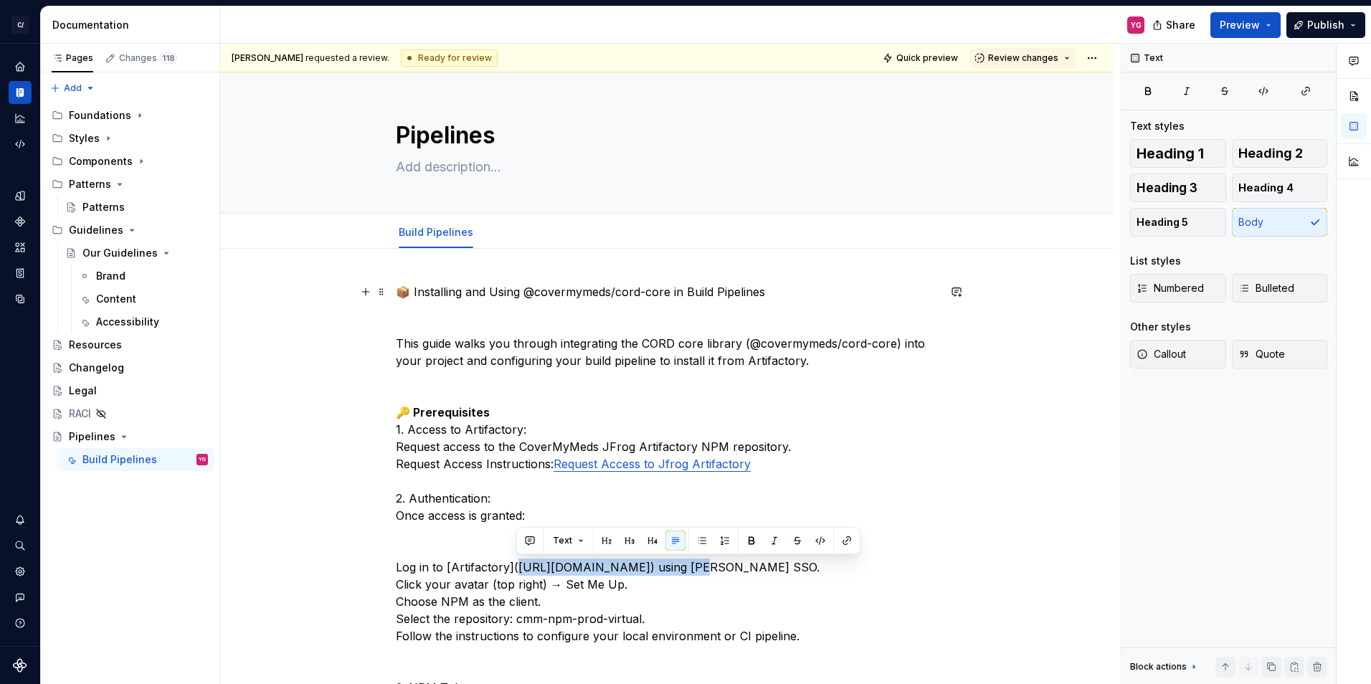
drag, startPoint x: 516, startPoint y: 567, endPoint x: 663, endPoint y: 567, distance: 147.0
copy p "[URL][DOMAIN_NAME]"
drag, startPoint x: 513, startPoint y: 568, endPoint x: 669, endPoint y: 569, distance: 156.3
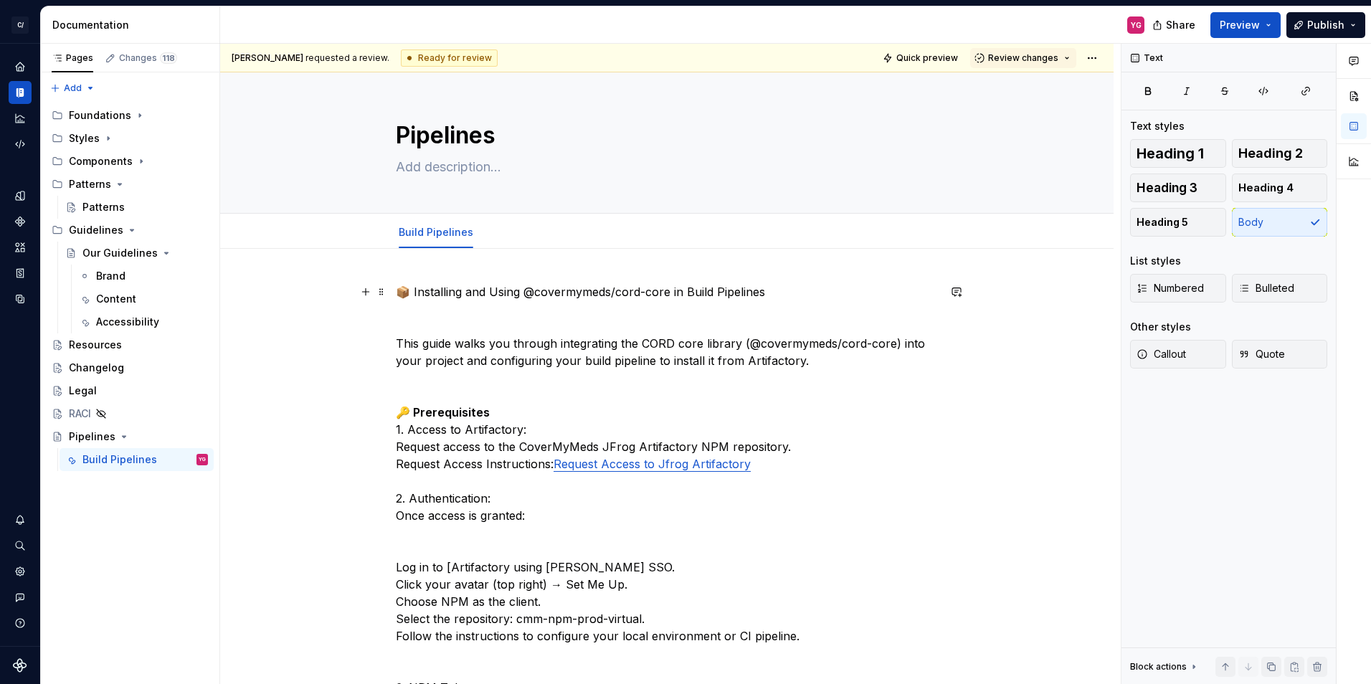
drag, startPoint x: 446, startPoint y: 568, endPoint x: 505, endPoint y: 568, distance: 58.8
type textarea "*"
click at [1301, 92] on icon "button" at bounding box center [1305, 90] width 11 height 11
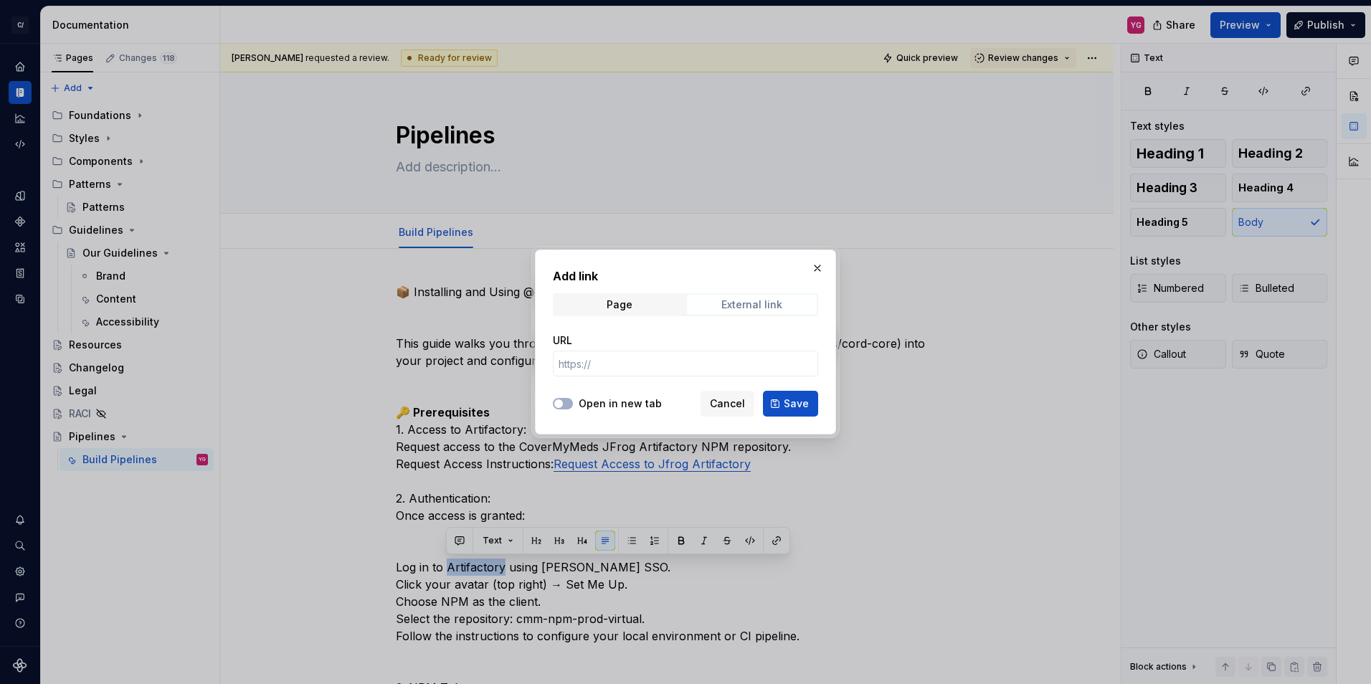
click at [759, 298] on span "External link" at bounding box center [752, 305] width 130 height 20
click at [618, 361] on input "URL" at bounding box center [685, 364] width 265 height 26
paste input "[URL][DOMAIN_NAME]"
type input "[URL][DOMAIN_NAME]"
click at [803, 402] on span "Save" at bounding box center [796, 404] width 25 height 14
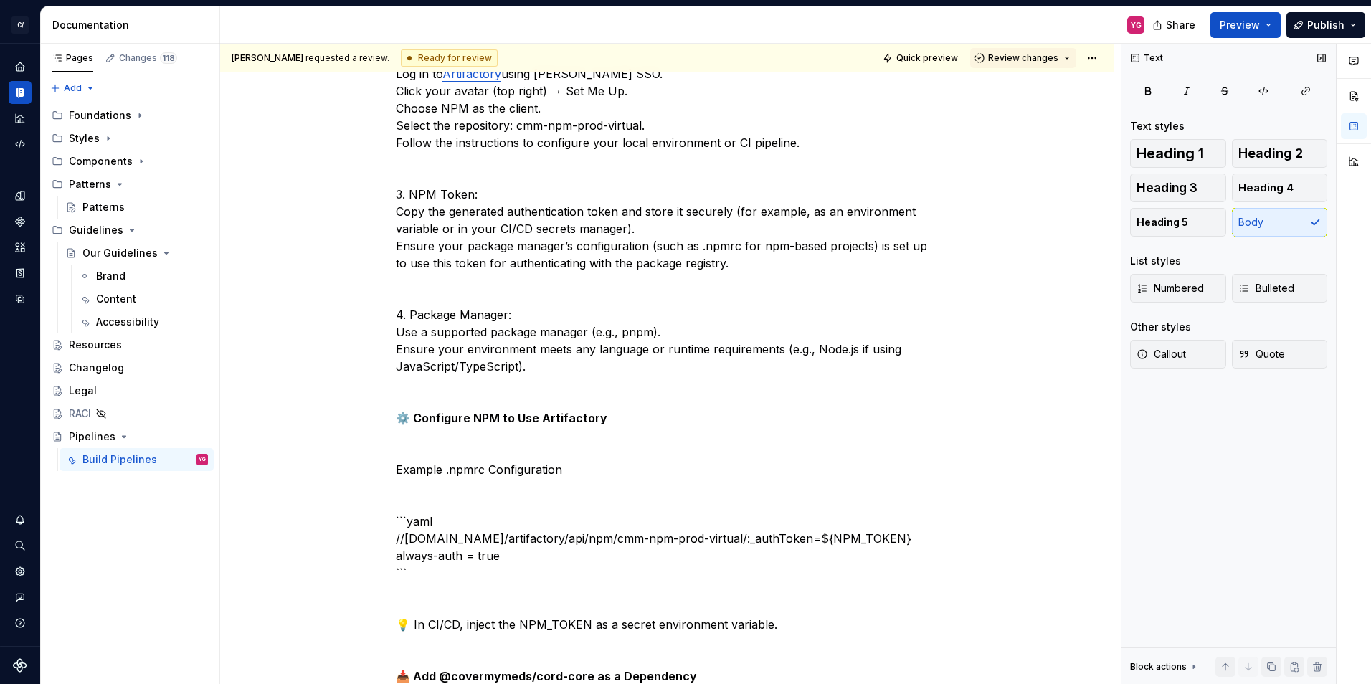
scroll to position [287, 0]
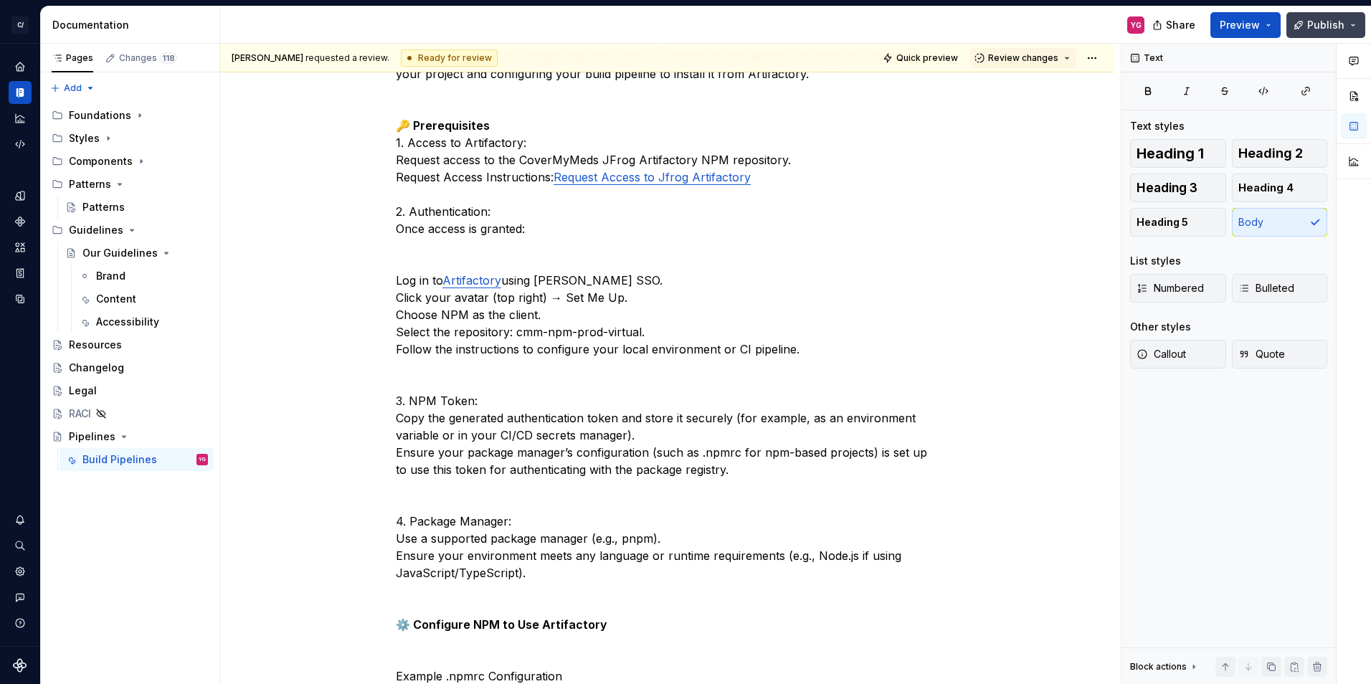
click at [1354, 24] on button "Publish" at bounding box center [1325, 25] width 79 height 26
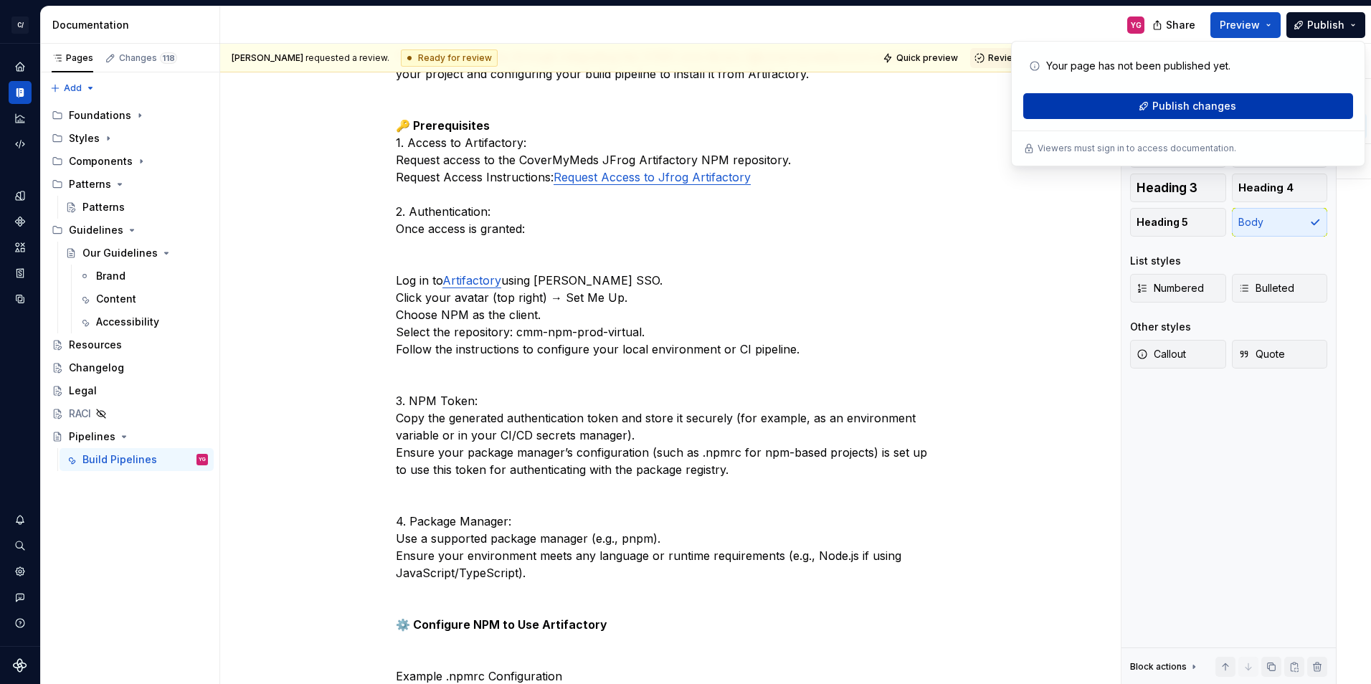
click at [1195, 110] on span "Publish changes" at bounding box center [1194, 106] width 84 height 14
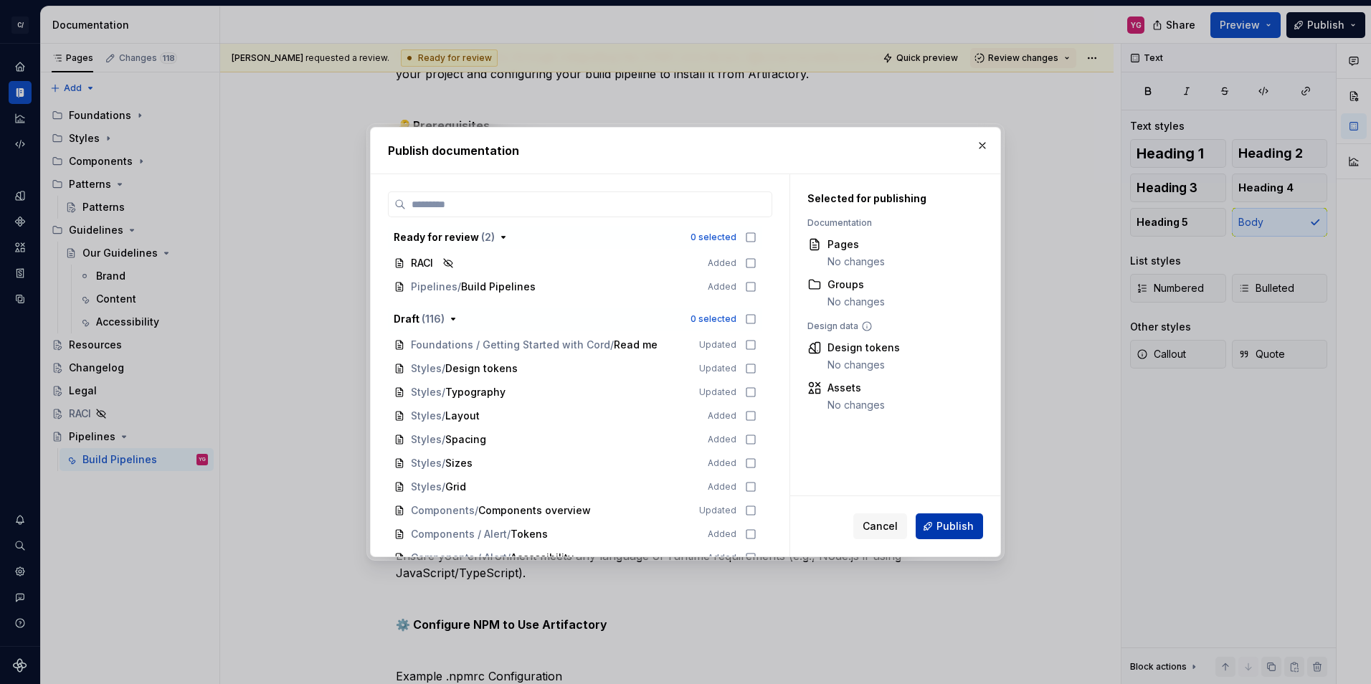
click at [970, 531] on span "Publish" at bounding box center [954, 526] width 37 height 14
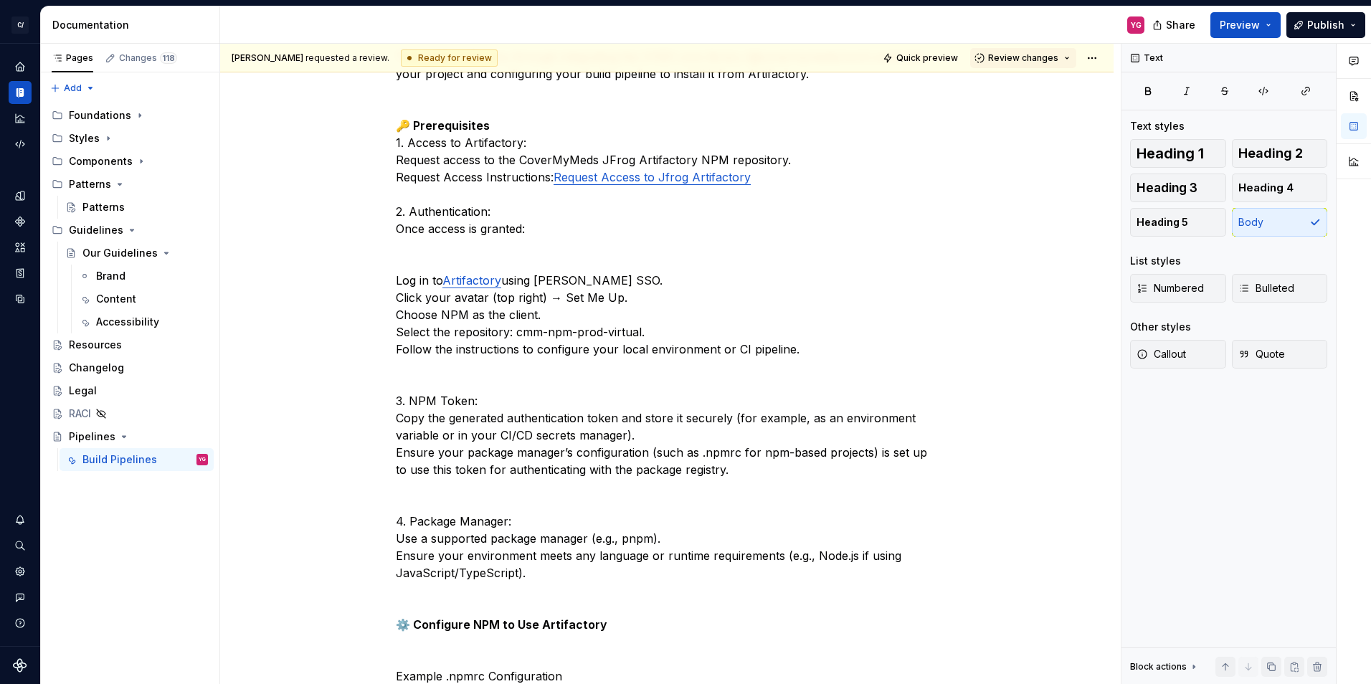
type textarea "*"
